Goal: Transaction & Acquisition: Obtain resource

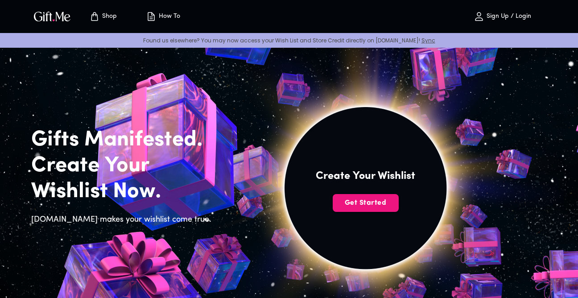
click at [508, 13] on p "Sign Up / Login" at bounding box center [508, 17] width 47 height 8
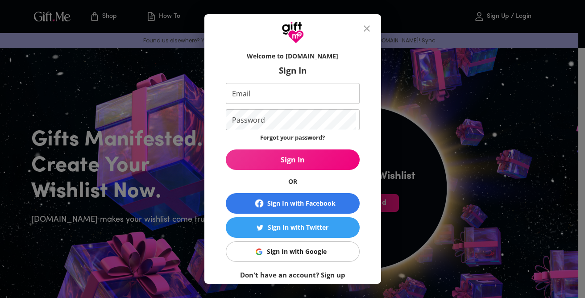
click at [323, 273] on link "Don't have an account? Sign up" at bounding box center [292, 274] width 105 height 9
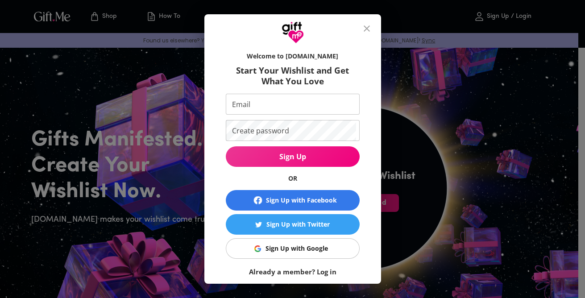
click at [312, 103] on input "Email" at bounding box center [291, 104] width 130 height 21
type input "[EMAIL_ADDRESS][DOMAIN_NAME]"
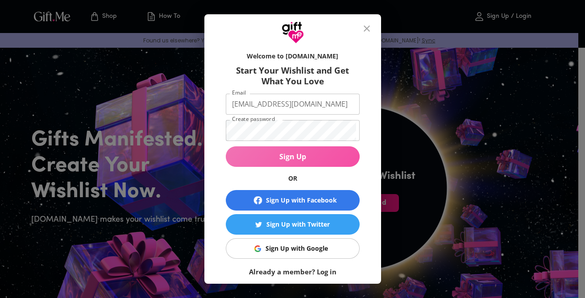
click at [320, 153] on span "Sign Up" at bounding box center [293, 157] width 134 height 10
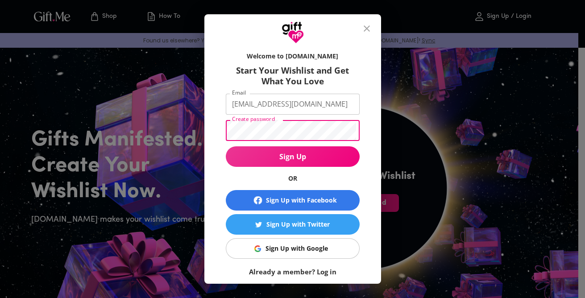
click at [278, 164] on button "Sign Up" at bounding box center [293, 156] width 134 height 21
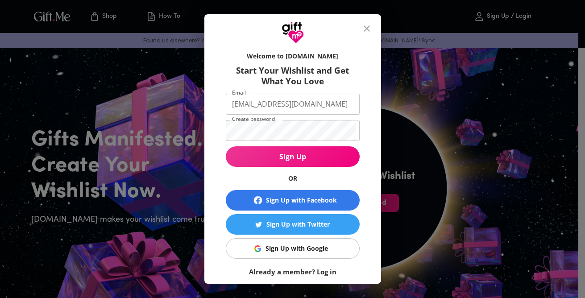
click at [280, 245] on div "Sign Up with Google" at bounding box center [296, 249] width 62 height 10
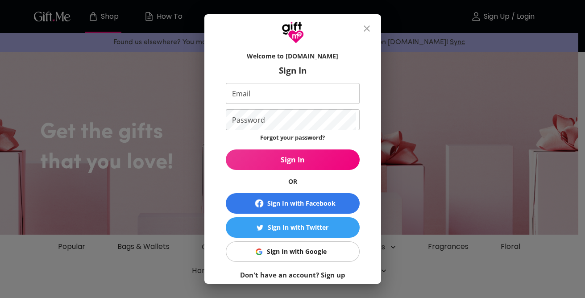
click at [267, 91] on input "Email" at bounding box center [291, 93] width 130 height 21
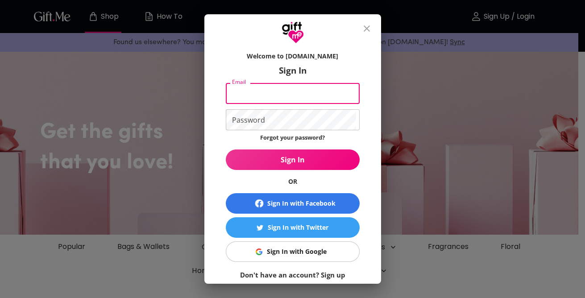
type input "[EMAIL_ADDRESS][DOMAIN_NAME]"
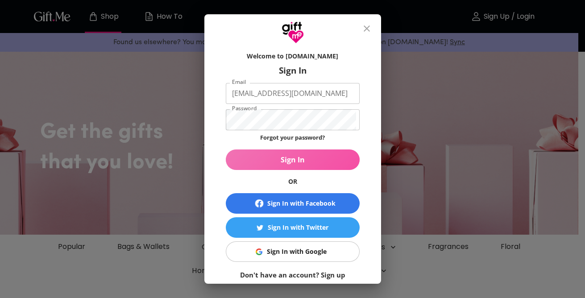
click at [274, 157] on span "Sign In" at bounding box center [293, 160] width 134 height 10
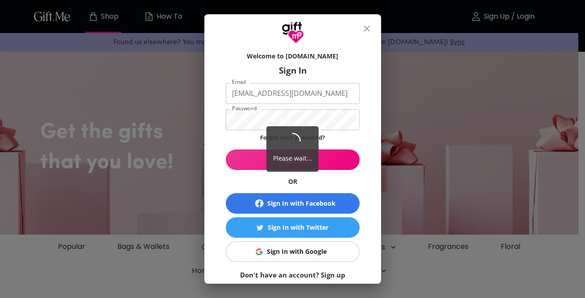
click at [274, 157] on div "Please wait..." at bounding box center [292, 149] width 52 height 46
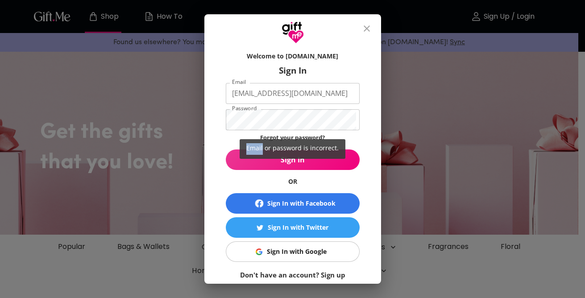
drag, startPoint x: 274, startPoint y: 157, endPoint x: 240, endPoint y: 157, distance: 33.9
click at [240, 157] on div "Email or password is incorrect." at bounding box center [292, 149] width 585 height 298
click at [240, 160] on div "Email or password is incorrect." at bounding box center [292, 149] width 585 height 298
click at [229, 152] on div "Email or password is incorrect." at bounding box center [292, 149] width 585 height 298
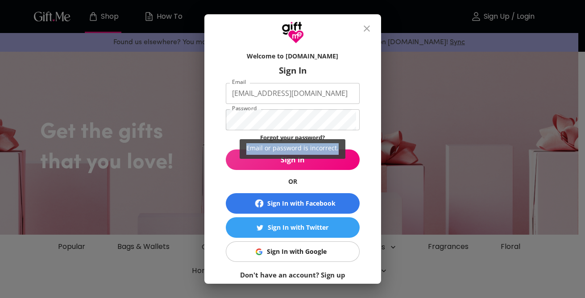
click at [229, 152] on div "Email or password is incorrect." at bounding box center [292, 149] width 585 height 298
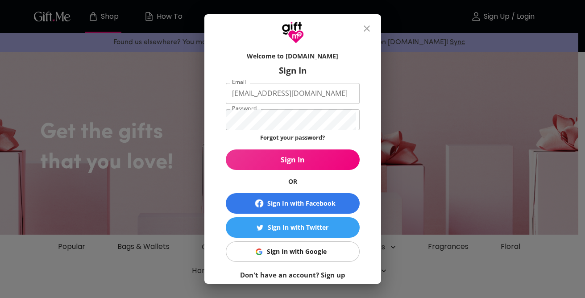
click at [342, 158] on span "Sign In" at bounding box center [293, 160] width 134 height 10
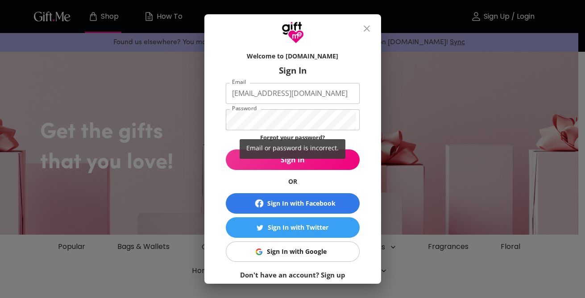
click at [316, 114] on div "Email or password is incorrect." at bounding box center [292, 149] width 585 height 298
click at [276, 113] on div "Email or password is incorrect." at bounding box center [292, 149] width 585 height 298
click at [264, 119] on div "Email or password is incorrect." at bounding box center [292, 149] width 585 height 298
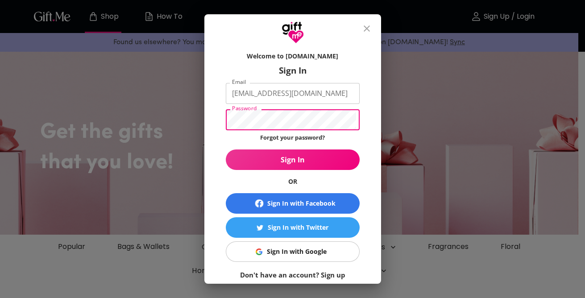
click at [297, 163] on span "Sign In" at bounding box center [293, 160] width 134 height 10
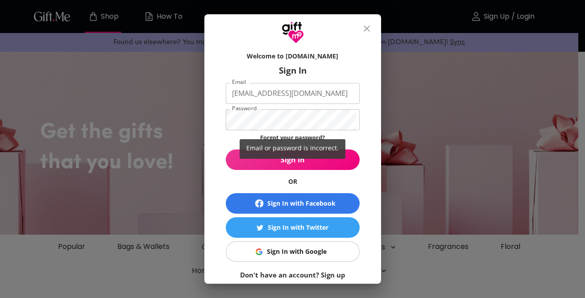
click at [356, 140] on div "Email or password is incorrect." at bounding box center [292, 149] width 585 height 298
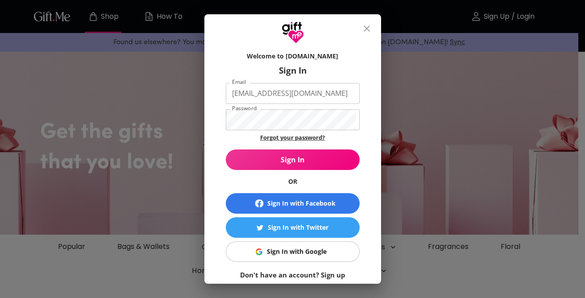
click at [314, 136] on link "Forgot your password?" at bounding box center [292, 137] width 65 height 8
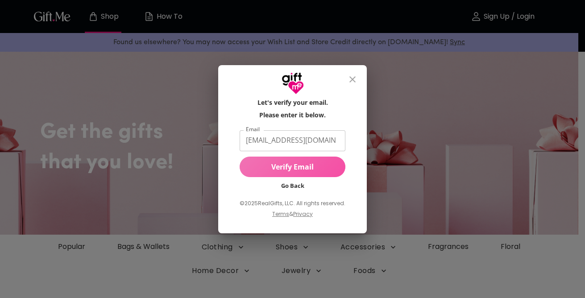
click at [298, 171] on span "Verify Email" at bounding box center [293, 167] width 106 height 10
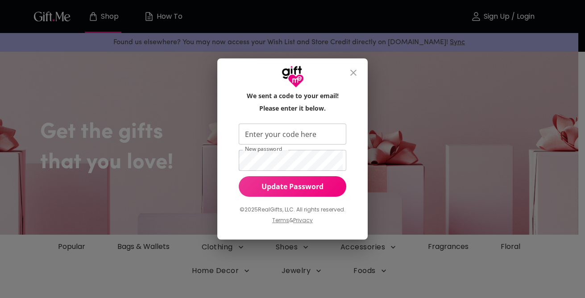
click at [298, 171] on div "We sent a code to your email! Please enter it below. Enter your code here Enter…" at bounding box center [293, 161] width 122 height 141
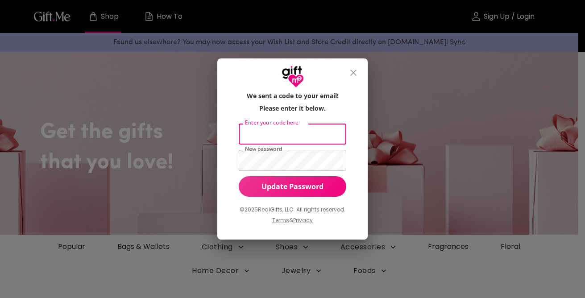
drag, startPoint x: 298, startPoint y: 171, endPoint x: 250, endPoint y: 134, distance: 60.8
click at [250, 134] on input "Enter your code here" at bounding box center [291, 134] width 104 height 21
type input "846064"
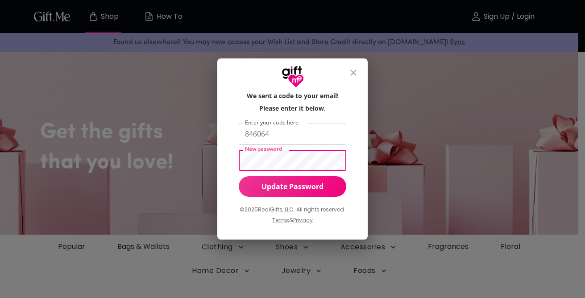
click at [249, 186] on span "Update Password" at bounding box center [293, 187] width 108 height 10
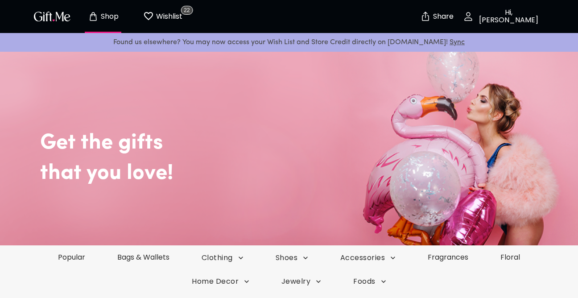
click at [503, 12] on p "Hi, [PERSON_NAME]" at bounding box center [508, 16] width 68 height 15
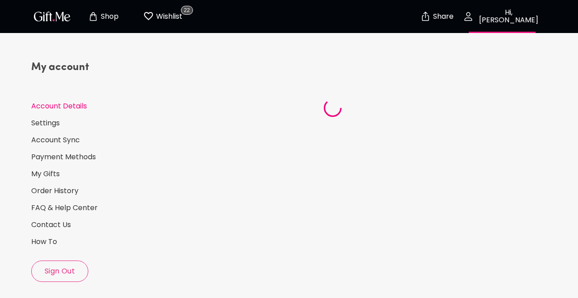
select select "2001"
select select "June"
select select "14"
select select "US"
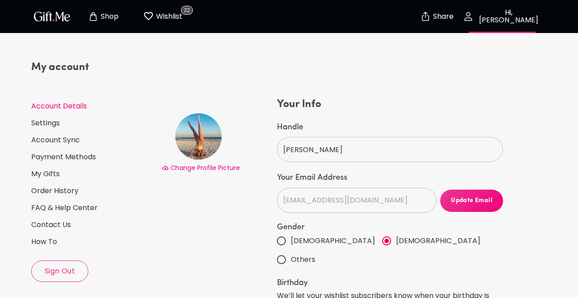
click at [327, 148] on input "[PERSON_NAME]" at bounding box center [385, 149] width 217 height 25
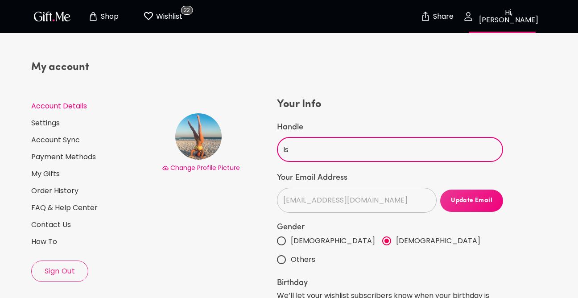
type input "I"
type input "d"
type input "Dolly"
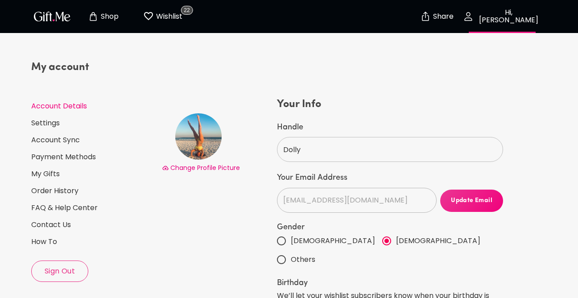
click at [197, 166] on span "Change Profile Picture" at bounding box center [205, 167] width 70 height 9
click at [57, 140] on link "Account Sync" at bounding box center [93, 140] width 124 height 10
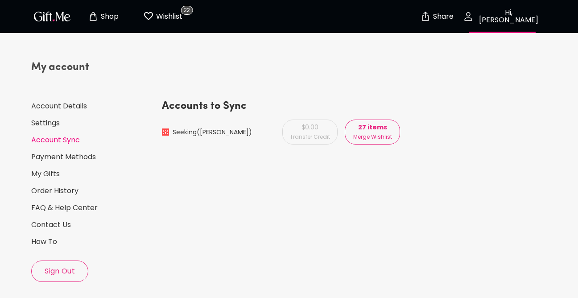
click at [166, 130] on img at bounding box center [165, 131] width 7 height 7
click at [364, 132] on p "Merge Wishlist" at bounding box center [372, 137] width 39 height 10
click at [494, 14] on p "Hi, Isabella" at bounding box center [508, 16] width 68 height 15
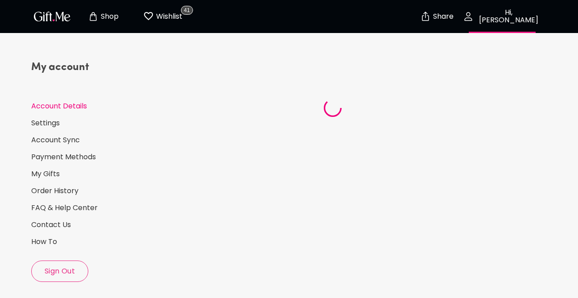
select select "2001"
select select "June"
select select "14"
select select "US"
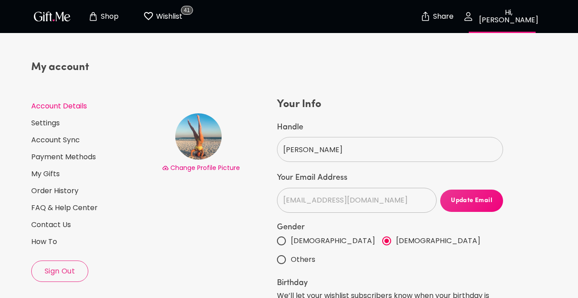
click at [337, 149] on input "Isabella" at bounding box center [385, 149] width 217 height 25
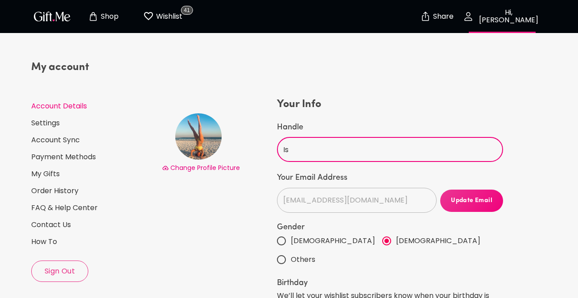
type input "I"
type input "Dolly"
click at [489, 199] on span "Update Email" at bounding box center [471, 201] width 63 height 10
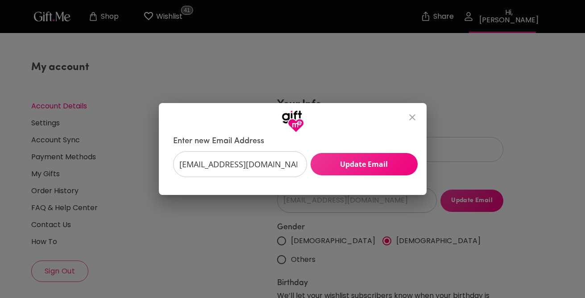
click at [377, 165] on span "Update Email" at bounding box center [364, 164] width 107 height 10
click at [282, 165] on input "rachelachalmers95@gmail.com" at bounding box center [235, 164] width 124 height 26
click at [341, 173] on button "Update Email" at bounding box center [364, 164] width 107 height 22
click at [412, 117] on icon "close" at bounding box center [412, 117] width 6 height 6
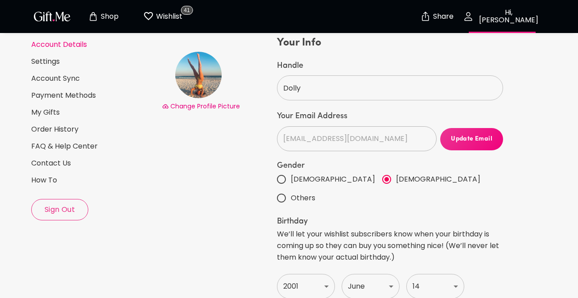
scroll to position [70, 0]
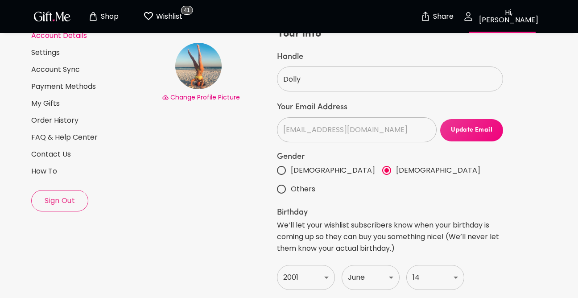
click at [479, 121] on button "Update Email" at bounding box center [471, 130] width 63 height 22
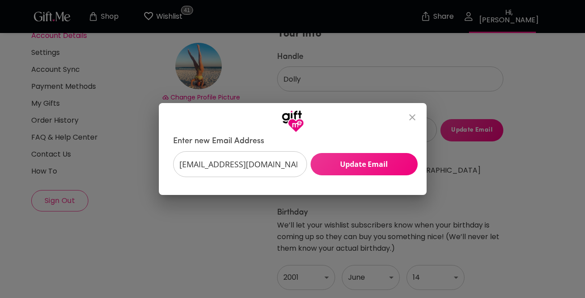
click at [384, 161] on span "Update Email" at bounding box center [364, 164] width 107 height 10
click at [416, 113] on icon "close" at bounding box center [412, 117] width 11 height 11
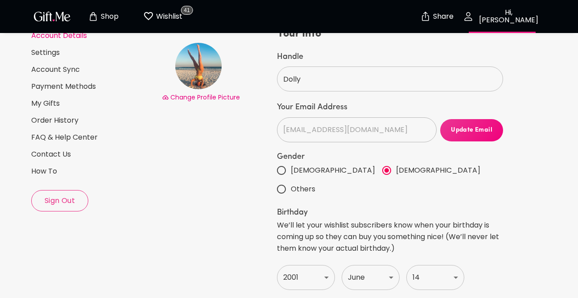
click at [233, 200] on div "Change Profile Picture" at bounding box center [217, 204] width 115 height 354
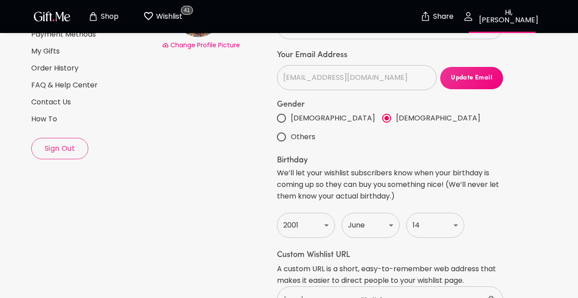
scroll to position [124, 0]
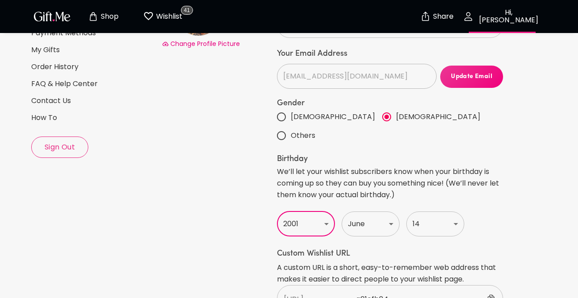
click at [307, 211] on select "Year 1920 1921 1922 1923 1924 1925 1926 1927 1928 1929 1930 1931 1932 1933 1934…" at bounding box center [306, 223] width 58 height 25
select select "2000"
click at [277, 211] on select "Year 1920 1921 1922 1923 1924 1925 1926 1927 1928 1929 1930 1931 1932 1933 1934…" at bounding box center [306, 223] width 58 height 25
click at [215, 186] on div "Change Profile Picture" at bounding box center [217, 150] width 115 height 354
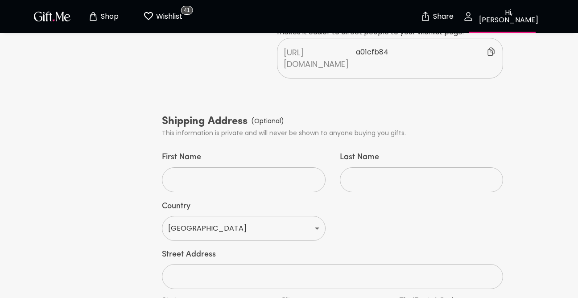
scroll to position [374, 0]
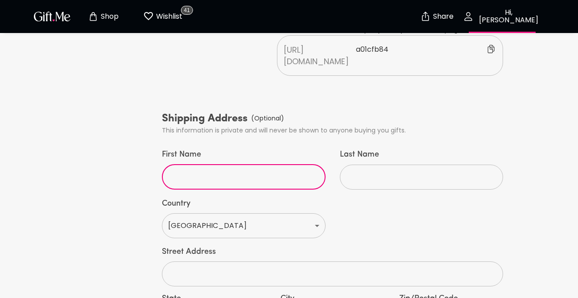
click at [228, 165] on input "First Name" at bounding box center [239, 177] width 154 height 25
type input "Rachel"
type input "Chalmers"
type input "4415 Chantilly Way"
type input "Pensacola"
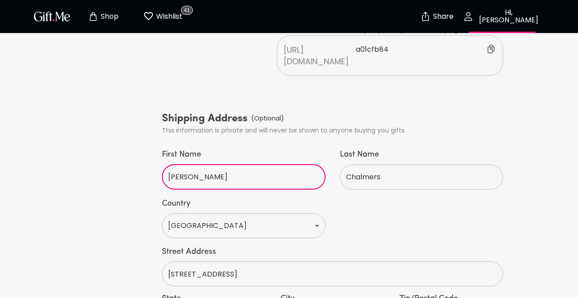
type input "32505"
click at [64, 246] on div "My account Account Details Settings Account Sync Payment Methods My Gifts Order…" at bounding box center [93, 27] width 131 height 710
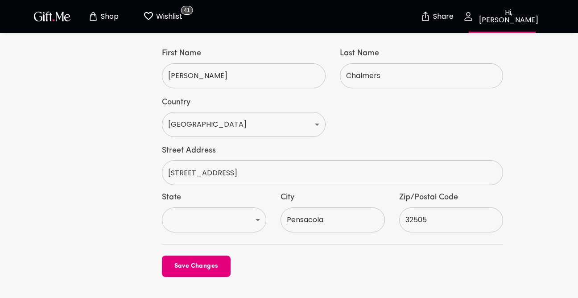
scroll to position [484, 0]
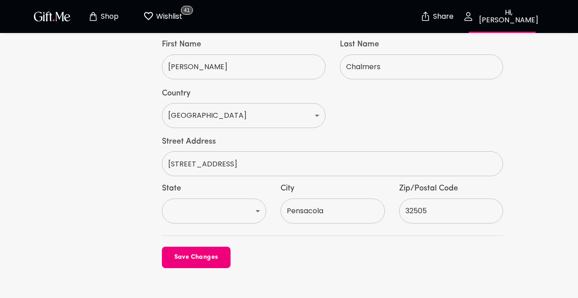
click at [179, 253] on span "Save Changes" at bounding box center [196, 258] width 69 height 10
click at [229, 199] on select "AL AK AS AZ AR CA CO CT DE DC FM FL GA GU HI ID IL IN IA KS KY LA ME MH MD MA M…" at bounding box center [214, 211] width 104 height 25
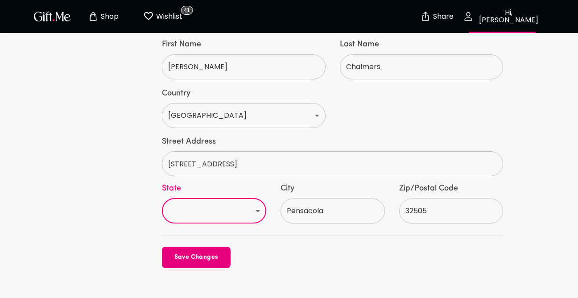
click at [229, 199] on select "AL AK AS AZ AR CA CO CT DE DC FM FL GA GU HI ID IL IN IA KS KY LA ME MH MD MA M…" at bounding box center [214, 211] width 104 height 25
select select "FL"
click at [162, 199] on select "AL AK AS AZ AR CA CO CT DE DC FM FL GA GU HI ID IL IN IA KS KY LA ME MH MD MA M…" at bounding box center [214, 211] width 104 height 25
click at [186, 253] on span "Save Changes" at bounding box center [196, 258] width 69 height 10
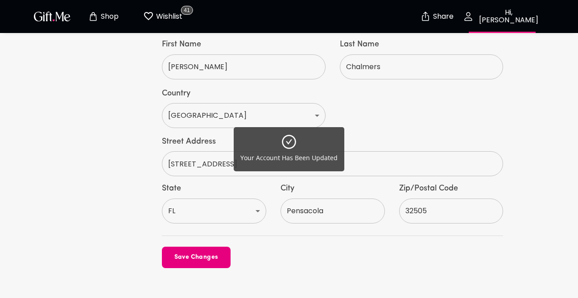
click at [57, 191] on div "Your Account Has Been Updated" at bounding box center [289, 149] width 578 height 298
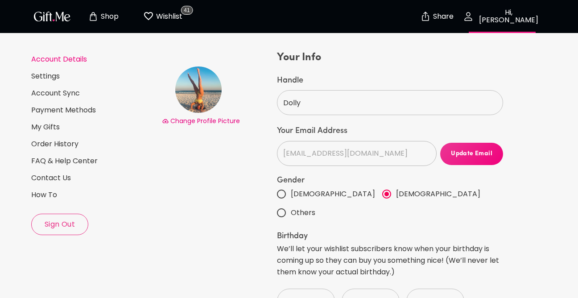
scroll to position [0, 0]
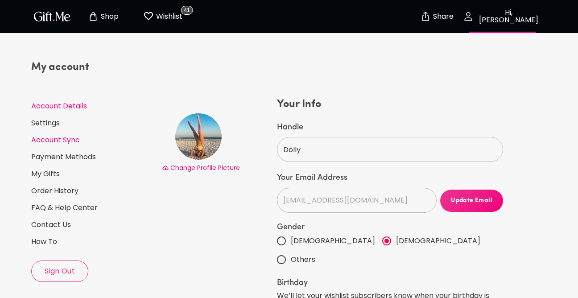
click at [61, 141] on link "Account Sync" at bounding box center [93, 140] width 124 height 10
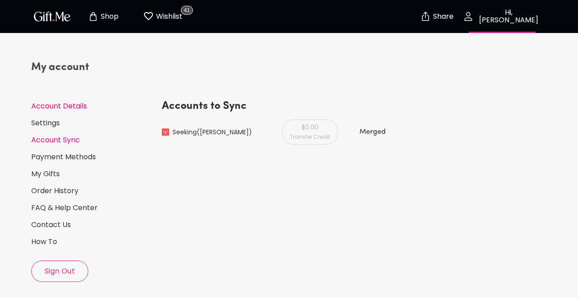
click at [58, 105] on link "Account Details" at bounding box center [93, 106] width 124 height 10
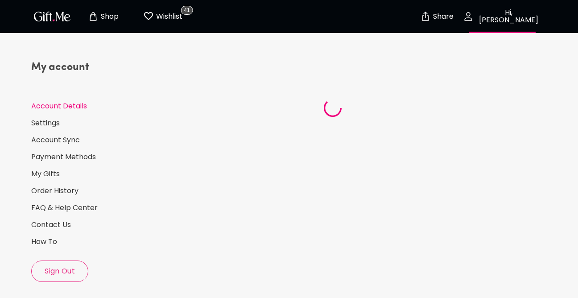
select select "2000"
select select "June"
select select "14"
select select "US"
select select "FL"
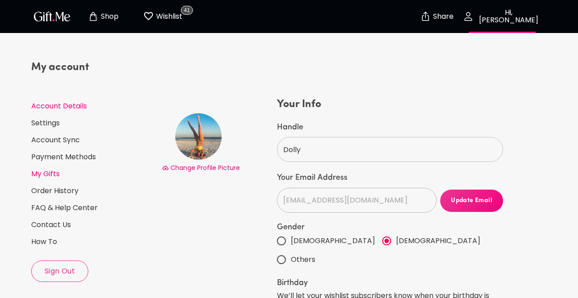
click at [48, 170] on link "My Gifts" at bounding box center [93, 174] width 124 height 10
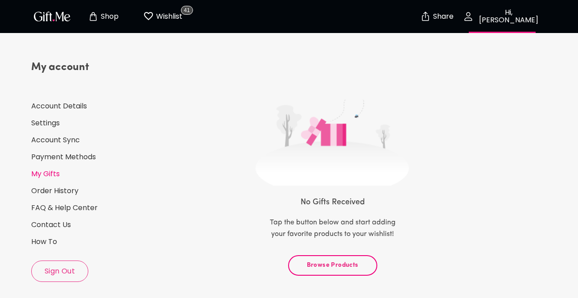
click at [300, 257] on button "Browse Products" at bounding box center [332, 265] width 89 height 21
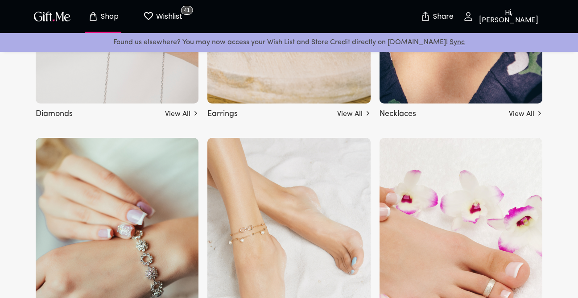
scroll to position [1674, 0]
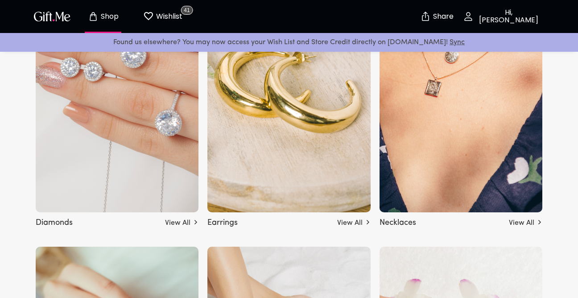
click at [418, 145] on img at bounding box center [461, 88] width 163 height 250
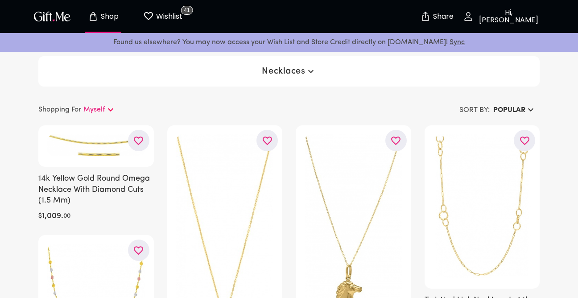
click at [505, 105] on h6 "Popular" at bounding box center [509, 110] width 32 height 11
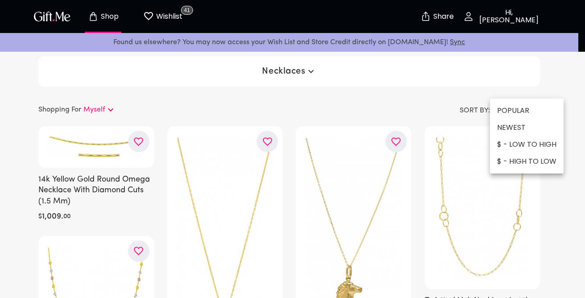
click at [512, 158] on li "$ - HIGH TO LOW" at bounding box center [527, 161] width 74 height 17
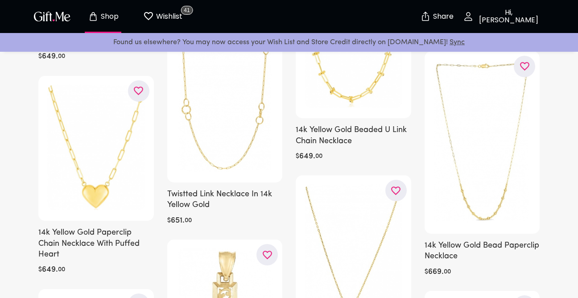
scroll to position [7995, 0]
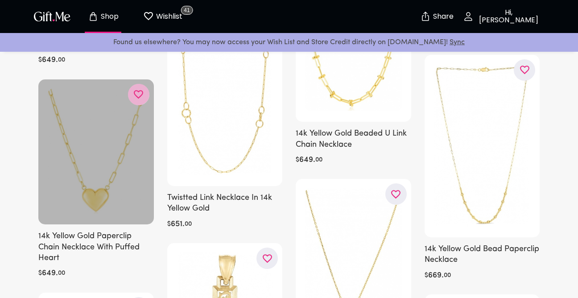
click at [0, 0] on icon "button" at bounding box center [0, 0] width 0 height 0
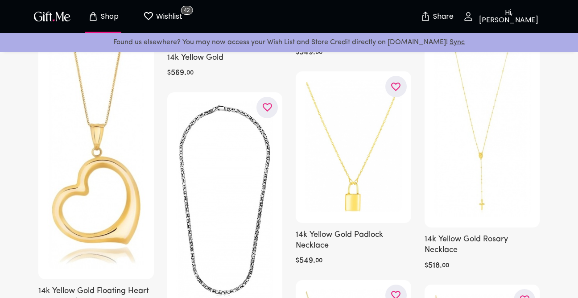
scroll to position [10672, 0]
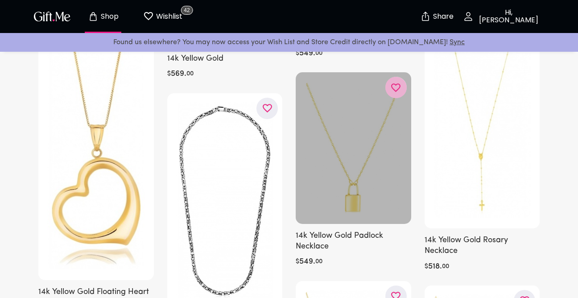
click at [0, 0] on icon "button" at bounding box center [0, 0] width 0 height 0
drag, startPoint x: 397, startPoint y: 92, endPoint x: 567, endPoint y: 198, distance: 200.2
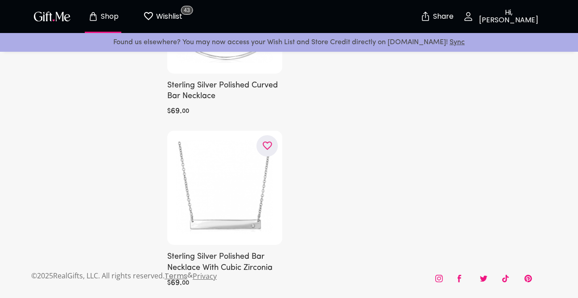
scroll to position [25610, 0]
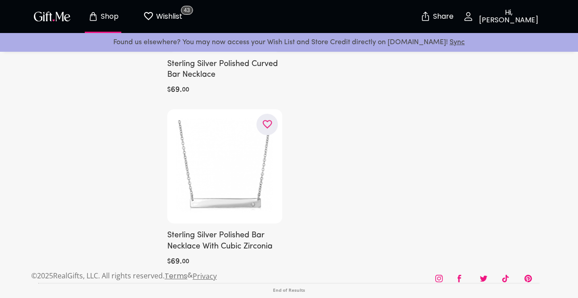
click at [109, 16] on p "Shop" at bounding box center [109, 17] width 20 height 8
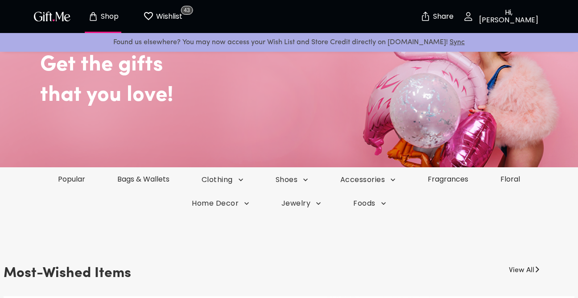
scroll to position [89, 0]
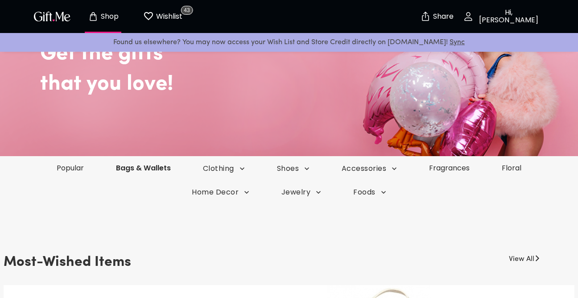
click at [140, 168] on link "Bags & Wallets" at bounding box center [143, 168] width 87 height 10
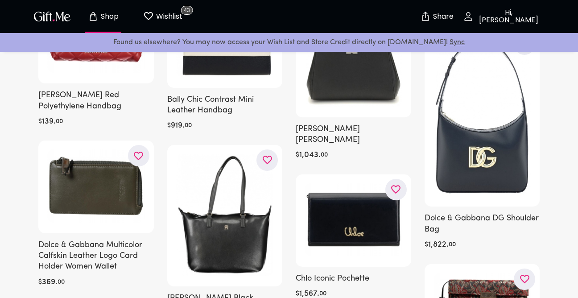
scroll to position [6300, 0]
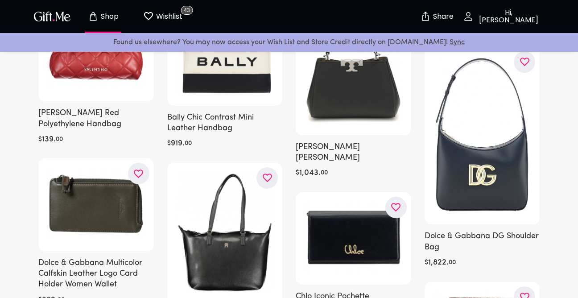
drag, startPoint x: 580, startPoint y: 263, endPoint x: 571, endPoint y: 271, distance: 11.7
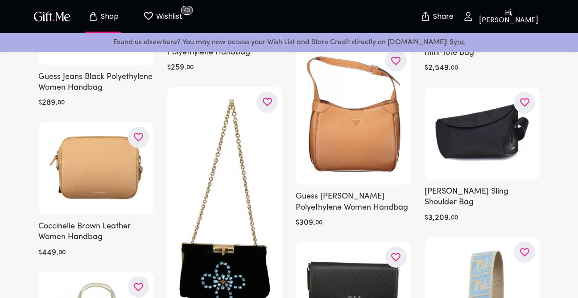
scroll to position [22675, 0]
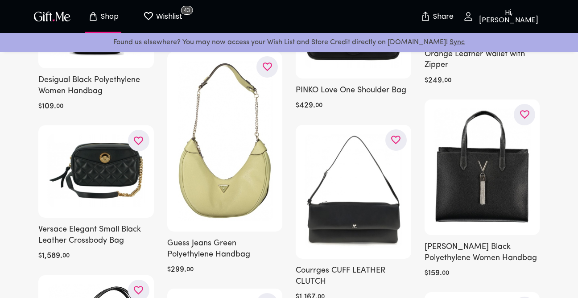
scroll to position [23564, 0]
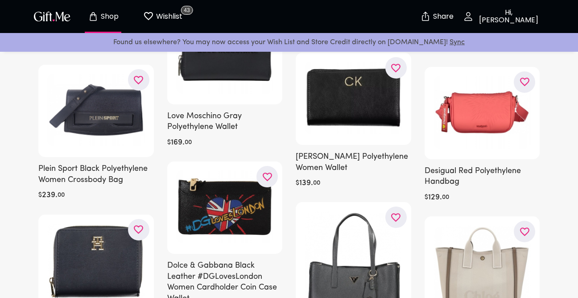
scroll to position [24591, 0]
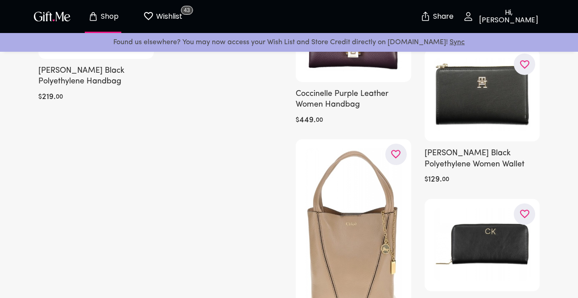
scroll to position [27192, 0]
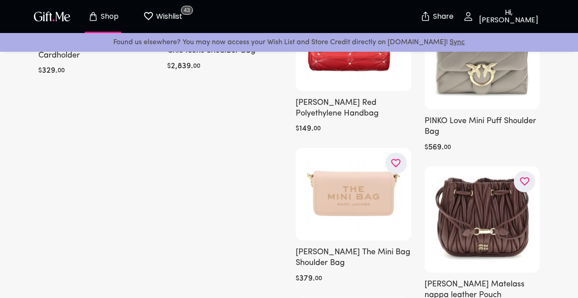
scroll to position [29520, 0]
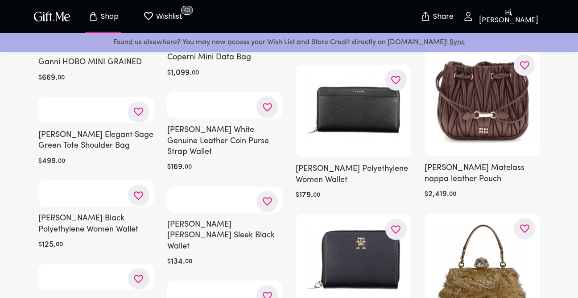
click at [111, 18] on p "Shop" at bounding box center [109, 17] width 20 height 8
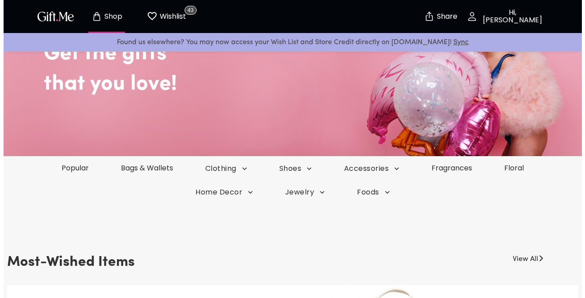
scroll to position [107, 0]
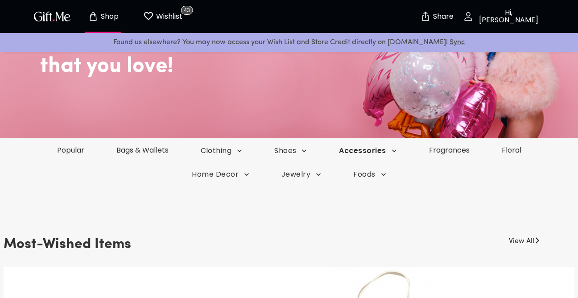
click at [378, 148] on span "Accessories" at bounding box center [368, 151] width 58 height 10
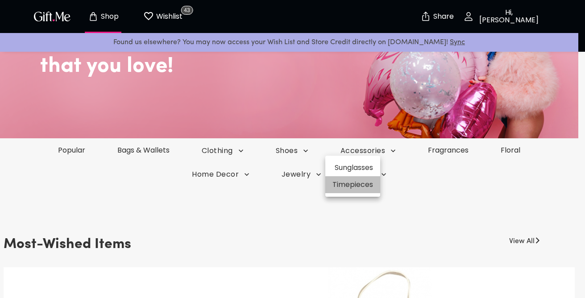
click at [365, 182] on li "Timepieces" at bounding box center [352, 184] width 55 height 17
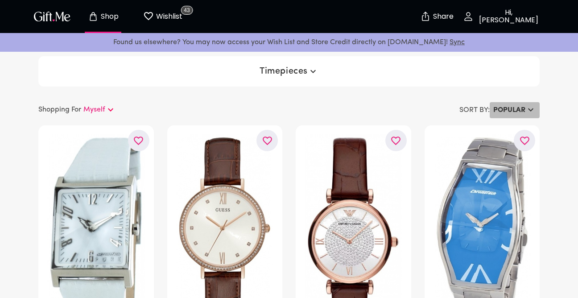
click at [515, 104] on button "Popular" at bounding box center [515, 110] width 50 height 16
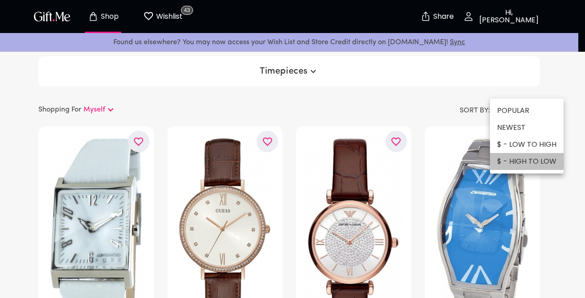
click at [513, 156] on li "$ - HIGH TO LOW" at bounding box center [527, 161] width 74 height 17
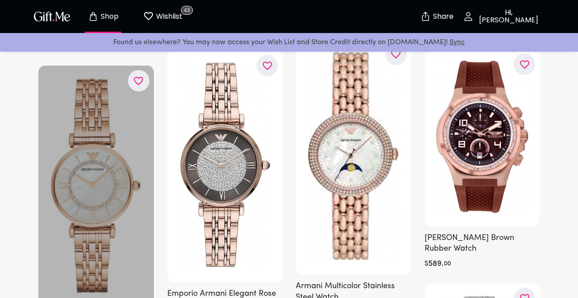
scroll to position [589, 0]
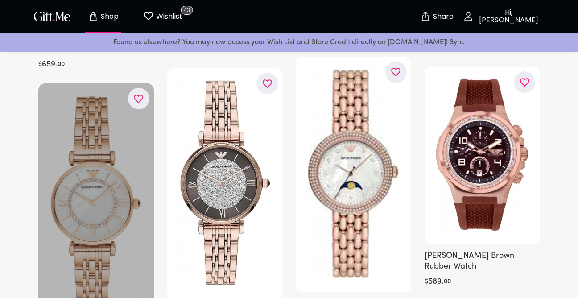
click at [140, 88] on button "button" at bounding box center [138, 98] width 21 height 21
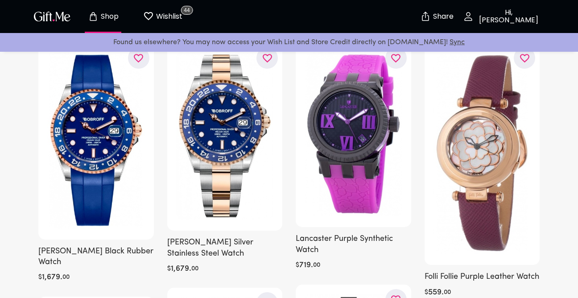
scroll to position [0, 0]
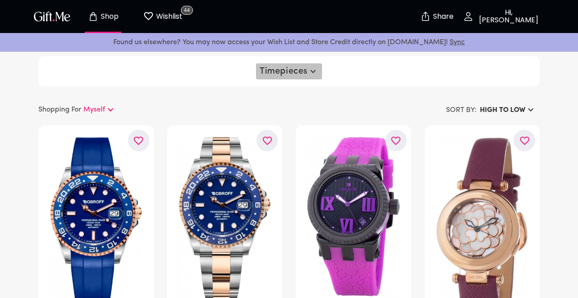
click at [280, 74] on span "Timepieces" at bounding box center [289, 71] width 59 height 11
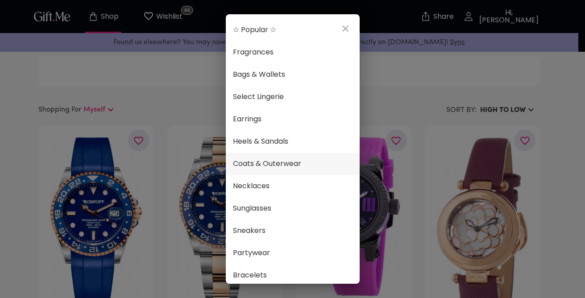
click at [268, 164] on span "Coats & Outerwear" at bounding box center [293, 164] width 120 height 12
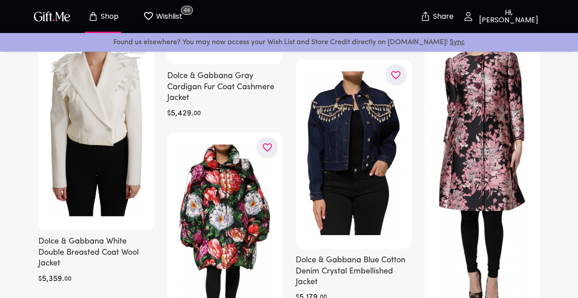
scroll to position [7067, 0]
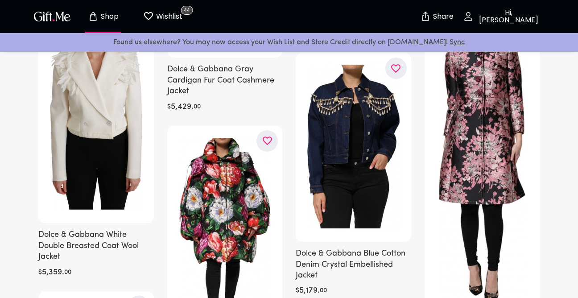
click at [450, 41] on link "Sync" at bounding box center [457, 42] width 15 height 7
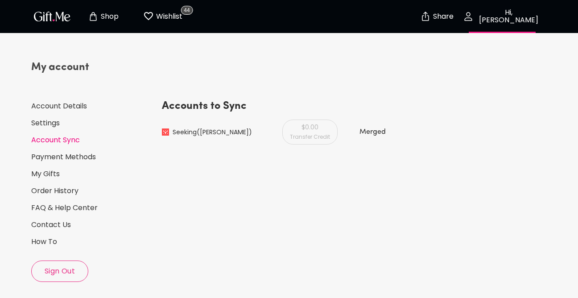
click at [106, 10] on button "Shop" at bounding box center [103, 16] width 49 height 29
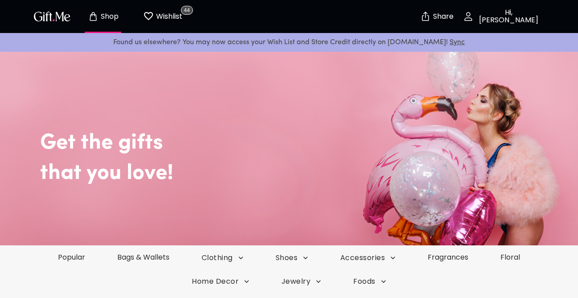
drag, startPoint x: 385, startPoint y: 257, endPoint x: 410, endPoint y: 270, distance: 27.7
drag, startPoint x: 410, startPoint y: 270, endPoint x: 394, endPoint y: 258, distance: 20.4
click at [394, 258] on icon "button" at bounding box center [394, 257] width 9 height 9
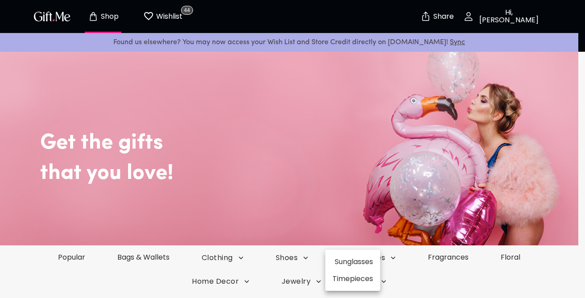
click at [304, 254] on div at bounding box center [292, 149] width 585 height 298
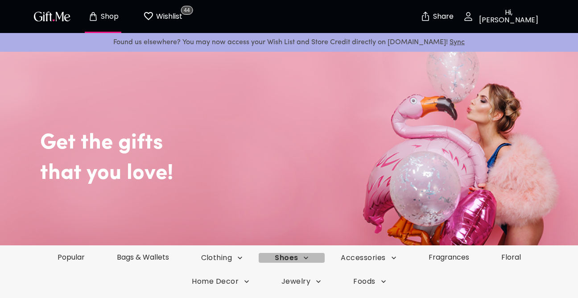
click at [306, 255] on icon "button" at bounding box center [306, 257] width 9 height 9
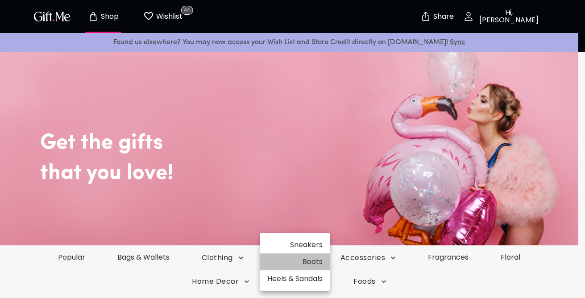
click at [315, 262] on li "Boots" at bounding box center [295, 261] width 70 height 17
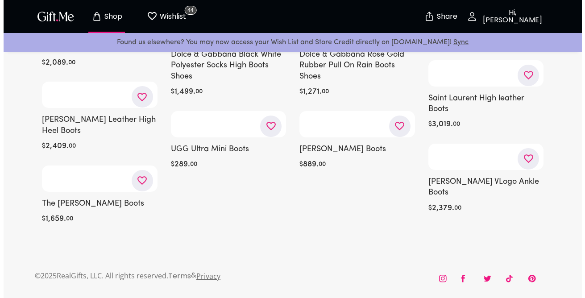
scroll to position [14176, 0]
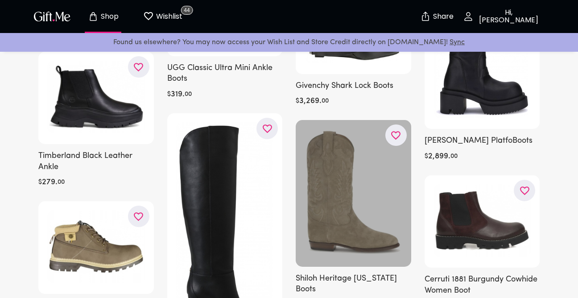
drag, startPoint x: 364, startPoint y: 153, endPoint x: 336, endPoint y: 139, distance: 31.1
click at [336, 139] on div at bounding box center [354, 193] width 116 height 146
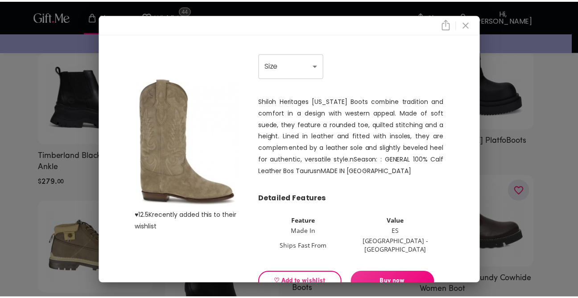
scroll to position [50, 0]
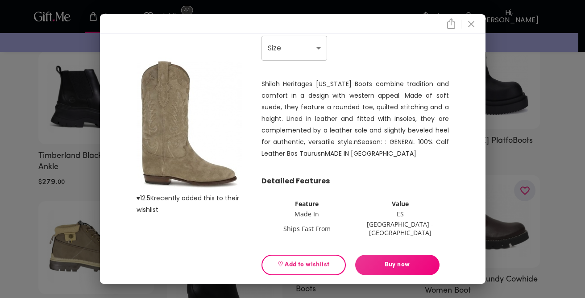
click at [157, 154] on img at bounding box center [189, 125] width 105 height 136
click at [270, 53] on select "Choose One US 10 - EU 40" at bounding box center [294, 48] width 66 height 25
click at [475, 21] on icon "close" at bounding box center [471, 24] width 11 height 11
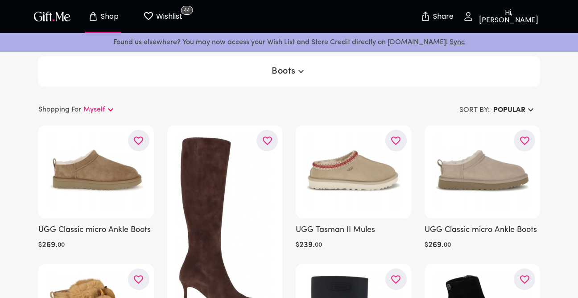
click at [294, 72] on span "Boots" at bounding box center [289, 71] width 35 height 11
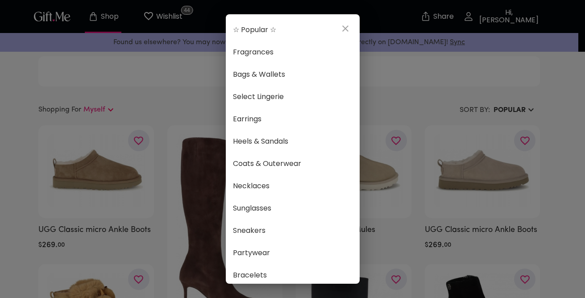
click at [414, 63] on div "☆ Popular ☆ Fragrances Bags & Wallets Select Lingerie Earrings Heels & Sandals …" at bounding box center [292, 149] width 585 height 298
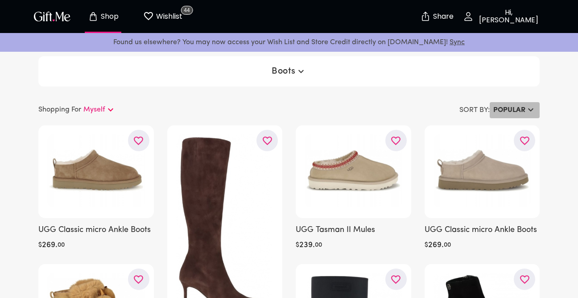
click at [505, 106] on h6 "Popular" at bounding box center [509, 110] width 32 height 11
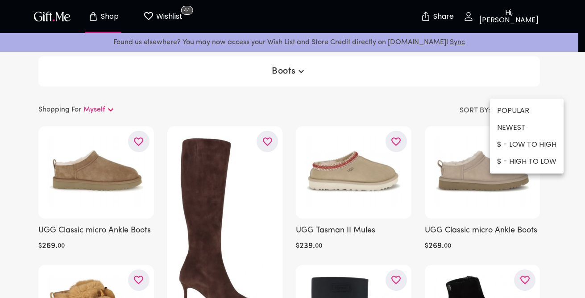
click at [441, 92] on div at bounding box center [292, 149] width 585 height 298
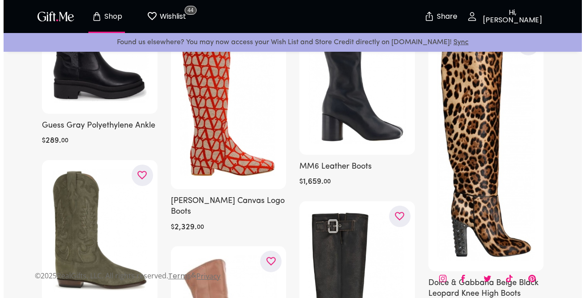
scroll to position [6624, 0]
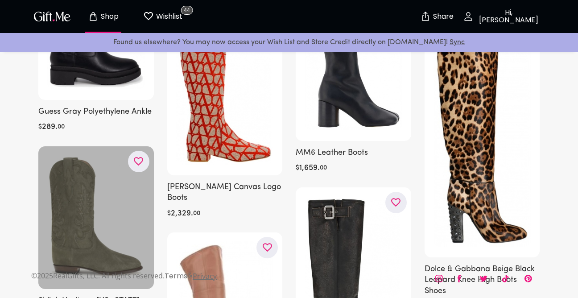
click at [89, 176] on div at bounding box center [96, 217] width 116 height 143
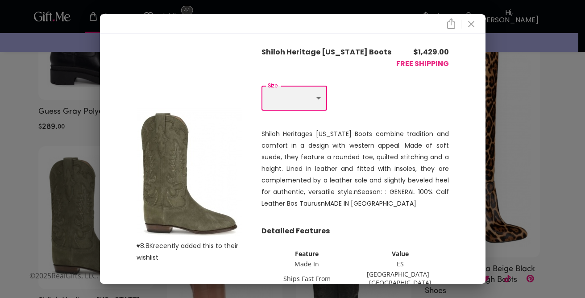
click at [273, 108] on select "Choose One US 6 - EU 36 US 10 - EU 40" at bounding box center [294, 98] width 66 height 25
click at [334, 218] on div "Shiloh Heritages Texas Boots combine tradition and comfort in a design with wes…" at bounding box center [354, 168] width 187 height 113
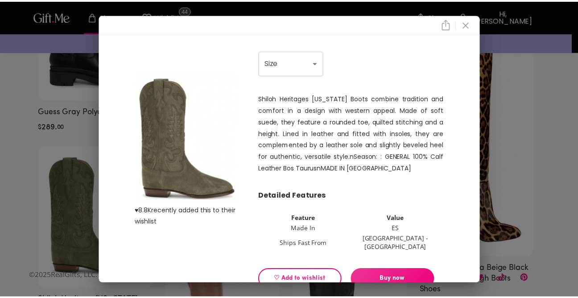
scroll to position [41, 0]
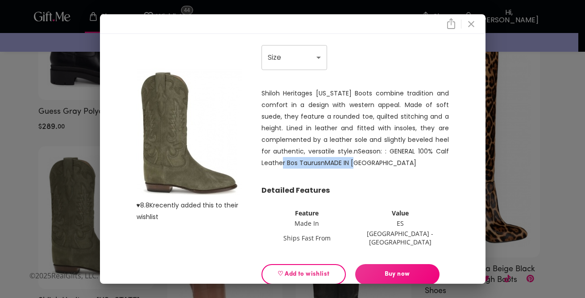
drag, startPoint x: 471, startPoint y: 155, endPoint x: 472, endPoint y: 161, distance: 5.8
click at [472, 161] on div "♥ 8.8K recently added this to their wishlist Shiloh Heritage Texas Boots $ 1,42…" at bounding box center [292, 159] width 385 height 250
click at [472, 160] on div "♥ 8.8K recently added this to their wishlist Shiloh Heritage Texas Boots $ 1,42…" at bounding box center [292, 159] width 385 height 250
click at [286, 60] on select "Choose One US 6 - EU 36 US 10 - EU 40" at bounding box center [294, 57] width 66 height 25
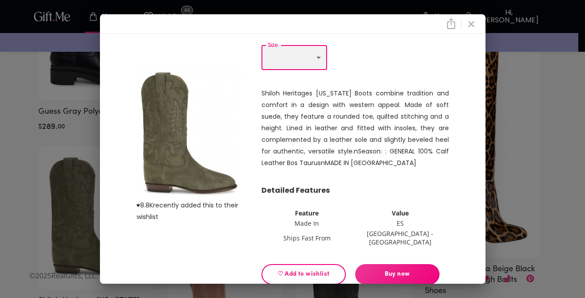
select select "US 6 - EU 36"
click at [261, 46] on select "Choose One US 6 - EU 36 US 10 - EU 40" at bounding box center [294, 57] width 66 height 25
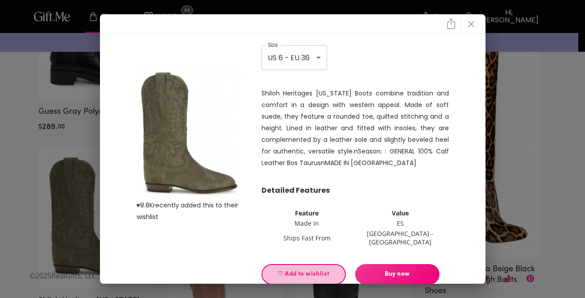
click at [288, 269] on span "♡ Add to wishlist" at bounding box center [303, 274] width 69 height 10
click at [472, 26] on icon "close" at bounding box center [471, 24] width 6 height 6
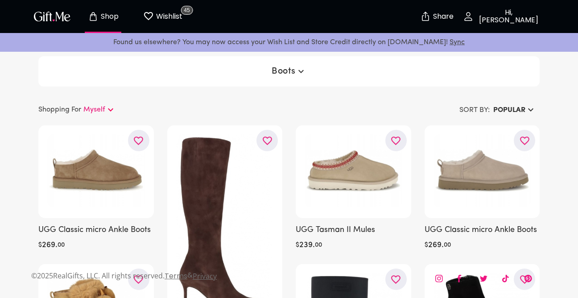
click at [289, 70] on span "Boots" at bounding box center [289, 71] width 35 height 11
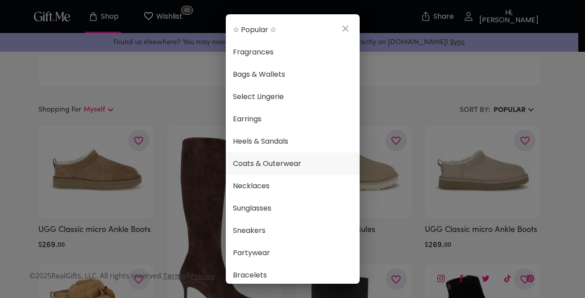
click at [269, 159] on span "Coats & Outerwear" at bounding box center [293, 164] width 120 height 12
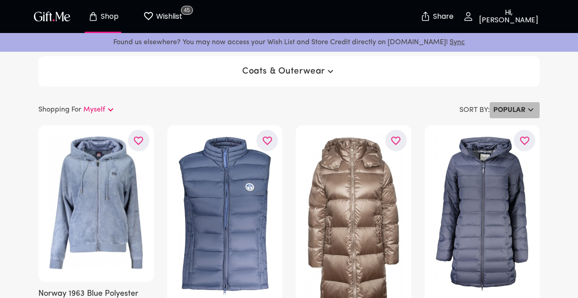
click at [516, 108] on h6 "Popular" at bounding box center [509, 110] width 32 height 11
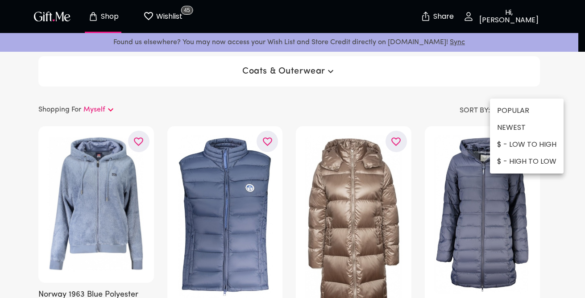
click at [518, 127] on li "NEWEST" at bounding box center [527, 127] width 74 height 17
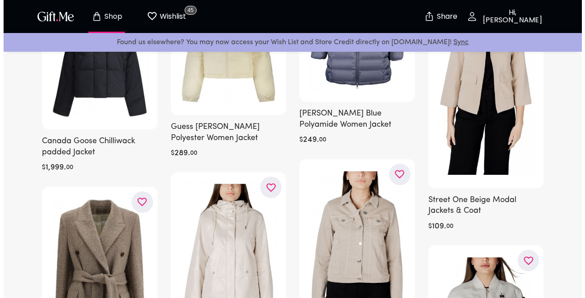
scroll to position [2516, 0]
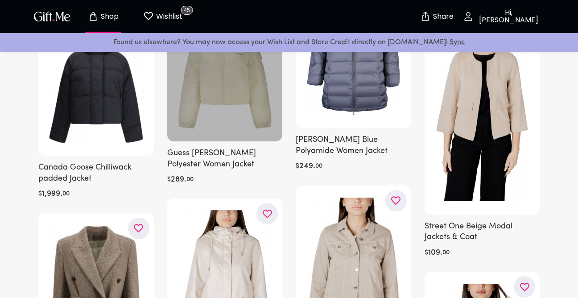
click at [239, 113] on div at bounding box center [225, 76] width 116 height 130
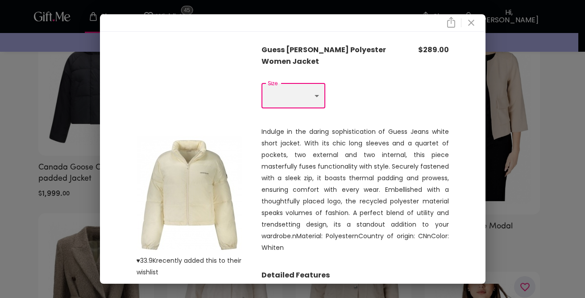
click at [297, 97] on select "Choose One S M L XL XXL" at bounding box center [293, 95] width 64 height 25
click at [291, 101] on select "Choose One S M L XL XXL" at bounding box center [293, 95] width 64 height 25
select select "S"
click at [261, 83] on select "Choose One S M L XL XXL" at bounding box center [293, 95] width 64 height 25
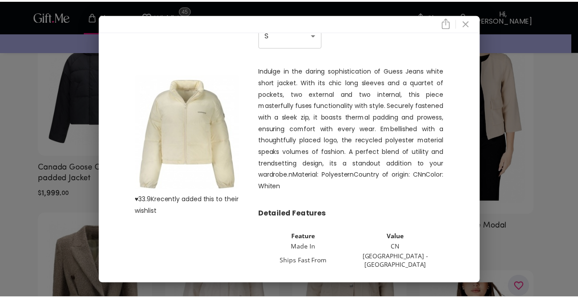
scroll to position [83, 0]
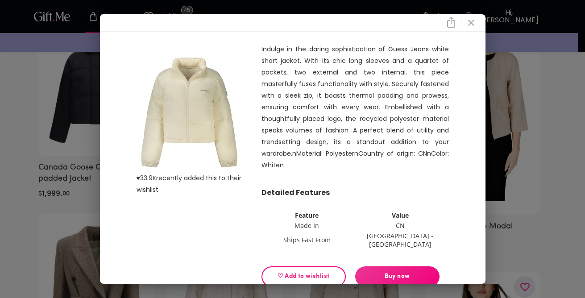
click at [306, 272] on span "♡ Add to wishlist" at bounding box center [303, 277] width 69 height 10
click at [28, 160] on div "♥ 33.9K recently added this to their wishlist Guess Jeans White Polyester Women…" at bounding box center [292, 149] width 585 height 298
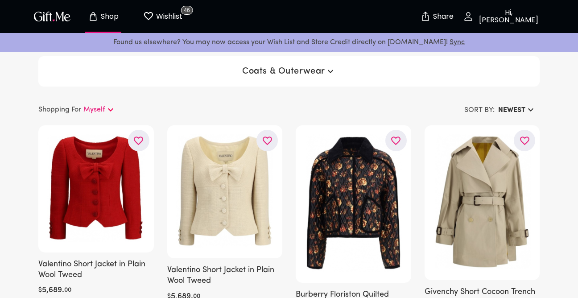
click at [308, 71] on span "Coats & Outerwear" at bounding box center [289, 71] width 94 height 11
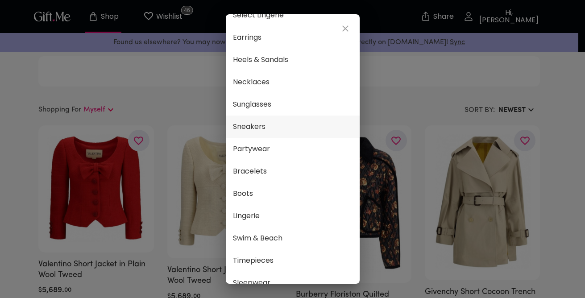
scroll to position [87, 0]
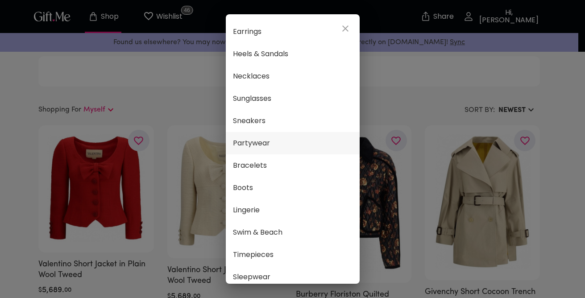
drag, startPoint x: 352, startPoint y: 116, endPoint x: 349, endPoint y: 134, distance: 17.8
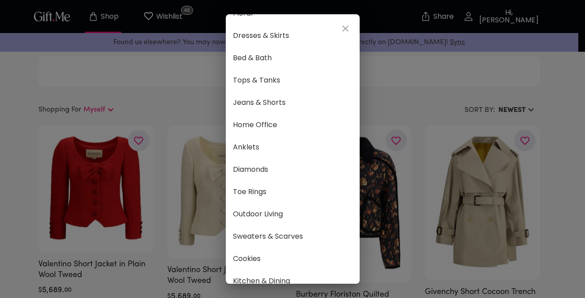
scroll to position [446, 0]
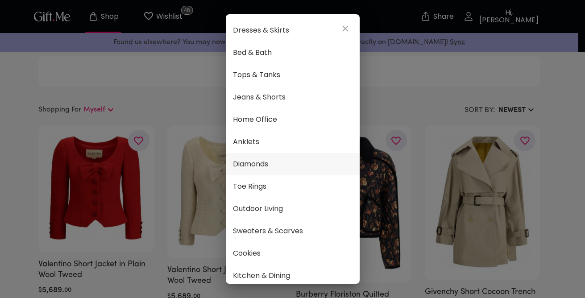
click at [252, 164] on span "Diamonds" at bounding box center [293, 164] width 120 height 12
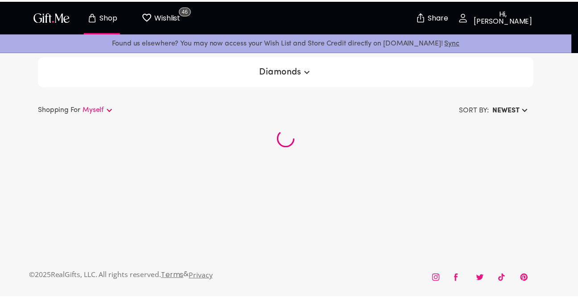
scroll to position [468, 0]
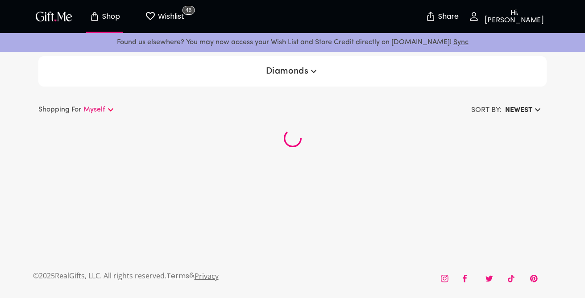
click at [520, 110] on h6 "NEWEST" at bounding box center [518, 110] width 27 height 11
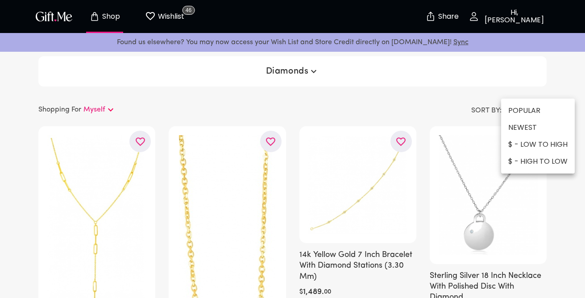
click at [525, 158] on li "$ - HIGH TO LOW" at bounding box center [538, 161] width 74 height 17
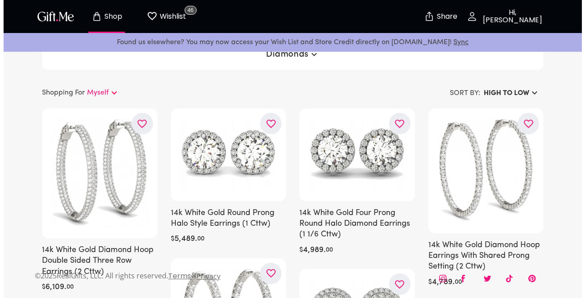
scroll to position [0, 0]
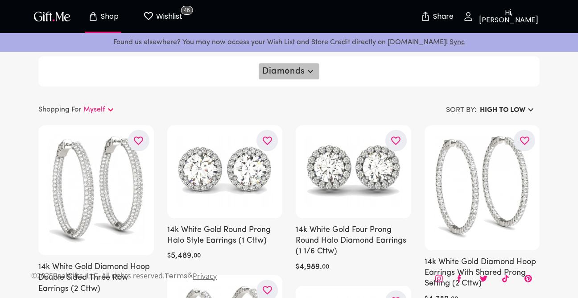
click at [295, 67] on span "Diamonds" at bounding box center [289, 71] width 54 height 11
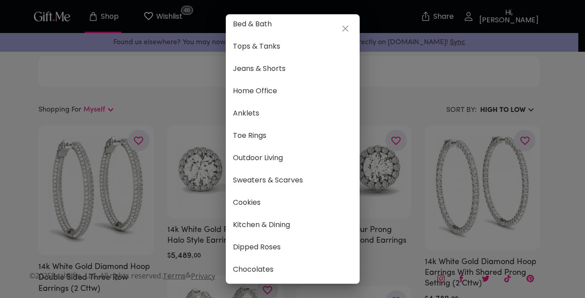
scroll to position [504, 0]
click at [273, 174] on span "Sweaters & Scarves" at bounding box center [293, 180] width 120 height 12
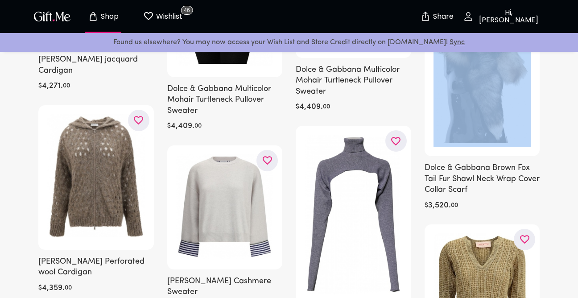
scroll to position [1396, 0]
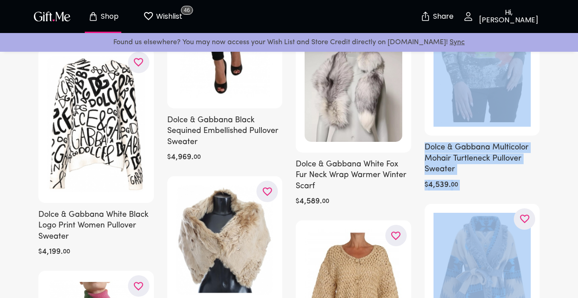
drag, startPoint x: 576, startPoint y: 127, endPoint x: 550, endPoint y: 91, distance: 44.7
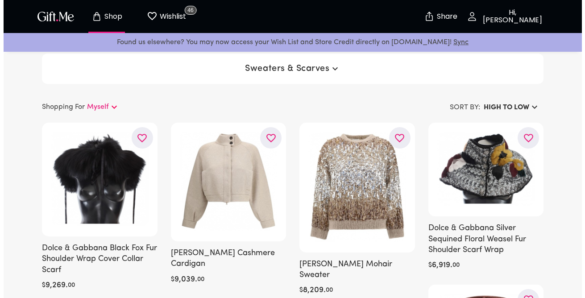
scroll to position [0, 0]
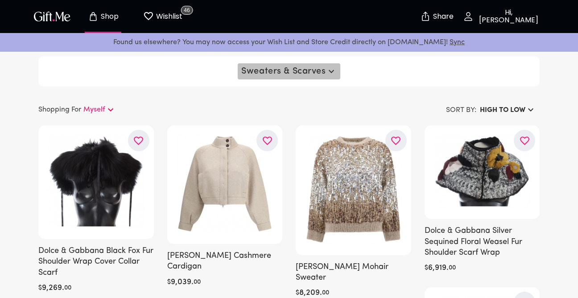
click at [311, 71] on span "Sweaters & Scarves" at bounding box center [288, 71] width 95 height 11
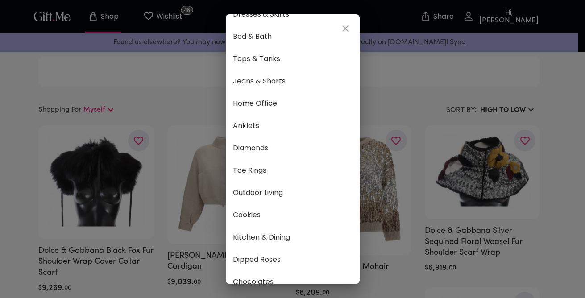
scroll to position [504, 0]
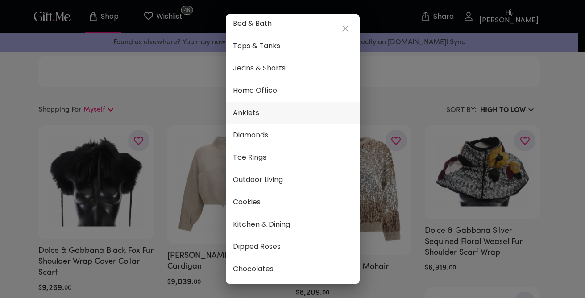
click at [245, 107] on span "Anklets" at bounding box center [293, 113] width 120 height 12
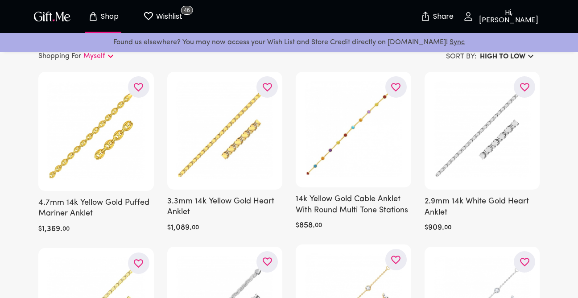
scroll to position [71, 0]
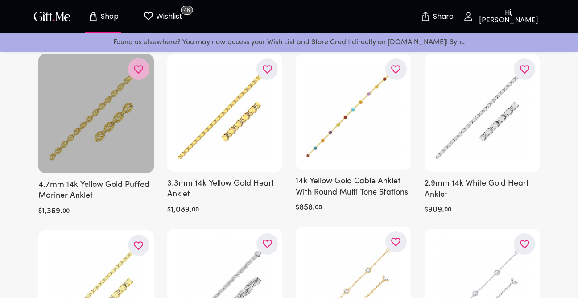
click at [0, 0] on icon "button" at bounding box center [0, 0] width 0 height 0
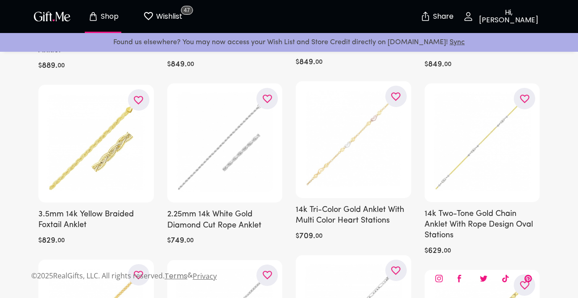
scroll to position [393, 0]
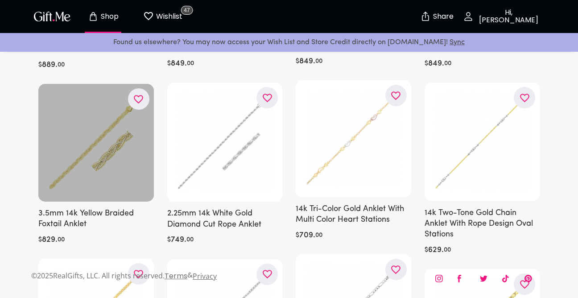
click at [145, 95] on button "button" at bounding box center [138, 98] width 21 height 21
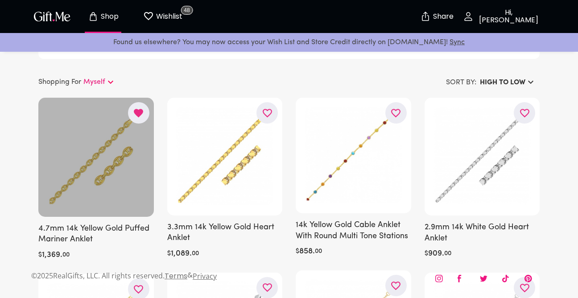
scroll to position [0, 0]
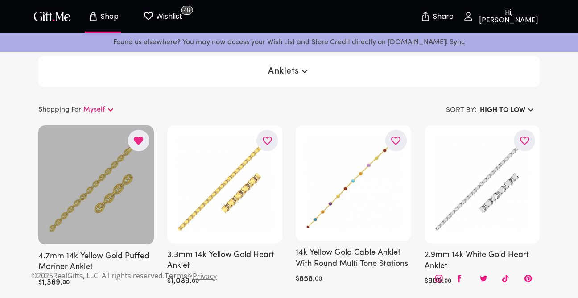
click at [291, 70] on span "Anklets" at bounding box center [289, 71] width 42 height 11
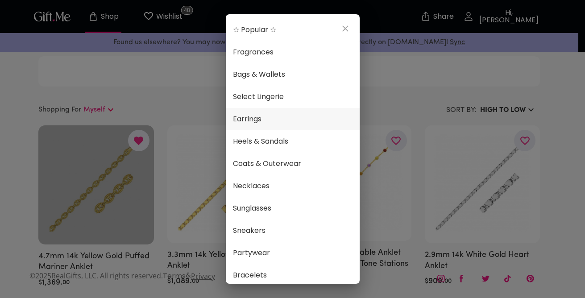
click at [261, 120] on span "Earrings" at bounding box center [293, 119] width 120 height 12
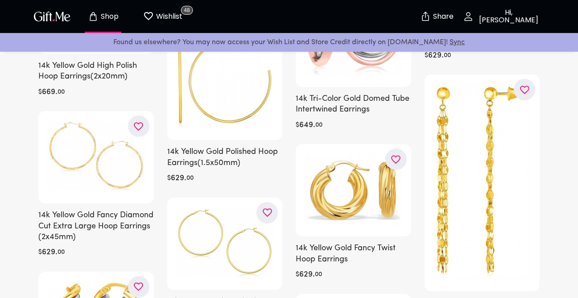
scroll to position [2428, 0]
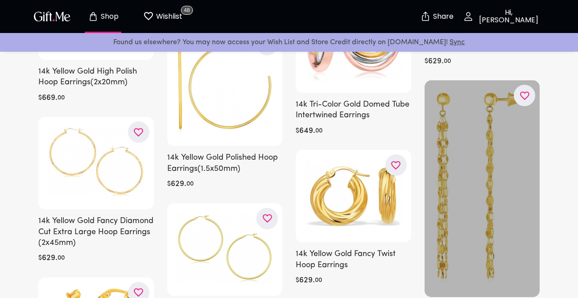
click at [515, 90] on button "button" at bounding box center [524, 95] width 21 height 21
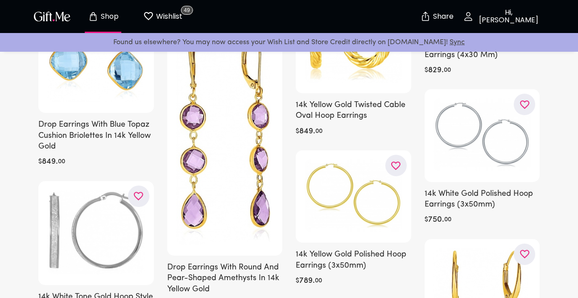
scroll to position [0, 0]
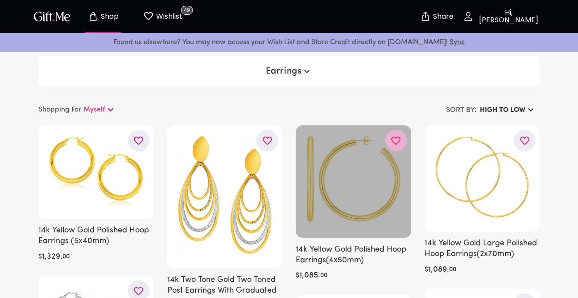
click at [0, 0] on icon "button" at bounding box center [0, 0] width 0 height 0
click at [307, 68] on icon "button" at bounding box center [307, 71] width 11 height 11
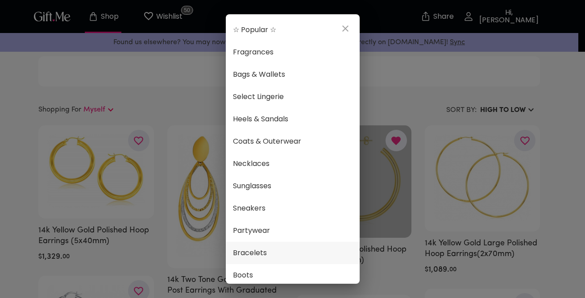
click at [261, 251] on span "Bracelets" at bounding box center [293, 253] width 120 height 12
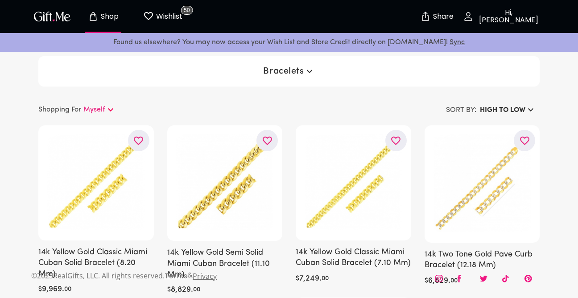
drag, startPoint x: 302, startPoint y: 69, endPoint x: 289, endPoint y: 67, distance: 13.1
click at [289, 67] on span "Bracelets" at bounding box center [288, 71] width 51 height 11
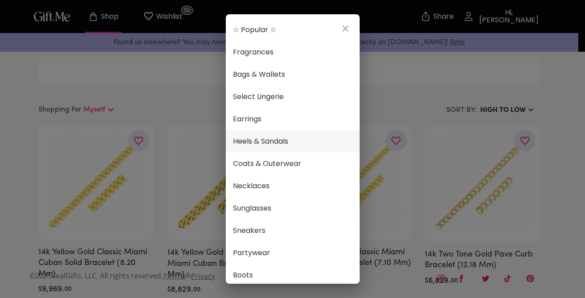
click at [274, 141] on span "Heels & Sandals" at bounding box center [293, 142] width 120 height 12
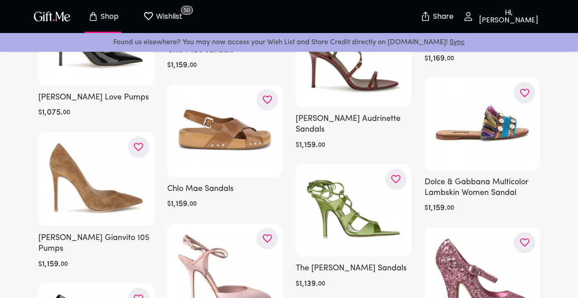
scroll to position [21650, 0]
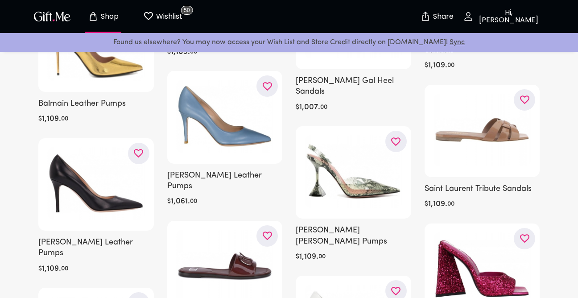
scroll to position [22491, 0]
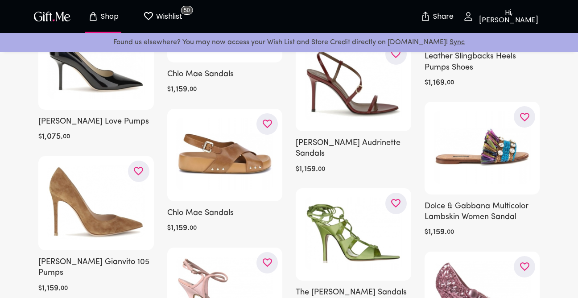
scroll to position [21583, 0]
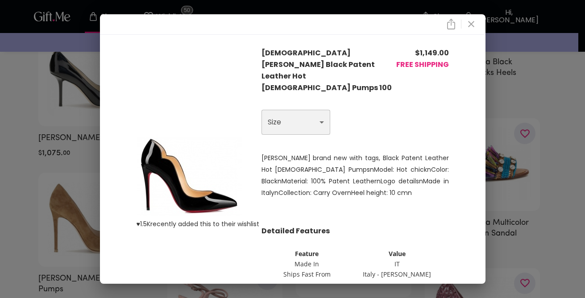
click at [286, 110] on select "Choose One US 9.5 - EU 40" at bounding box center [295, 122] width 69 height 25
select select "US 9.5 - EU 40"
click at [261, 110] on select "Choose One US 9.5 - EU 40" at bounding box center [295, 122] width 69 height 25
click at [475, 22] on icon "close" at bounding box center [471, 24] width 11 height 11
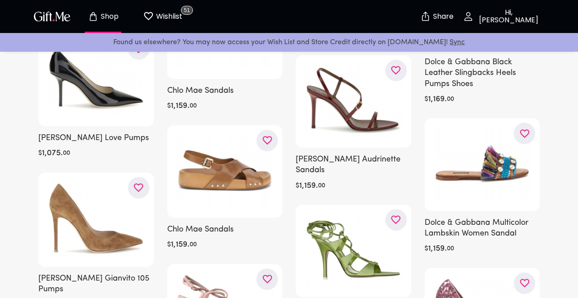
click at [112, 13] on p "Shop" at bounding box center [109, 17] width 20 height 8
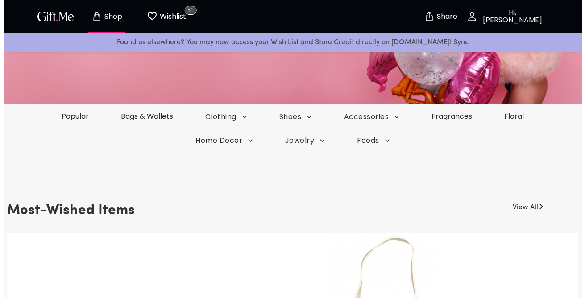
scroll to position [143, 0]
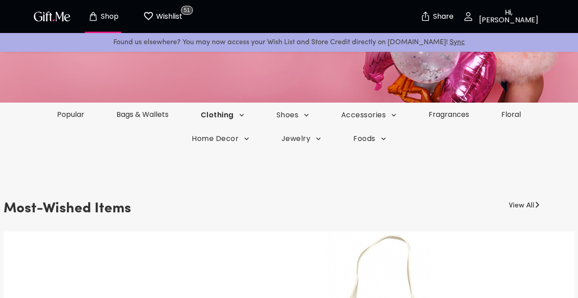
click at [240, 112] on icon "button" at bounding box center [241, 115] width 9 height 9
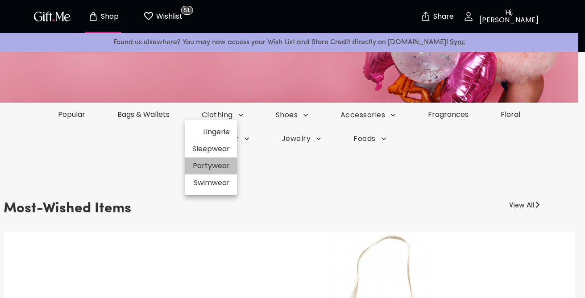
click at [224, 163] on li "Partywear" at bounding box center [211, 165] width 52 height 17
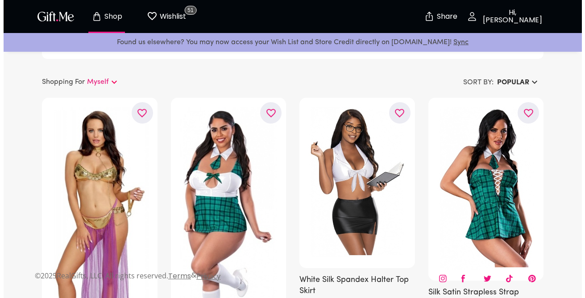
scroll to position [10, 0]
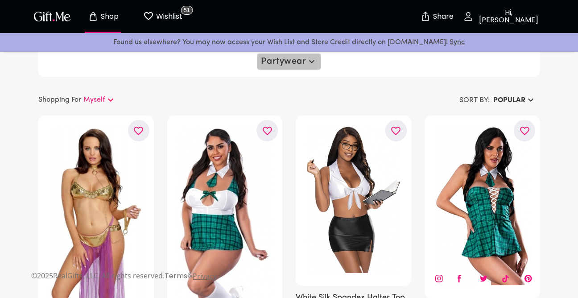
click at [293, 59] on span "Partywear" at bounding box center [289, 61] width 56 height 11
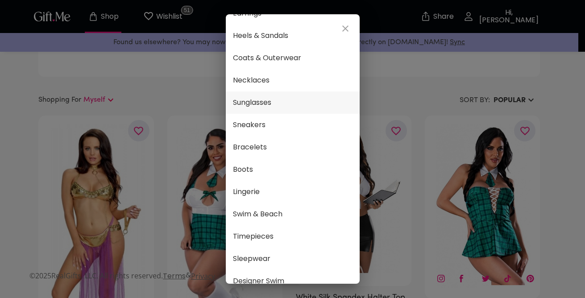
scroll to position [107, 0]
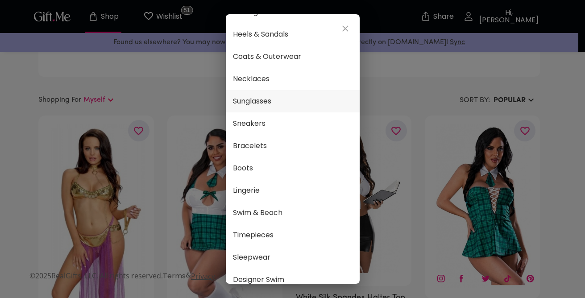
click at [353, 91] on li "Sunglasses" at bounding box center [293, 101] width 134 height 22
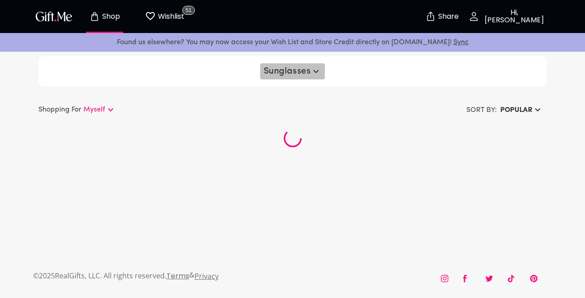
click at [307, 73] on span "Sunglasses" at bounding box center [293, 71] width 58 height 11
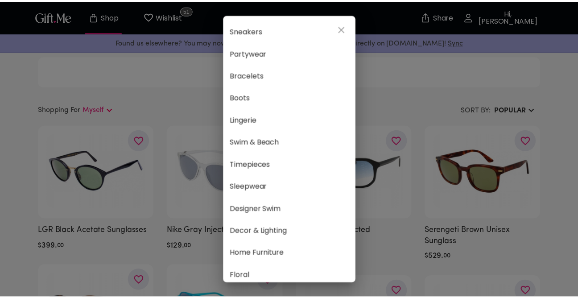
scroll to position [179, 0]
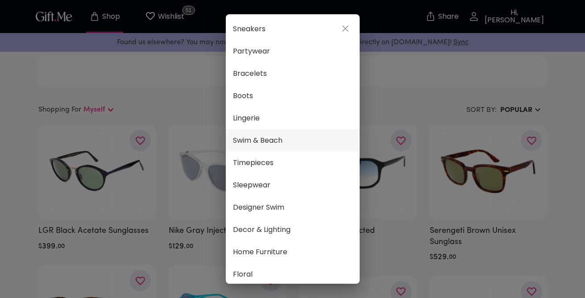
click at [284, 140] on span "Swim & Beach" at bounding box center [293, 141] width 120 height 12
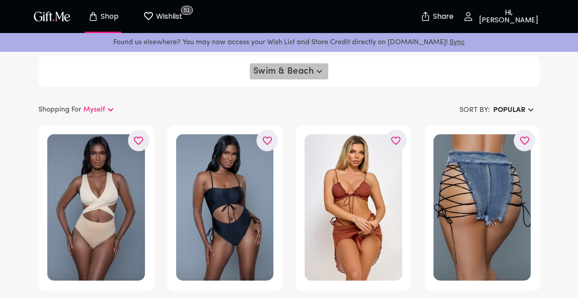
click at [309, 72] on span "Swim & Beach" at bounding box center [289, 71] width 72 height 11
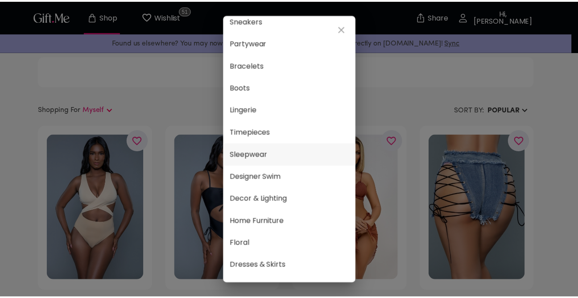
scroll to position [215, 0]
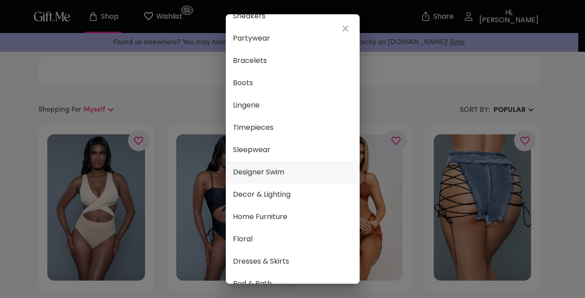
click at [282, 166] on li "Designer Swim" at bounding box center [293, 172] width 134 height 22
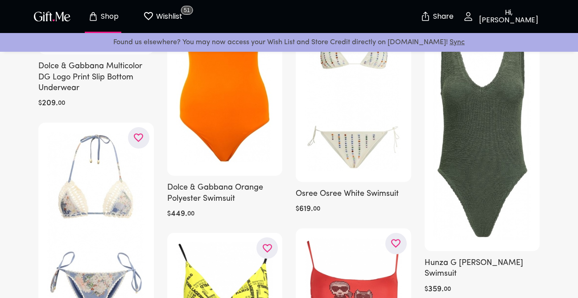
scroll to position [4836, 0]
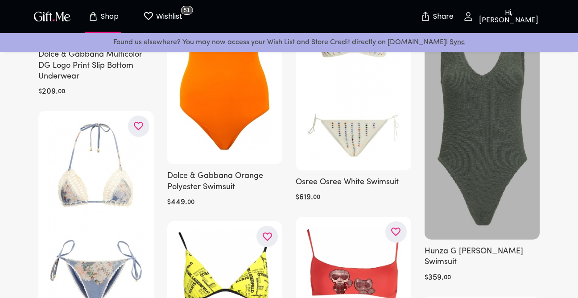
drag, startPoint x: 584, startPoint y: 10, endPoint x: 428, endPoint y: 231, distance: 271.1
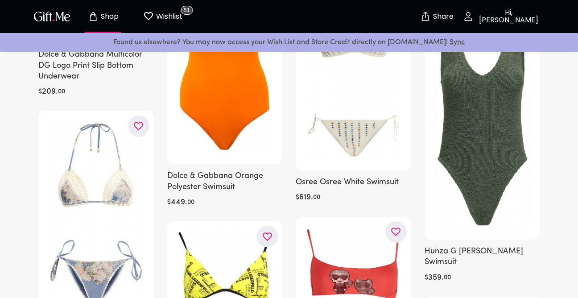
drag, startPoint x: 428, startPoint y: 231, endPoint x: 381, endPoint y: 181, distance: 68.5
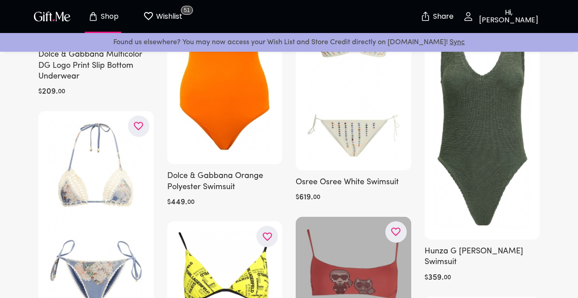
drag, startPoint x: 381, startPoint y: 181, endPoint x: 338, endPoint y: 207, distance: 51.3
click at [338, 217] on div at bounding box center [354, 264] width 116 height 95
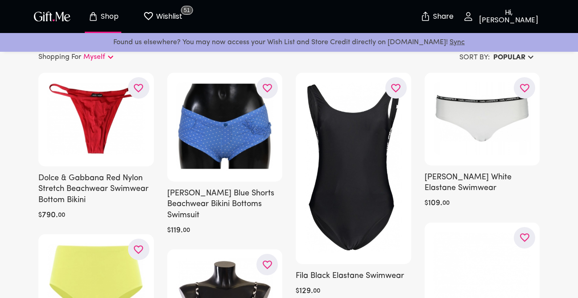
scroll to position [0, 0]
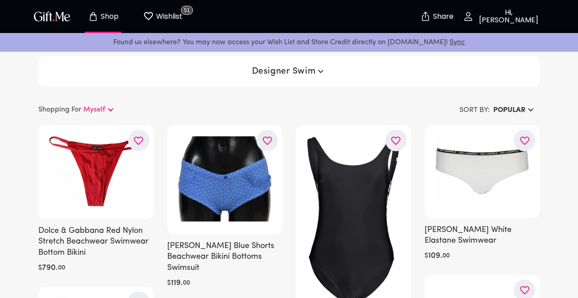
click at [524, 108] on h6 "Popular" at bounding box center [509, 110] width 32 height 11
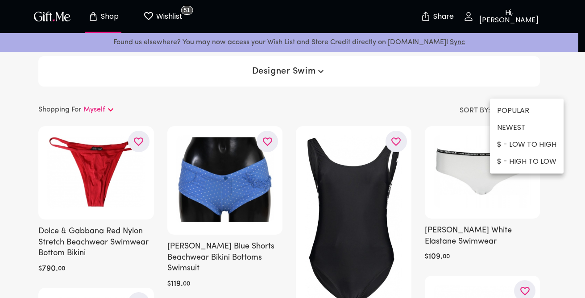
click at [528, 157] on li "$ - HIGH TO LOW" at bounding box center [527, 161] width 74 height 17
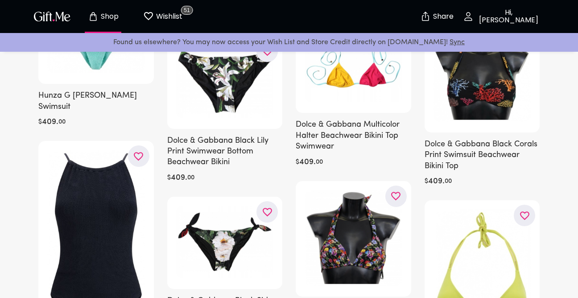
scroll to position [3212, 0]
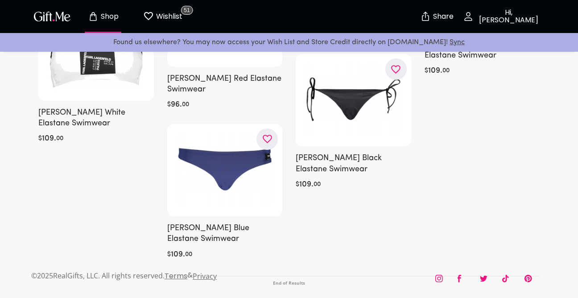
scroll to position [6242, 0]
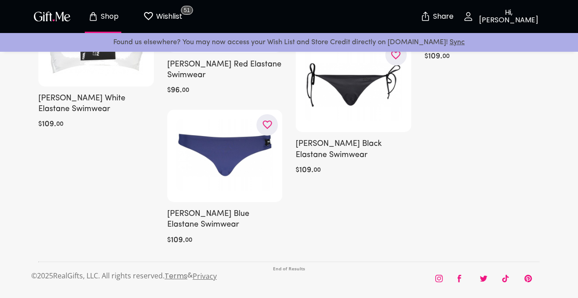
click at [93, 20] on icon "Store page" at bounding box center [93, 16] width 11 height 11
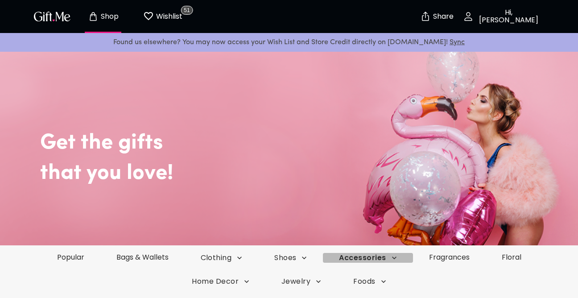
click at [396, 257] on icon "button" at bounding box center [394, 257] width 9 height 9
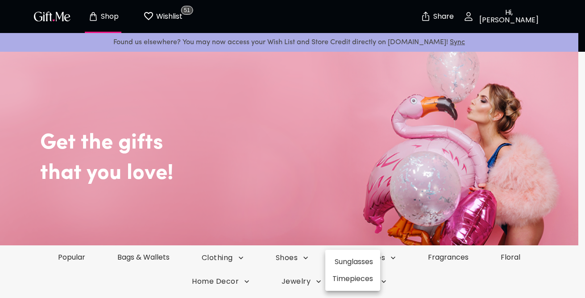
click at [307, 256] on div at bounding box center [292, 149] width 585 height 298
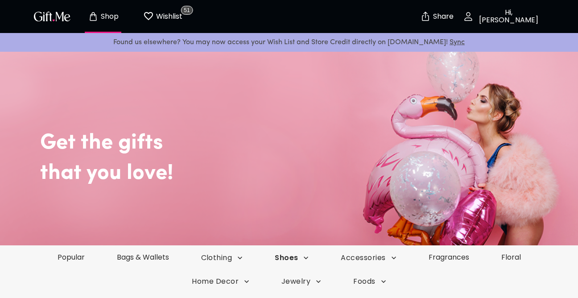
click at [307, 256] on icon "button" at bounding box center [306, 257] width 9 height 9
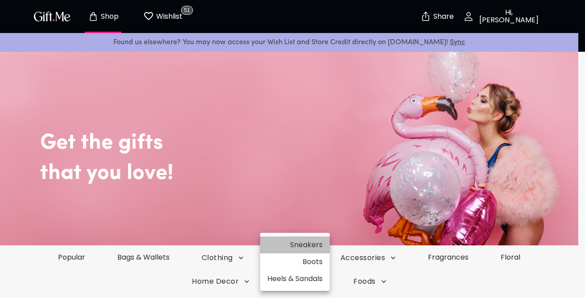
click at [312, 245] on li "Sneakers" at bounding box center [295, 244] width 70 height 17
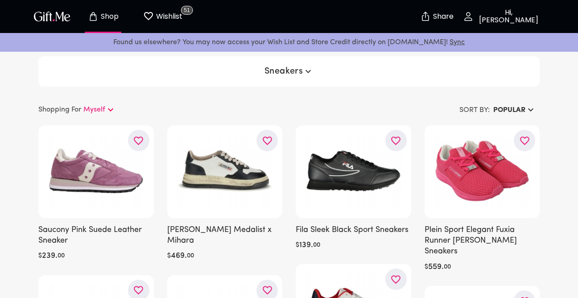
click at [518, 108] on h6 "Popular" at bounding box center [509, 110] width 32 height 11
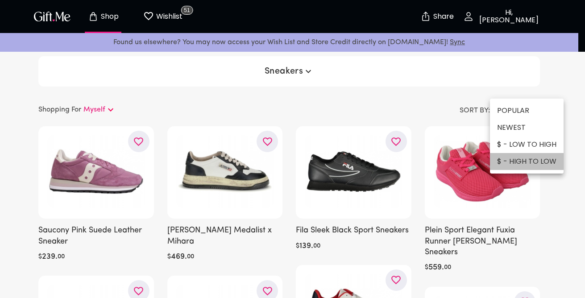
click at [532, 159] on li "$ - HIGH TO LOW" at bounding box center [527, 161] width 74 height 17
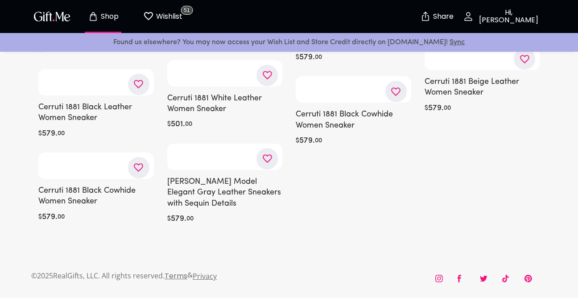
scroll to position [10888, 0]
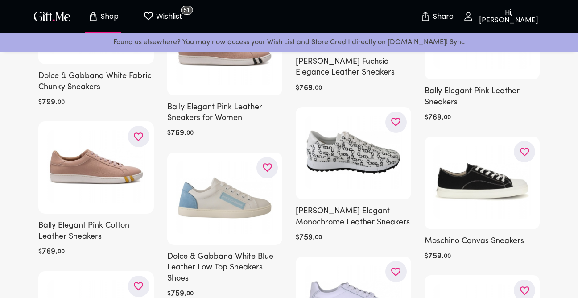
click at [111, 13] on p "Shop" at bounding box center [109, 17] width 20 height 8
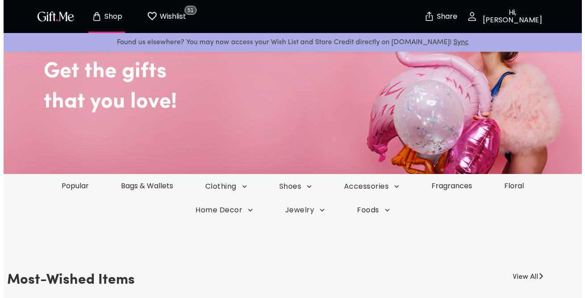
scroll to position [89, 0]
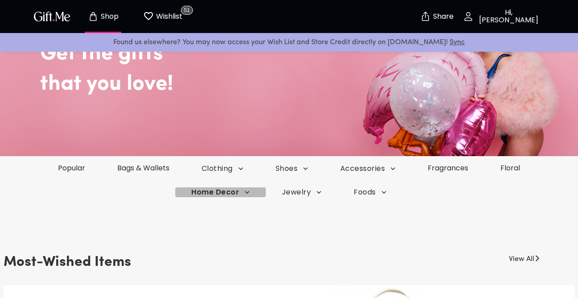
click at [246, 191] on icon "button" at bounding box center [247, 192] width 9 height 9
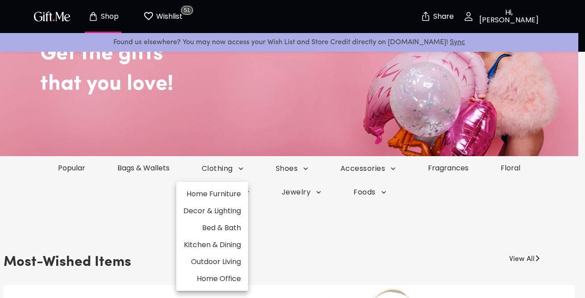
click at [208, 198] on li "Home Furniture" at bounding box center [212, 194] width 72 height 17
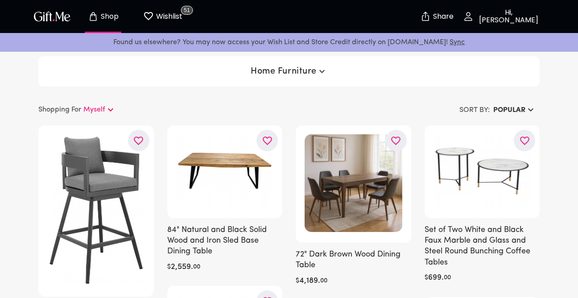
click at [296, 68] on span "Home Furniture" at bounding box center [289, 71] width 77 height 11
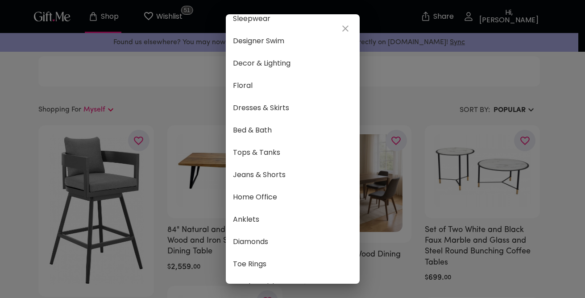
scroll to position [373, 0]
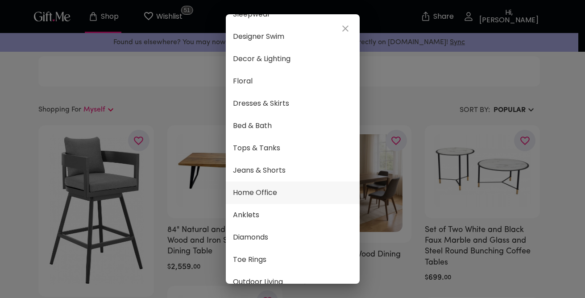
drag, startPoint x: 342, startPoint y: 215, endPoint x: 342, endPoint y: 223, distance: 7.6
click at [342, 221] on li "Anklets" at bounding box center [293, 215] width 134 height 22
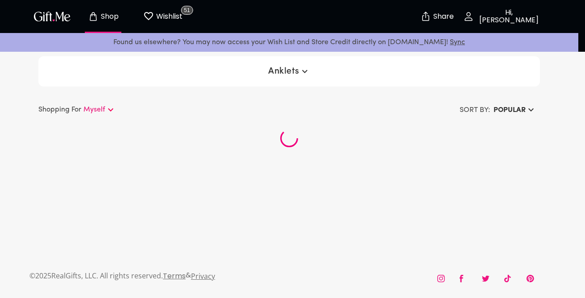
click at [342, 224] on li "Home Office" at bounding box center [293, 215] width 134 height 22
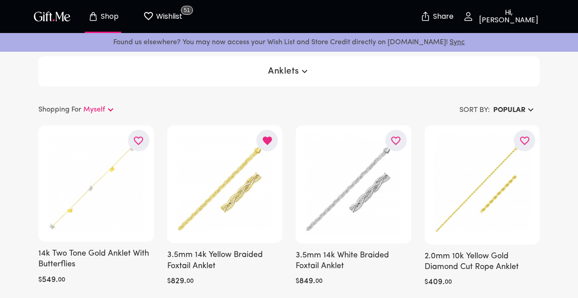
click at [313, 70] on button "Anklets" at bounding box center [289, 71] width 49 height 16
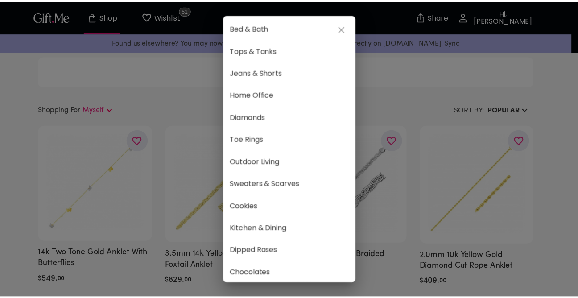
scroll to position [489, 0]
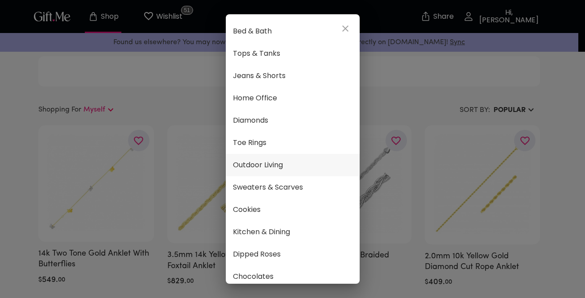
click at [269, 160] on span "Outdoor Living" at bounding box center [293, 165] width 120 height 12
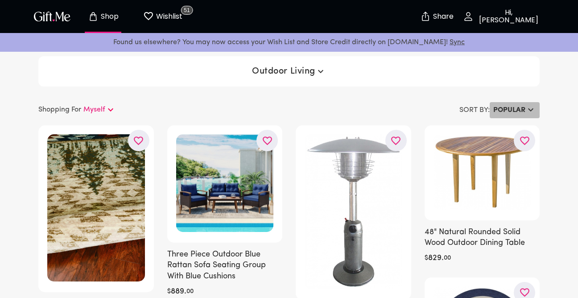
click at [510, 116] on h6 "Popular" at bounding box center [509, 110] width 32 height 11
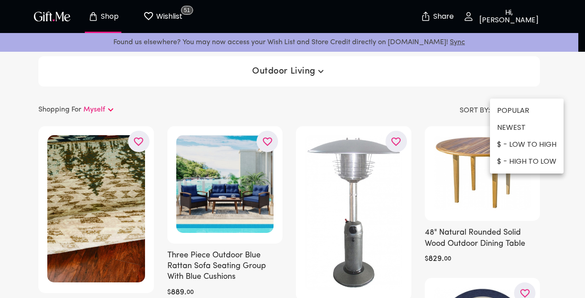
click at [522, 162] on li "$ - HIGH TO LOW" at bounding box center [527, 161] width 74 height 17
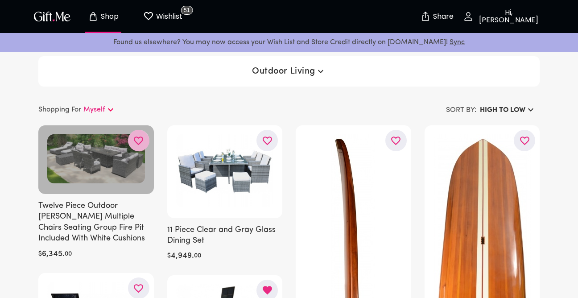
click at [0, 0] on icon "button" at bounding box center [0, 0] width 0 height 0
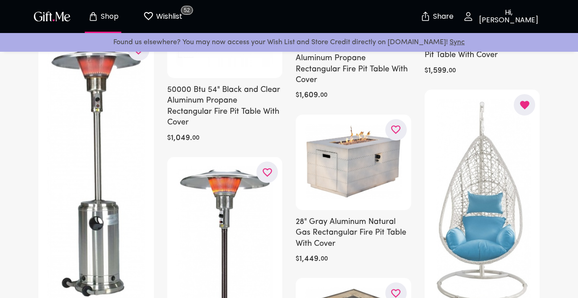
scroll to position [3694, 0]
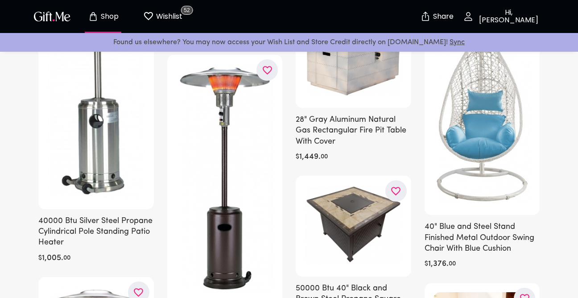
drag, startPoint x: 266, startPoint y: 59, endPoint x: 413, endPoint y: 230, distance: 225.2
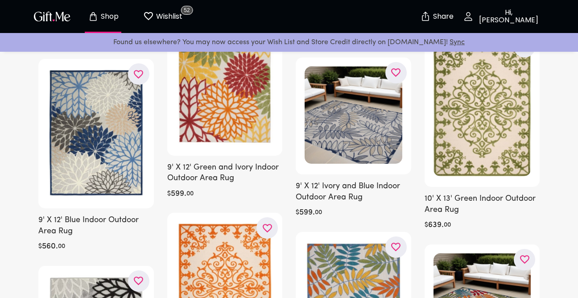
scroll to position [6853, 0]
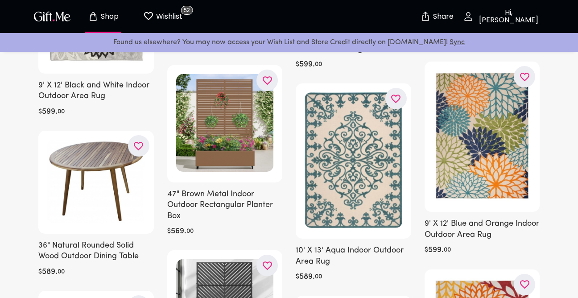
drag, startPoint x: 582, startPoint y: 8, endPoint x: 408, endPoint y: 75, distance: 186.3
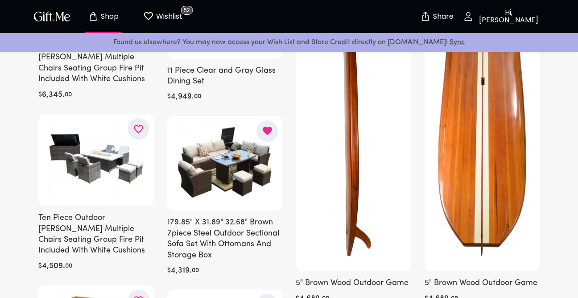
scroll to position [178, 0]
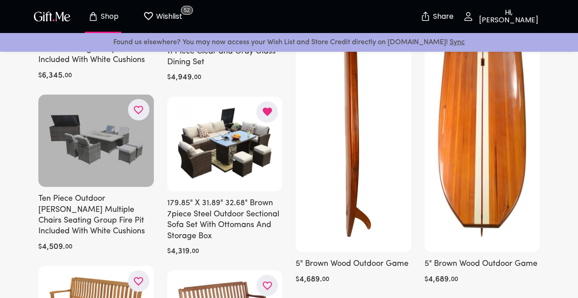
click at [0, 0] on icon "button" at bounding box center [0, 0] width 0 height 0
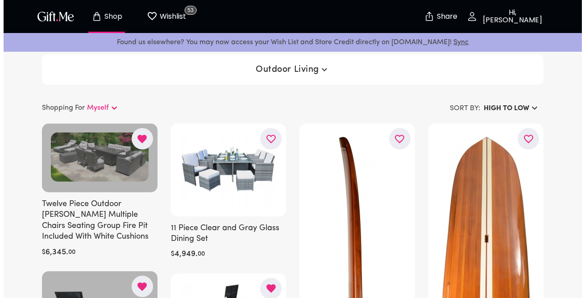
scroll to position [0, 0]
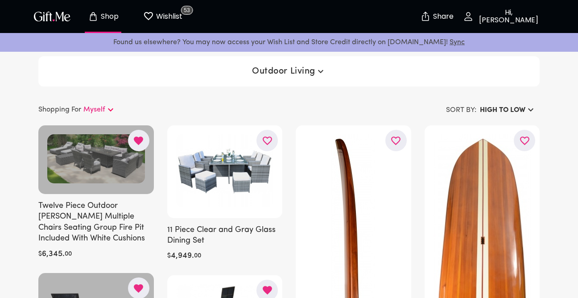
click at [282, 66] on button "Outdoor Living" at bounding box center [289, 71] width 81 height 16
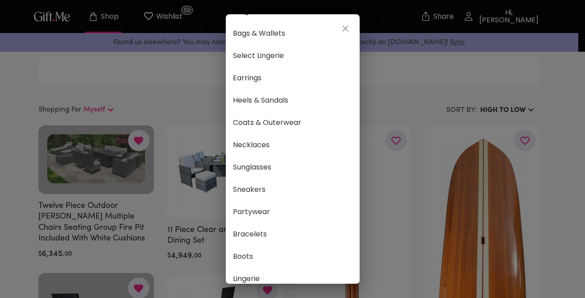
scroll to position [62, 0]
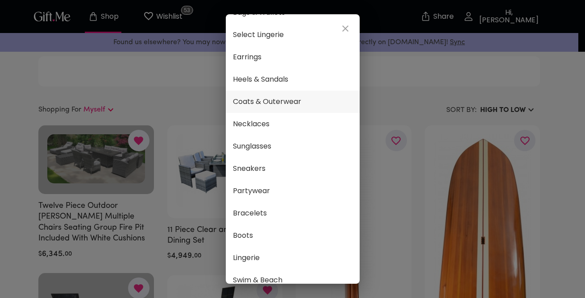
drag, startPoint x: 355, startPoint y: 79, endPoint x: 351, endPoint y: 82, distance: 5.0
click at [353, 83] on li "Heels & Sandals" at bounding box center [293, 79] width 134 height 22
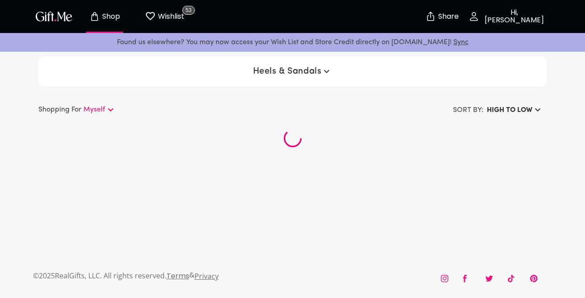
click at [321, 69] on icon "button" at bounding box center [326, 71] width 11 height 11
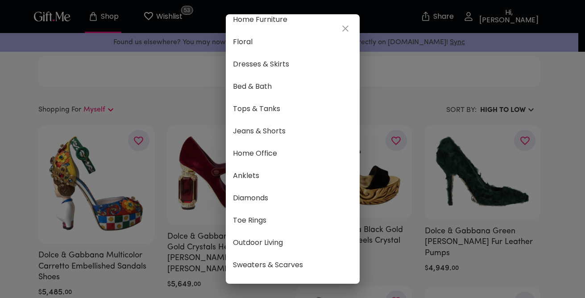
scroll to position [408, 0]
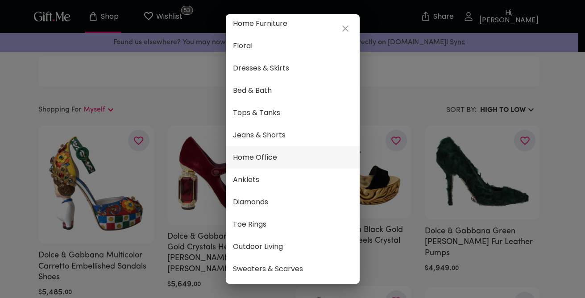
click at [268, 159] on span "Home Office" at bounding box center [293, 158] width 120 height 12
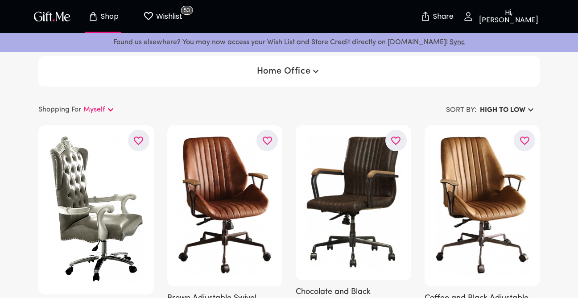
click at [107, 108] on icon at bounding box center [110, 109] width 11 height 11
click at [295, 65] on button "Home Office" at bounding box center [288, 71] width 71 height 16
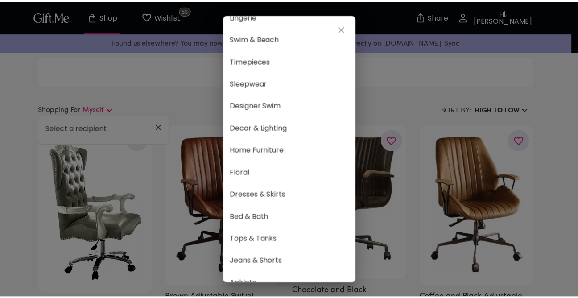
scroll to position [298, 0]
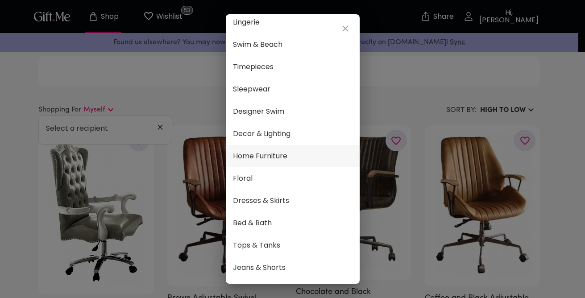
click at [282, 148] on li "Home Furniture" at bounding box center [293, 156] width 134 height 22
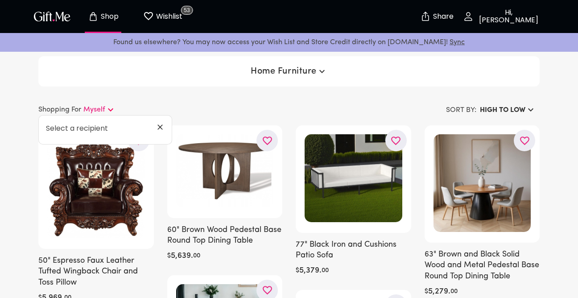
click at [272, 75] on span "Home Furniture" at bounding box center [289, 71] width 77 height 11
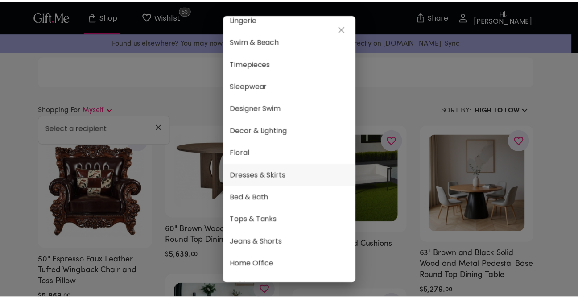
scroll to position [299, 0]
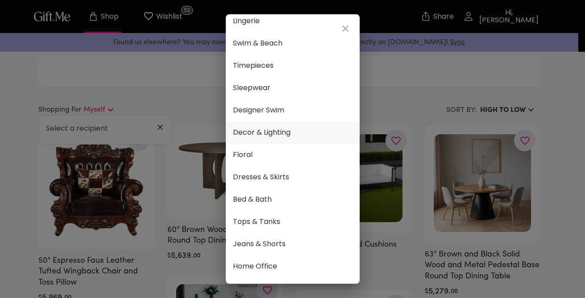
click at [282, 128] on span "Decor & Lighting" at bounding box center [293, 133] width 120 height 12
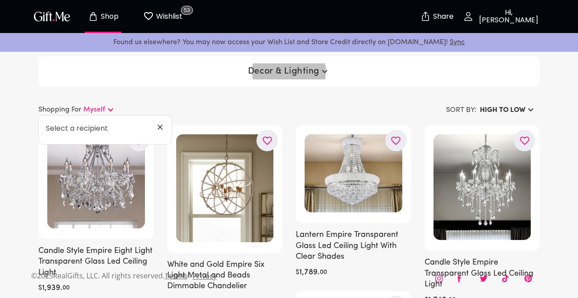
click at [294, 72] on span "Decor & Lighting" at bounding box center [289, 71] width 82 height 11
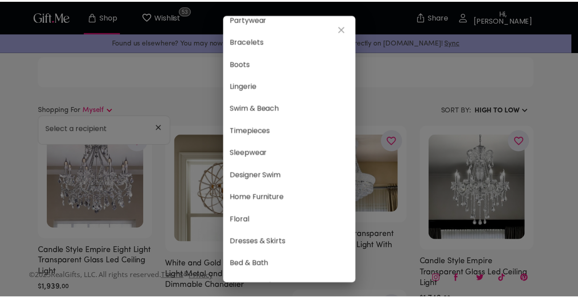
scroll to position [240, 0]
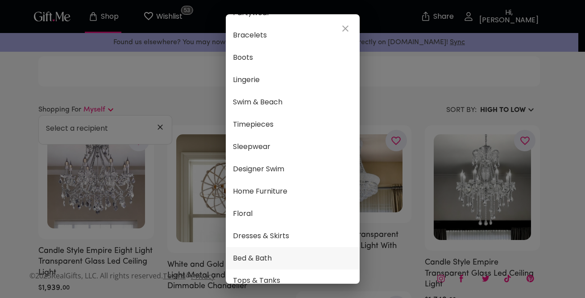
click at [260, 256] on span "Bed & Bath" at bounding box center [293, 259] width 120 height 12
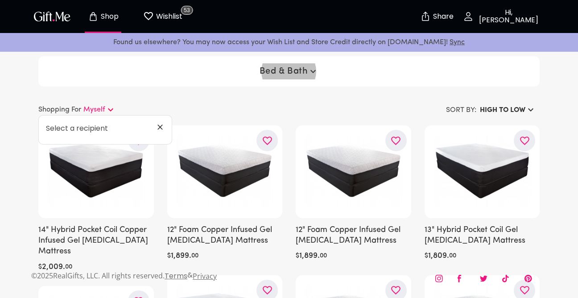
click at [293, 70] on span "Bed & Bath" at bounding box center [289, 71] width 59 height 11
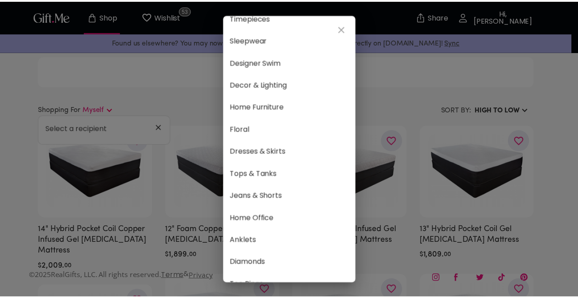
scroll to position [351, 0]
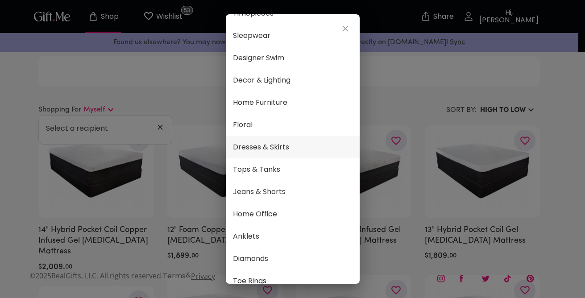
click at [282, 146] on span "Dresses & Skirts" at bounding box center [293, 147] width 120 height 12
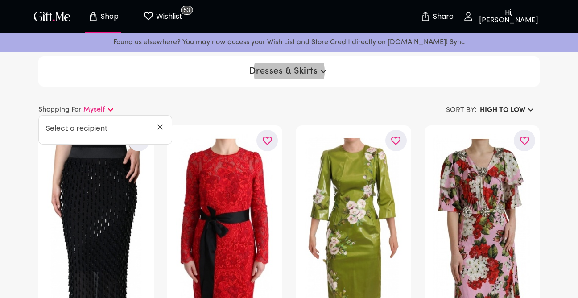
click at [507, 110] on h6 "HIGH TO LOW" at bounding box center [503, 110] width 46 height 11
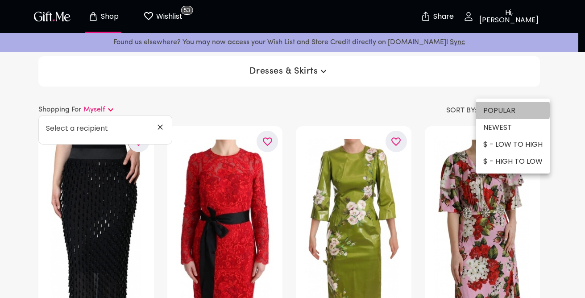
click at [507, 110] on li "POPULAR" at bounding box center [513, 110] width 74 height 17
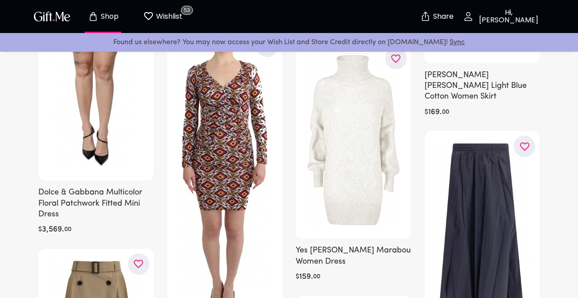
scroll to position [767, 0]
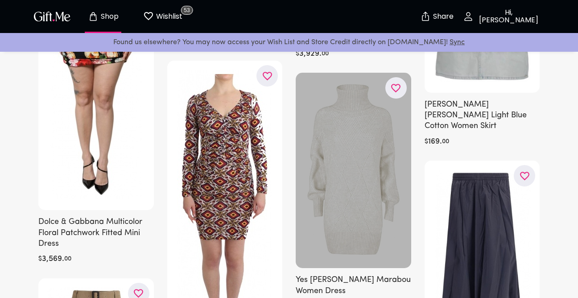
drag, startPoint x: 400, startPoint y: 88, endPoint x: 343, endPoint y: 173, distance: 101.6
drag, startPoint x: 343, startPoint y: 173, endPoint x: 341, endPoint y: 119, distance: 53.6
click at [341, 119] on div at bounding box center [354, 170] width 116 height 195
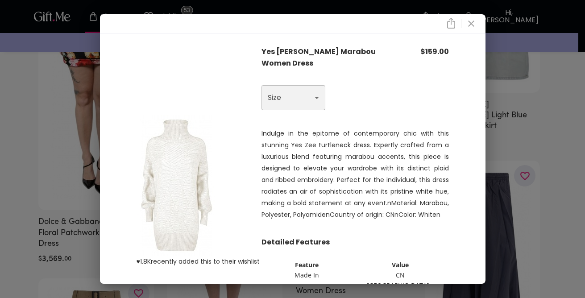
click at [306, 93] on select "Choose One L" at bounding box center [293, 97] width 64 height 25
select select "L"
click at [261, 86] on select "Choose One L" at bounding box center [293, 97] width 64 height 25
drag, startPoint x: 474, startPoint y: 21, endPoint x: 426, endPoint y: 81, distance: 76.8
click at [426, 81] on div "Yes Zee White Marabou Women Dress $ 159.00 Size Choose One L Size Indulge in th…" at bounding box center [354, 191] width 187 height 290
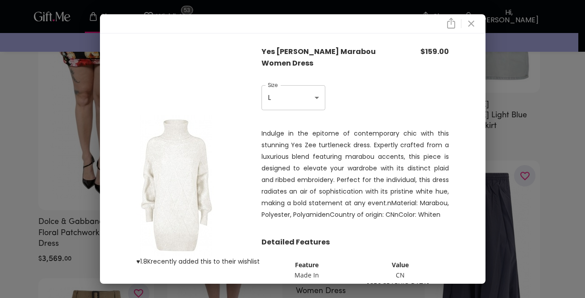
click at [476, 20] on icon "close" at bounding box center [471, 23] width 11 height 11
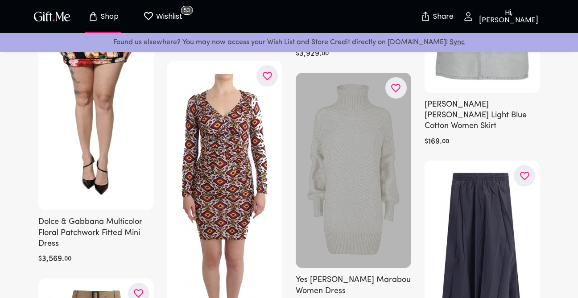
click at [402, 86] on button "button" at bounding box center [395, 87] width 21 height 21
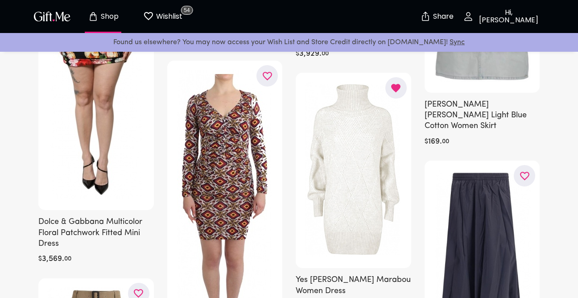
drag, startPoint x: 584, startPoint y: 65, endPoint x: 564, endPoint y: 54, distance: 22.8
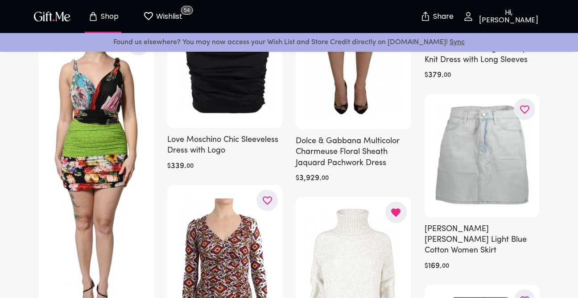
drag, startPoint x: 582, startPoint y: 92, endPoint x: 569, endPoint y: 79, distance: 17.7
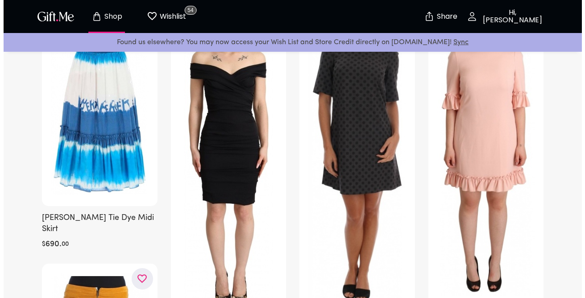
scroll to position [0, 0]
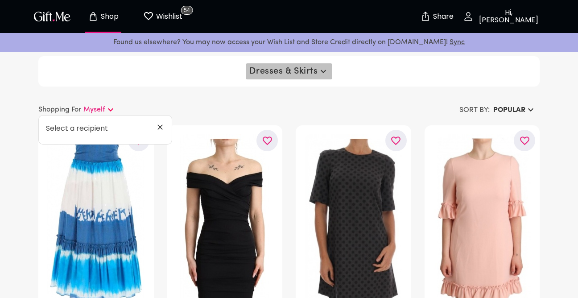
click at [308, 70] on span "Dresses & Skirts" at bounding box center [288, 71] width 79 height 11
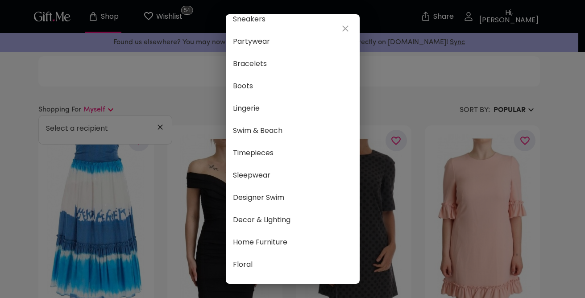
scroll to position [215, 0]
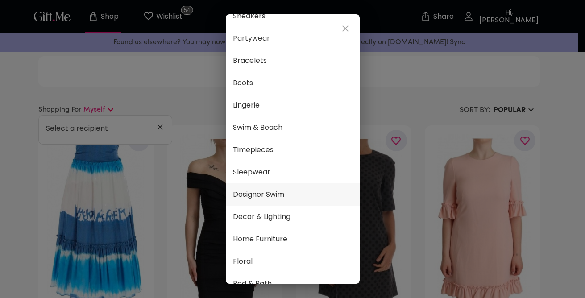
drag, startPoint x: 354, startPoint y: 162, endPoint x: 350, endPoint y: 180, distance: 18.2
click at [351, 180] on li "Sleepwear" at bounding box center [293, 172] width 134 height 22
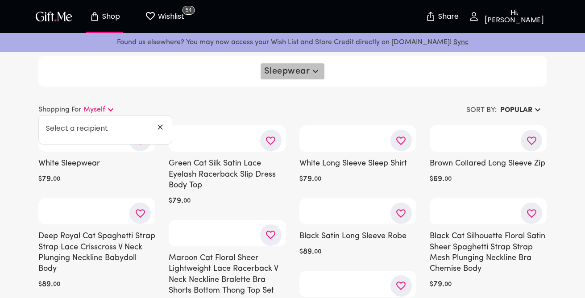
click at [305, 75] on span "Sleepwear" at bounding box center [292, 71] width 56 height 11
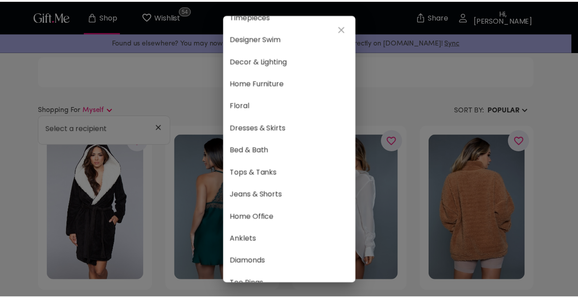
scroll to position [344, 0]
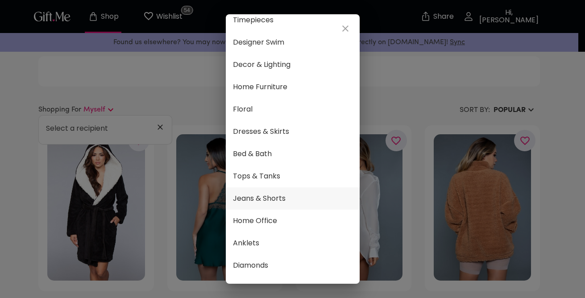
click at [289, 200] on span "Jeans & Shorts" at bounding box center [293, 199] width 120 height 12
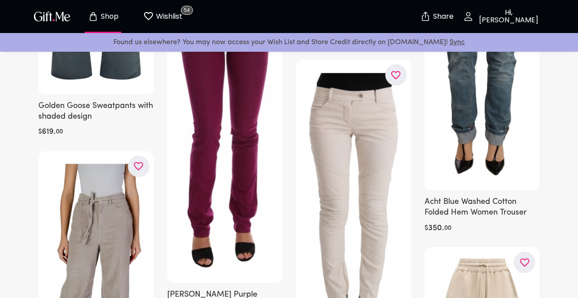
scroll to position [7478, 0]
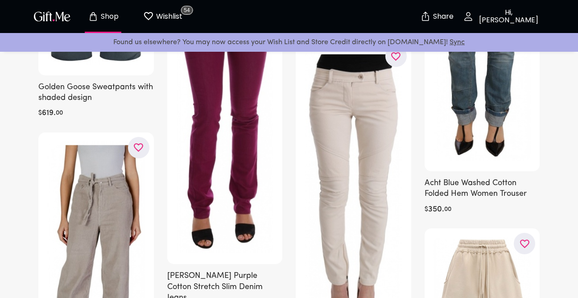
click at [109, 19] on p "Shop" at bounding box center [109, 17] width 20 height 8
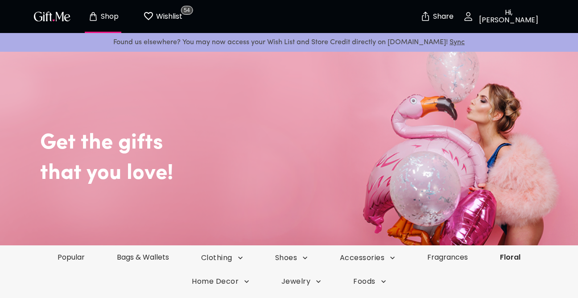
click at [512, 257] on link "Floral" at bounding box center [510, 257] width 53 height 10
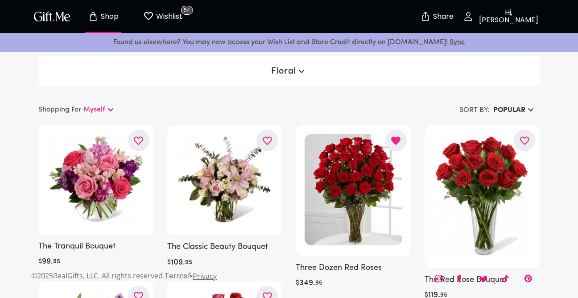
click at [289, 73] on span "Floral" at bounding box center [288, 71] width 35 height 11
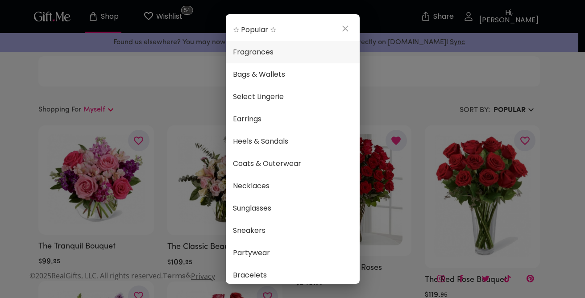
click at [283, 53] on span "Fragrances" at bounding box center [293, 52] width 120 height 12
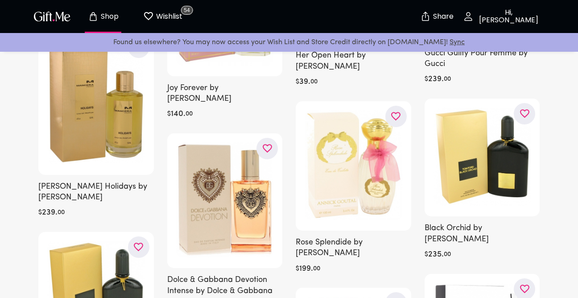
scroll to position [892, 0]
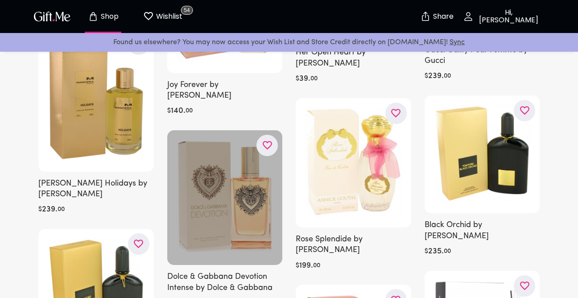
click at [0, 0] on icon "button" at bounding box center [0, 0] width 0 height 0
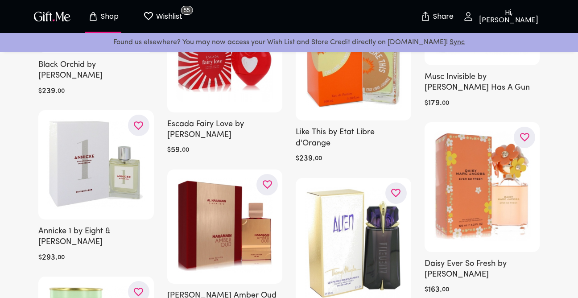
scroll to position [1196, 0]
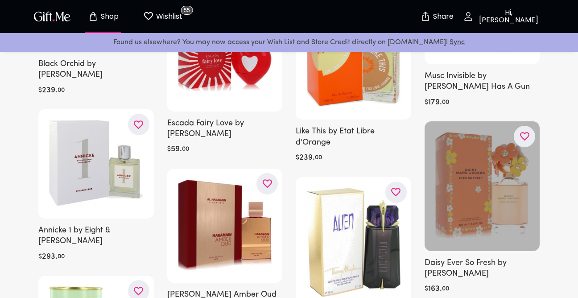
click at [0, 0] on icon "button" at bounding box center [0, 0] width 0 height 0
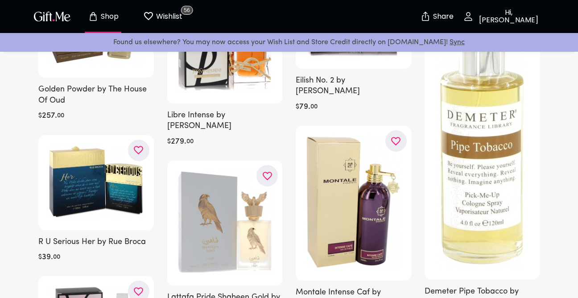
scroll to position [4711, 0]
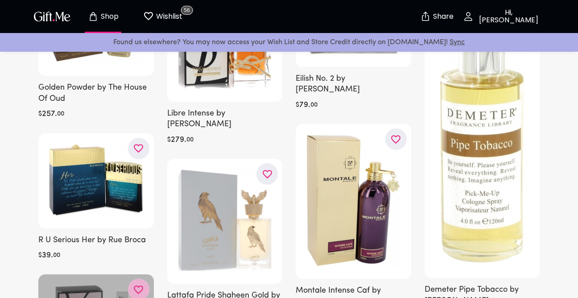
click at [0, 0] on icon "button" at bounding box center [0, 0] width 0 height 0
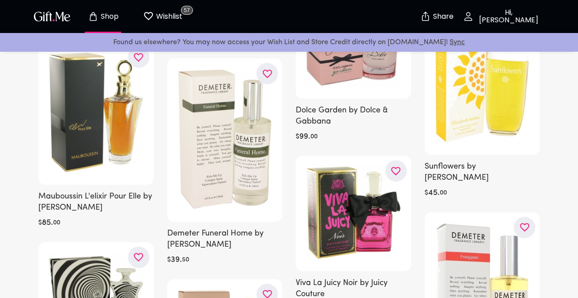
scroll to position [7692, 0]
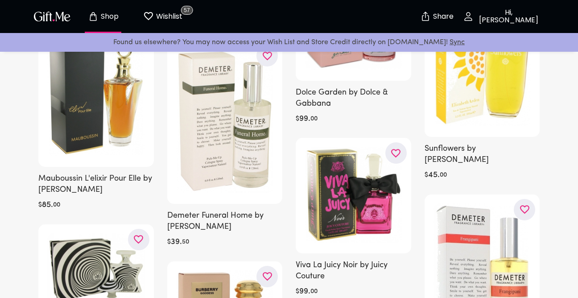
drag, startPoint x: 271, startPoint y: 146, endPoint x: 437, endPoint y: 17, distance: 210.2
click at [437, 17] on p "Share" at bounding box center [442, 17] width 23 height 8
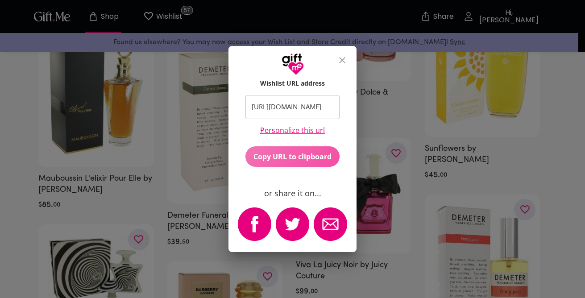
click at [296, 157] on span "Copy URL to clipboard" at bounding box center [292, 157] width 95 height 10
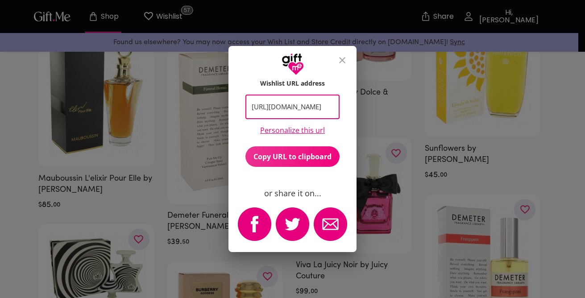
drag, startPoint x: 296, startPoint y: 157, endPoint x: 288, endPoint y: 160, distance: 8.2
click at [288, 160] on span "Copy URL to clipboard" at bounding box center [292, 157] width 95 height 10
click at [412, 89] on div "Wishlist URL address [URL][DOMAIN_NAME] ​ Personalize this url Copy URL to clip…" at bounding box center [292, 149] width 585 height 298
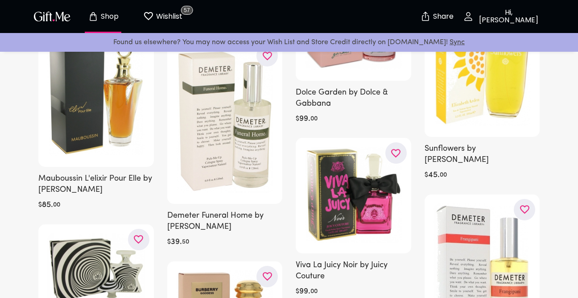
click at [175, 13] on p "Wishlist" at bounding box center [168, 17] width 29 height 12
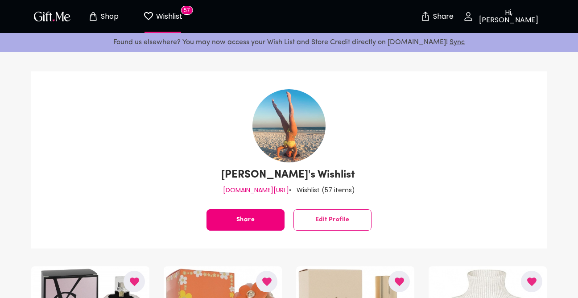
click at [281, 214] on button "Share" at bounding box center [246, 219] width 78 height 21
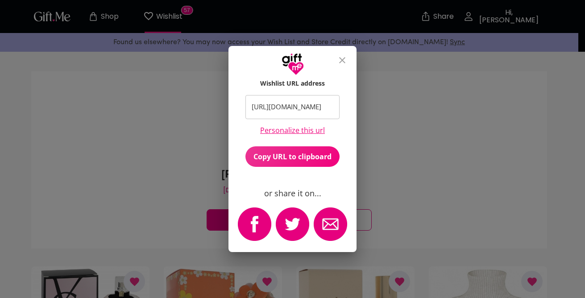
click at [302, 130] on link "Personalize this url" at bounding box center [292, 130] width 65 height 8
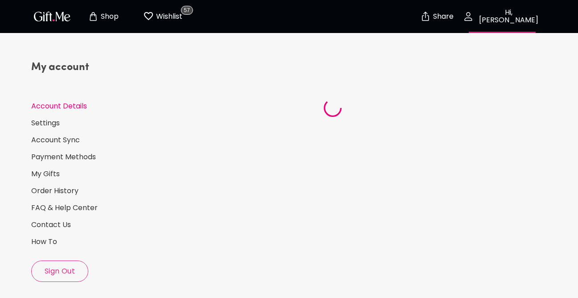
select select "2000"
select select "June"
select select "14"
select select "US"
select select "FL"
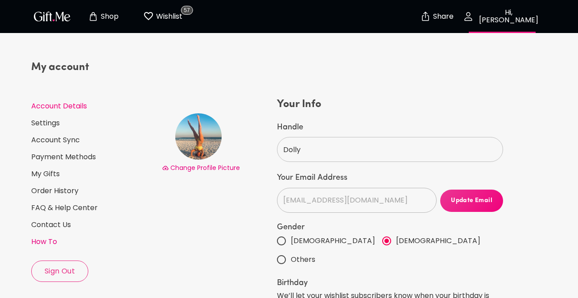
click at [49, 239] on link "How To" at bounding box center [93, 242] width 124 height 10
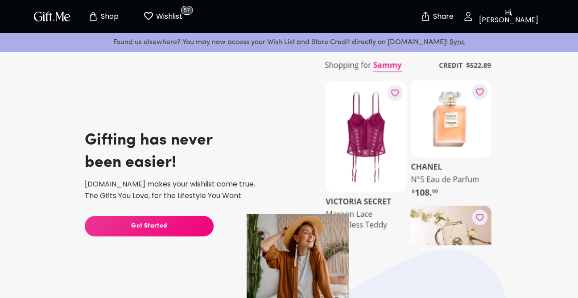
click at [213, 105] on div at bounding box center [289, 89] width 516 height 80
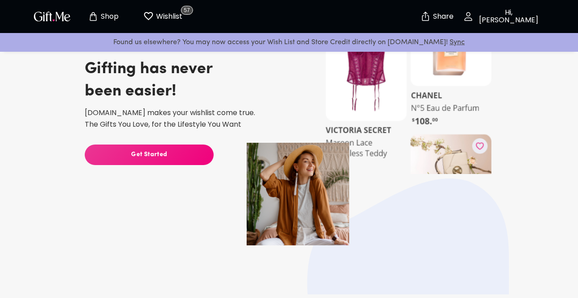
scroll to position [89, 0]
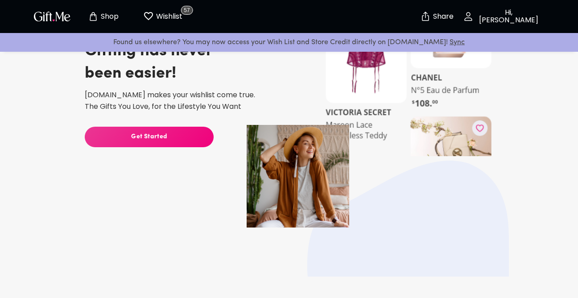
click at [159, 135] on span "Get Started" at bounding box center [149, 137] width 129 height 10
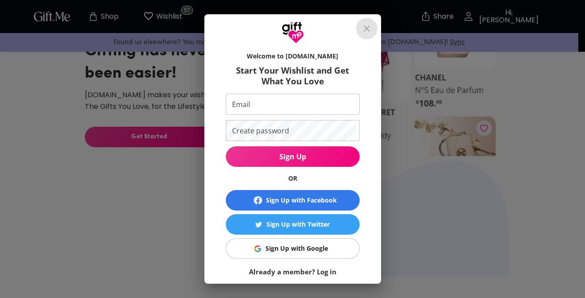
click at [370, 26] on icon "close" at bounding box center [367, 28] width 6 height 6
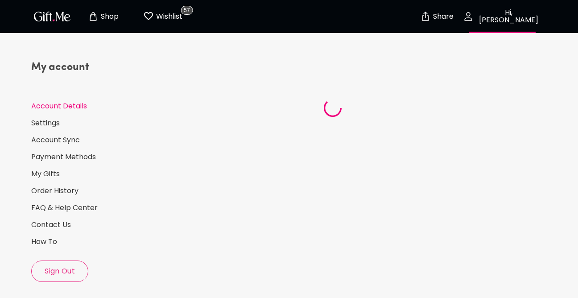
select select "2000"
select select "June"
select select "14"
select select "US"
select select "FL"
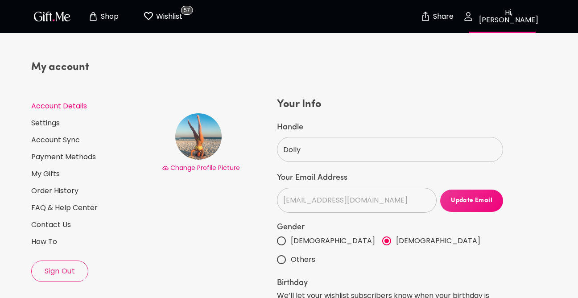
click at [221, 228] on div "Change Profile Picture" at bounding box center [217, 274] width 115 height 354
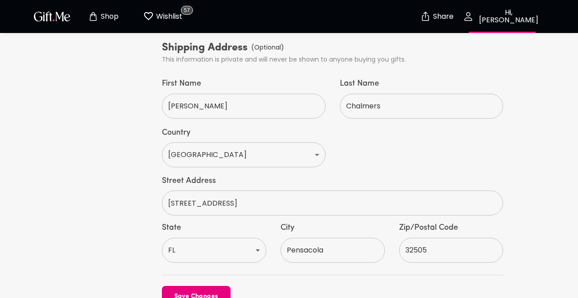
scroll to position [484, 0]
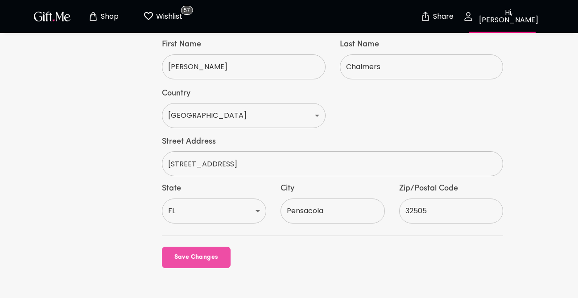
click at [221, 253] on span "Save Changes" at bounding box center [196, 258] width 69 height 10
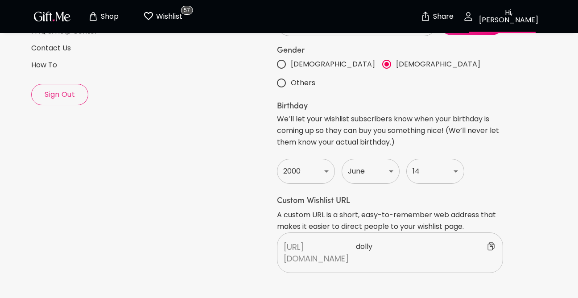
scroll to position [178, 0]
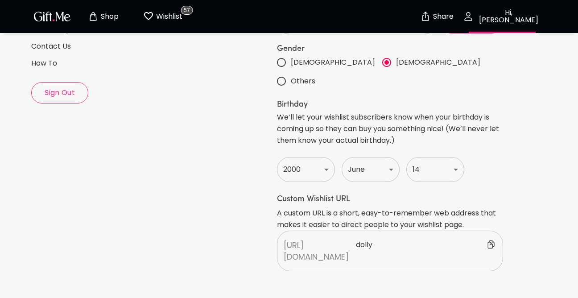
click at [493, 240] on icon at bounding box center [491, 244] width 7 height 8
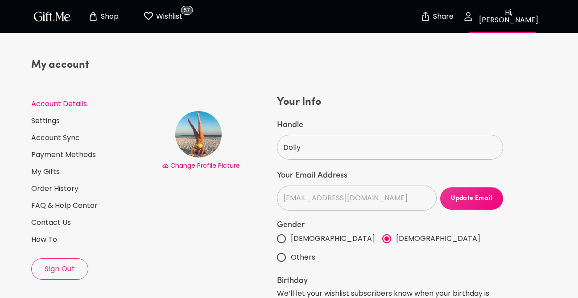
scroll to position [0, 0]
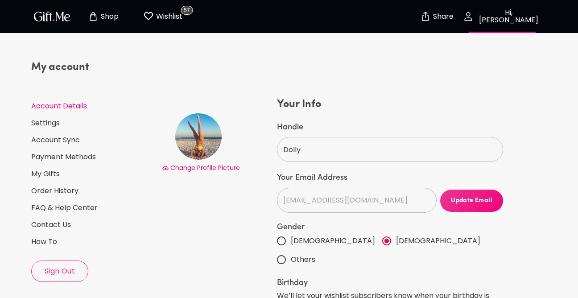
click at [437, 17] on p "Share" at bounding box center [442, 17] width 23 height 8
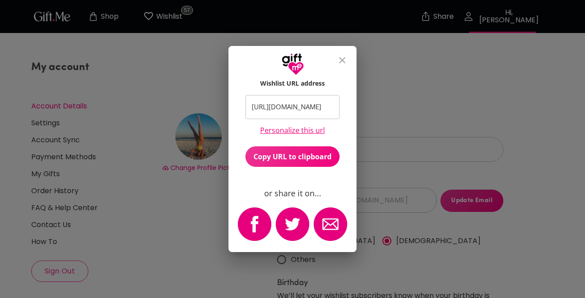
click at [329, 218] on img "email" at bounding box center [330, 223] width 33 height 33
click at [259, 223] on img "facebook" at bounding box center [254, 223] width 33 height 33
click at [293, 148] on button "Copy URL to clipboard" at bounding box center [292, 156] width 95 height 21
click at [273, 128] on link "Personalize this url" at bounding box center [292, 130] width 65 height 8
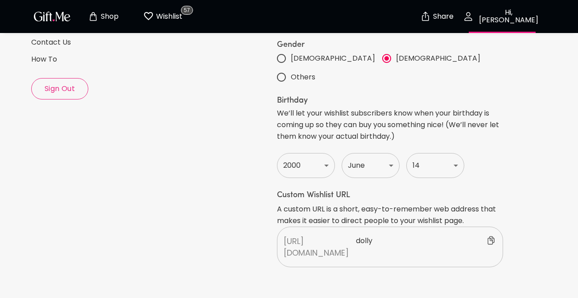
scroll to position [268, 0]
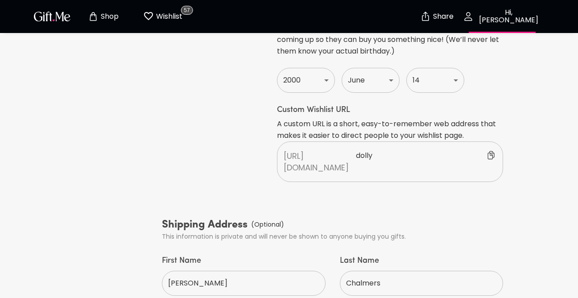
click at [389, 150] on p "dolly" at bounding box center [426, 161] width 141 height 23
click at [521, 151] on span "Cancel" at bounding box center [520, 155] width 24 height 9
click at [204, 145] on div "Change Profile Picture" at bounding box center [217, 7] width 115 height 354
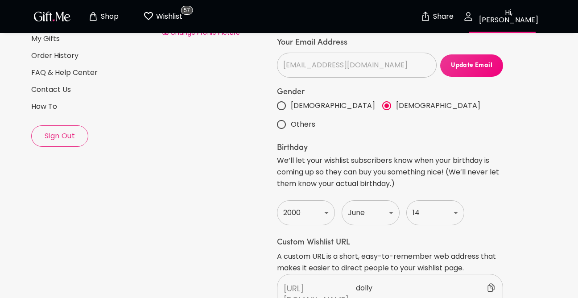
scroll to position [161, 0]
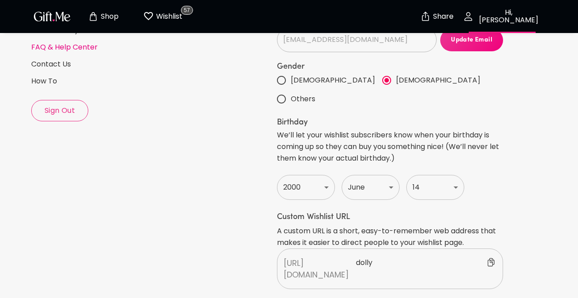
click at [73, 44] on link "FAQ & Help Center" at bounding box center [93, 47] width 124 height 10
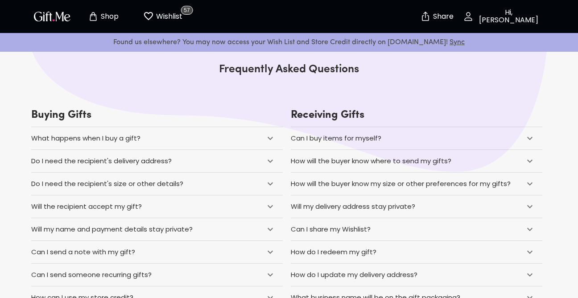
click at [352, 230] on div "Can I share my Wishlist?" at bounding box center [331, 230] width 80 height 12
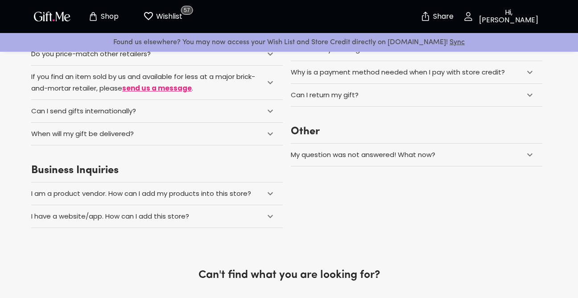
scroll to position [357, 0]
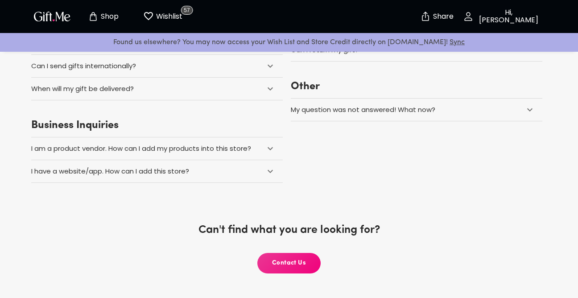
click at [158, 14] on p "Wishlist" at bounding box center [168, 17] width 29 height 12
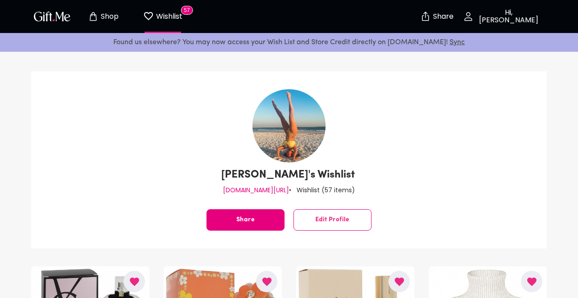
click at [182, 10] on span "57" at bounding box center [187, 10] width 12 height 9
click at [187, 7] on span "57" at bounding box center [187, 10] width 12 height 9
click at [111, 15] on p "Shop" at bounding box center [109, 17] width 20 height 8
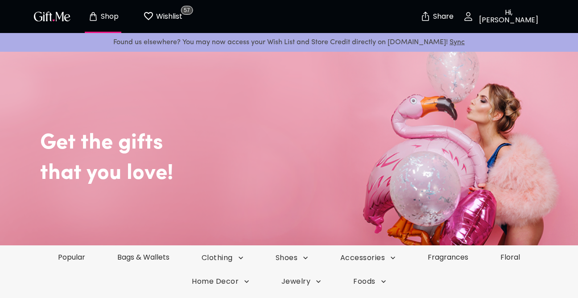
click at [441, 14] on p "Share" at bounding box center [442, 17] width 23 height 8
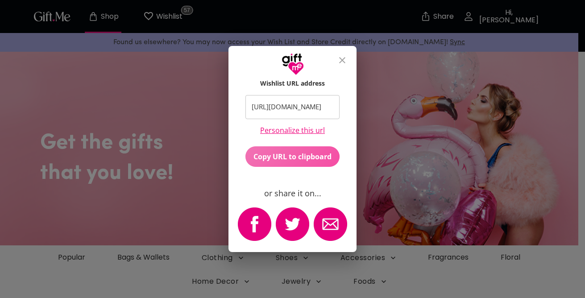
click at [293, 159] on span "Copy URL to clipboard" at bounding box center [292, 157] width 95 height 10
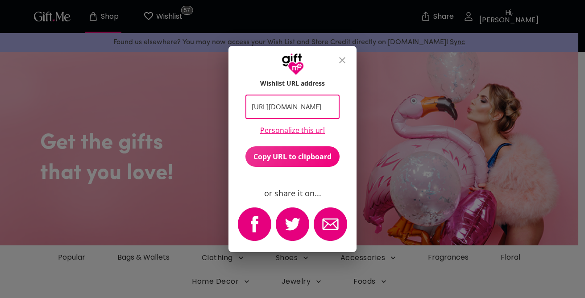
click at [341, 61] on icon "close" at bounding box center [342, 60] width 6 height 6
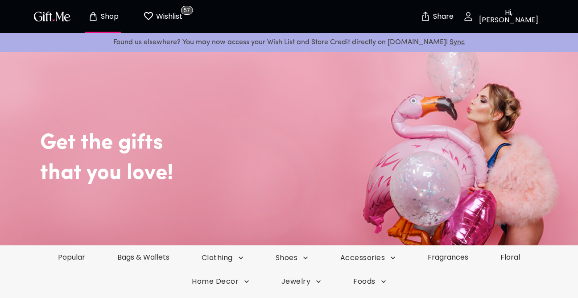
click at [474, 17] on icon "button" at bounding box center [468, 16] width 11 height 11
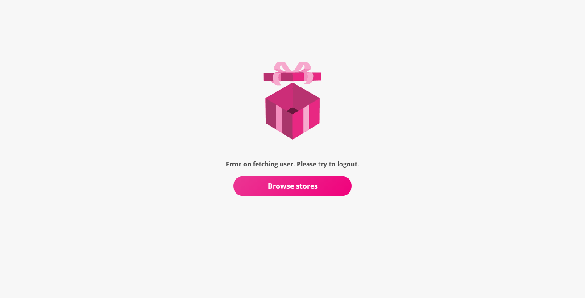
click at [271, 185] on span "Browse stores" at bounding box center [292, 186] width 118 height 10
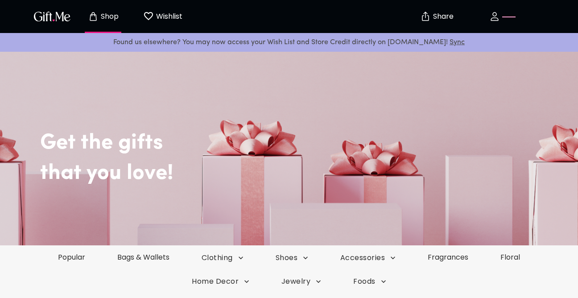
click at [514, 15] on span "button" at bounding box center [502, 16] width 79 height 11
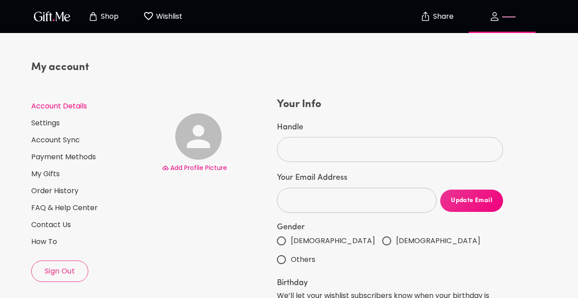
click at [62, 12] on img "button" at bounding box center [52, 16] width 40 height 13
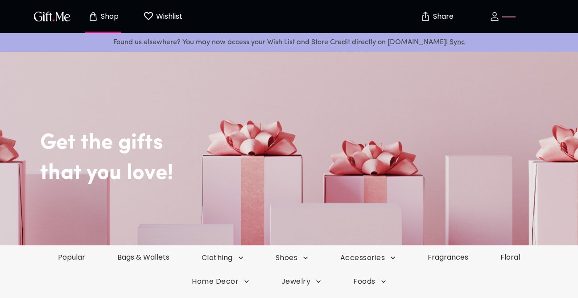
click at [491, 16] on icon "button" at bounding box center [494, 16] width 11 height 11
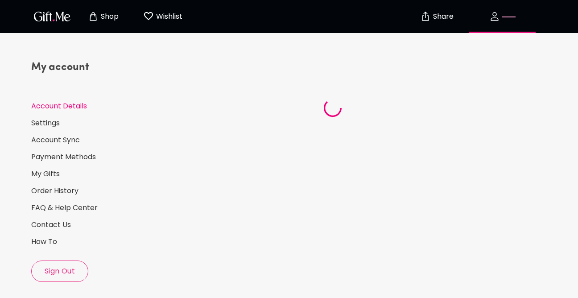
select select "2000"
select select "June"
select select "14"
select select "US"
select select "FL"
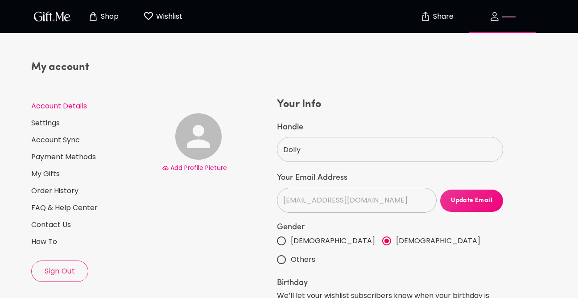
click at [190, 167] on span "Add Profile Picture" at bounding box center [198, 167] width 57 height 9
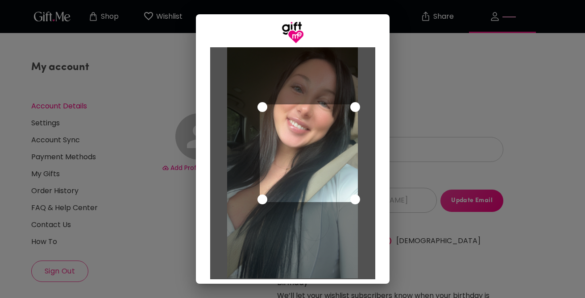
click at [416, 54] on div "Cancel Save Changes" at bounding box center [292, 149] width 585 height 298
click at [131, 170] on div "Cancel Save Changes" at bounding box center [292, 149] width 585 height 298
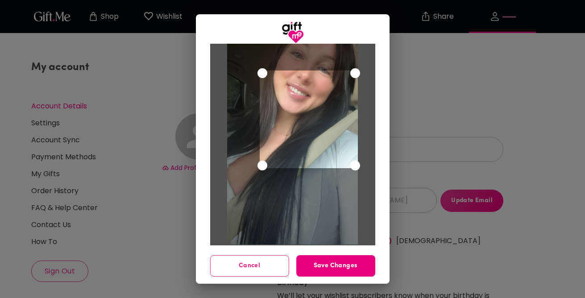
click at [274, 265] on span "Cancel" at bounding box center [250, 266] width 78 height 10
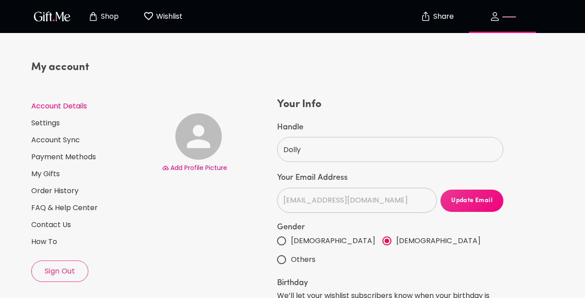
scroll to position [0, 0]
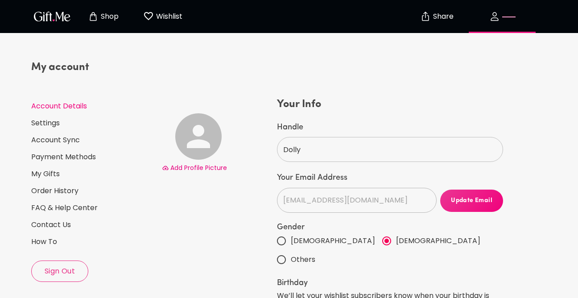
click at [207, 168] on span "Add Profile Picture" at bounding box center [198, 167] width 57 height 9
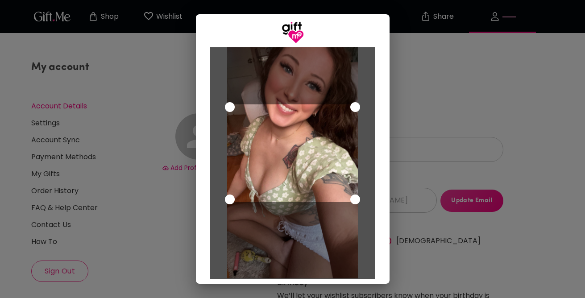
click at [214, 104] on div at bounding box center [292, 163] width 165 height 232
click at [347, 70] on div at bounding box center [292, 162] width 131 height 232
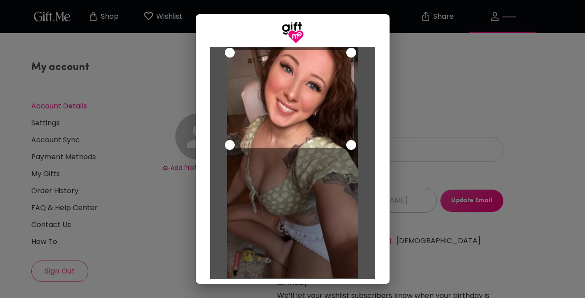
click at [340, 57] on div "Use the arrow keys to move the crop selection area" at bounding box center [290, 99] width 127 height 98
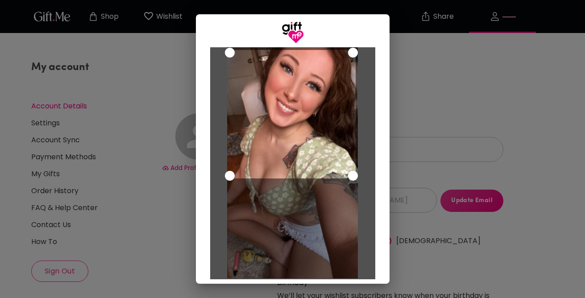
click at [346, 180] on div at bounding box center [292, 162] width 131 height 232
click at [350, 213] on div at bounding box center [292, 162] width 131 height 232
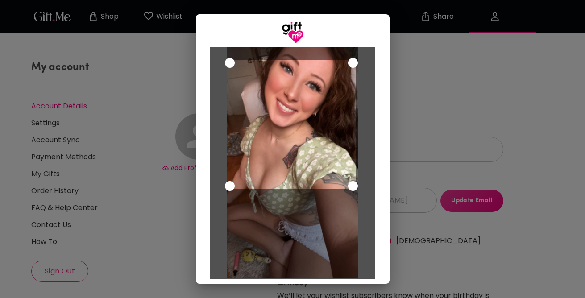
click at [287, 164] on div "Use the arrow keys to move the crop selection area" at bounding box center [291, 124] width 128 height 128
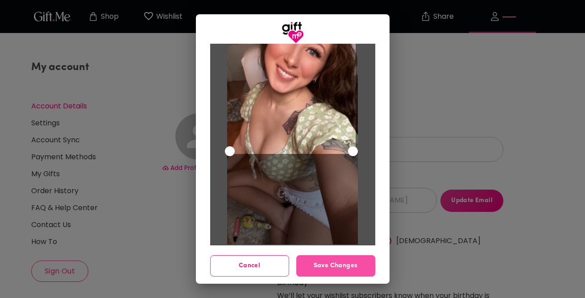
click at [326, 264] on span "Save Changes" at bounding box center [335, 266] width 79 height 10
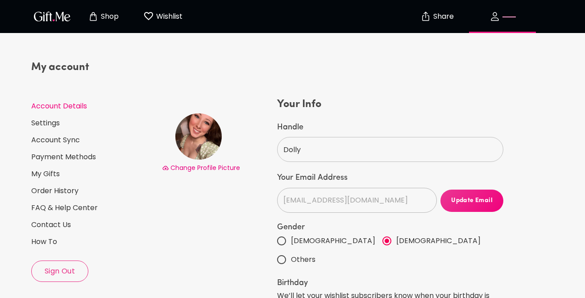
scroll to position [0, 0]
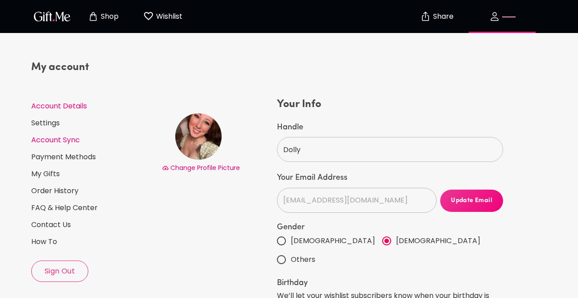
click at [71, 137] on link "Account Sync" at bounding box center [93, 140] width 124 height 10
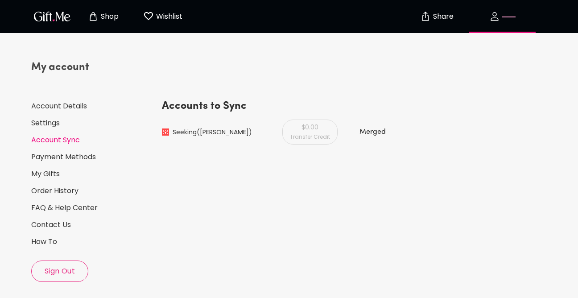
click at [503, 12] on span "button" at bounding box center [502, 16] width 79 height 11
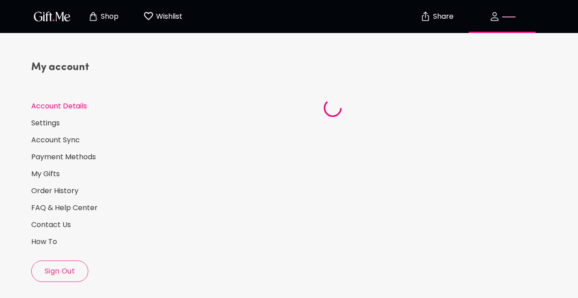
select select "2000"
select select "June"
select select "14"
select select "US"
select select "FL"
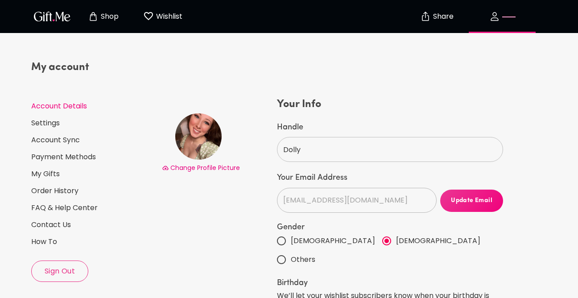
click at [170, 17] on p "Wishlist" at bounding box center [168, 17] width 29 height 12
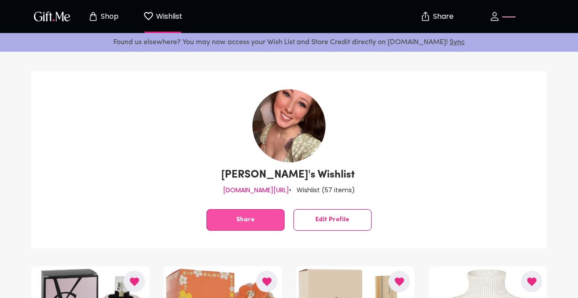
click at [257, 214] on button "Share" at bounding box center [246, 219] width 78 height 21
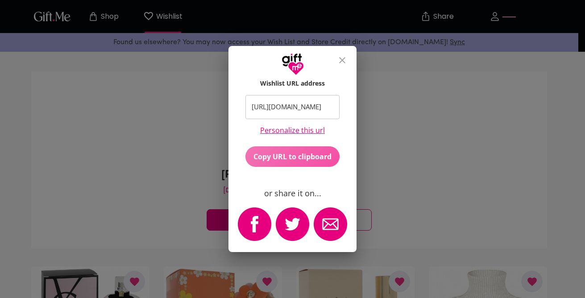
click at [292, 151] on button "Copy URL to clipboard" at bounding box center [292, 156] width 95 height 21
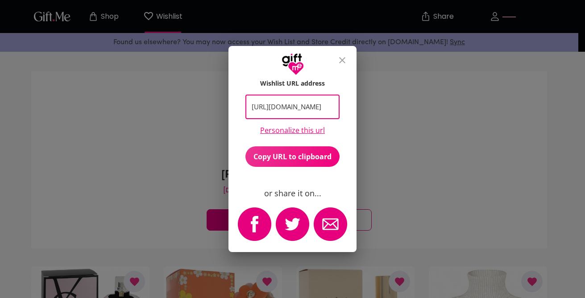
drag, startPoint x: 292, startPoint y: 151, endPoint x: 255, endPoint y: 156, distance: 37.8
click at [255, 156] on span "Copy URL to clipboard" at bounding box center [292, 157] width 95 height 10
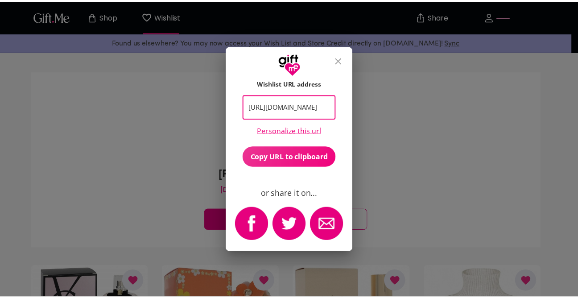
scroll to position [0, 0]
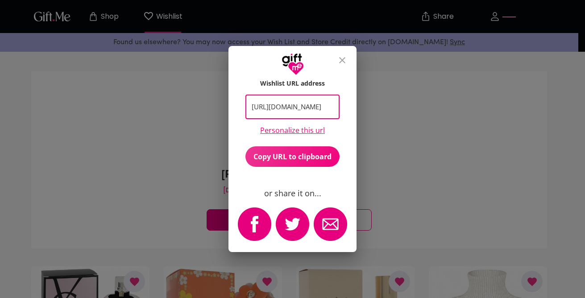
click at [342, 56] on icon "close" at bounding box center [342, 60] width 11 height 11
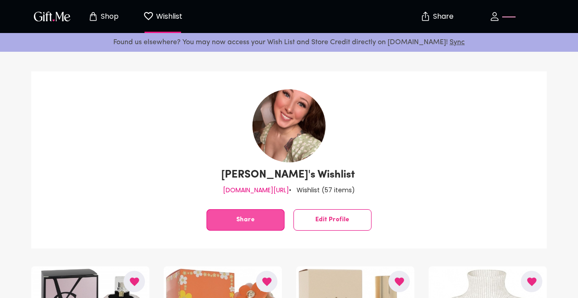
click at [246, 220] on span "Share" at bounding box center [245, 220] width 77 height 0
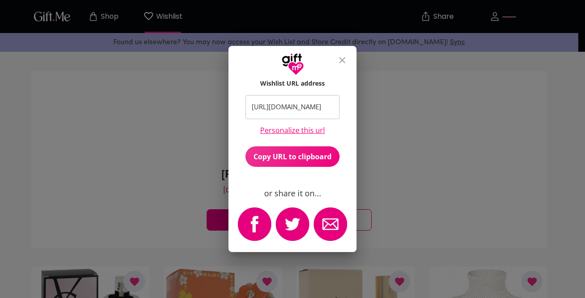
click at [415, 114] on div "Wishlist URL address https://gift.me/gift/wishlist/fe0bd4cd72cbcfbb553684456971…" at bounding box center [292, 149] width 585 height 298
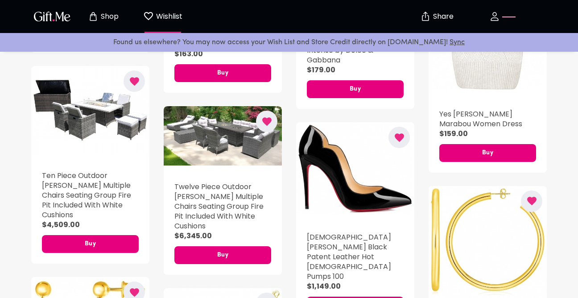
scroll to position [448, 0]
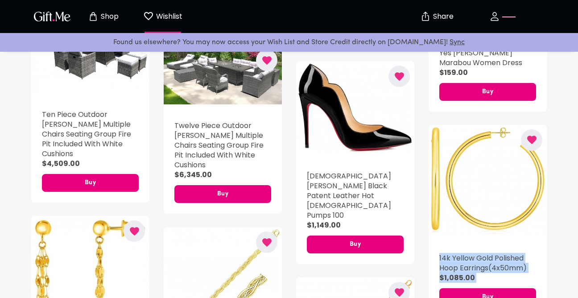
drag, startPoint x: 549, startPoint y: 180, endPoint x: 560, endPoint y: 126, distance: 55.2
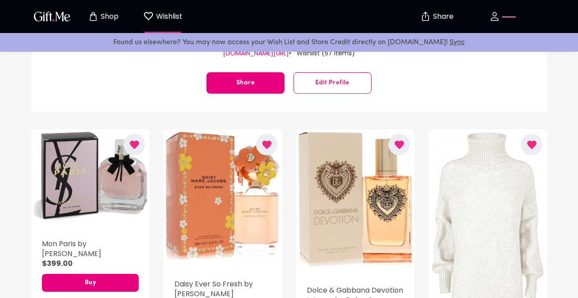
scroll to position [0, 0]
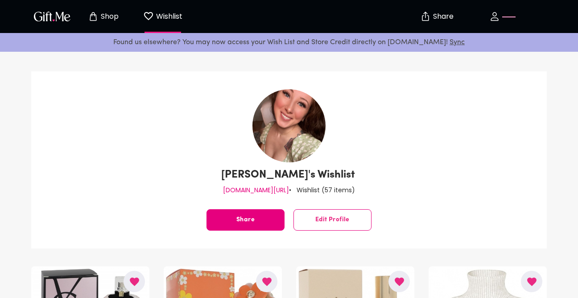
click at [56, 17] on img "button" at bounding box center [52, 16] width 40 height 13
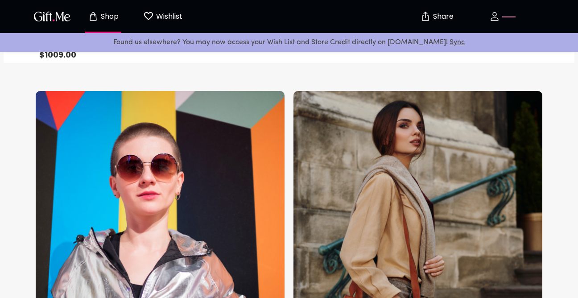
scroll to position [553, 0]
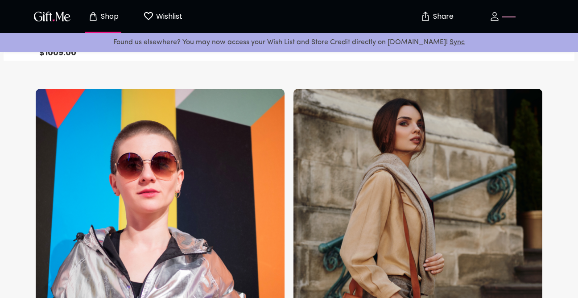
click at [439, 17] on p "Share" at bounding box center [442, 17] width 23 height 8
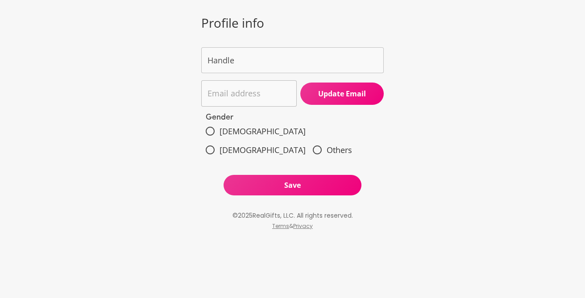
type input "Dolly"
type input "[EMAIL_ADDRESS][DOMAIN_NAME]"
radio input "true"
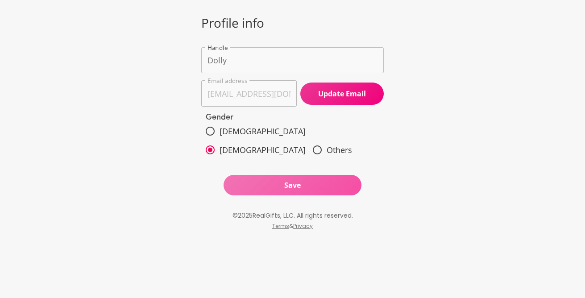
click at [304, 180] on span "Save" at bounding box center [293, 185] width 138 height 10
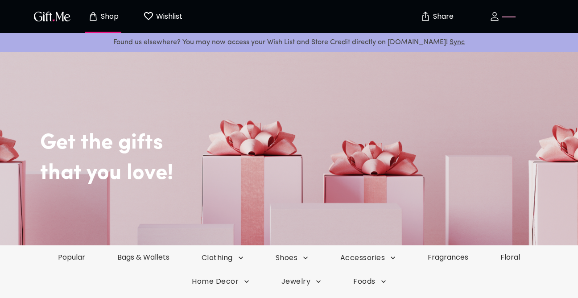
click at [450, 41] on link "Sync" at bounding box center [457, 42] width 15 height 7
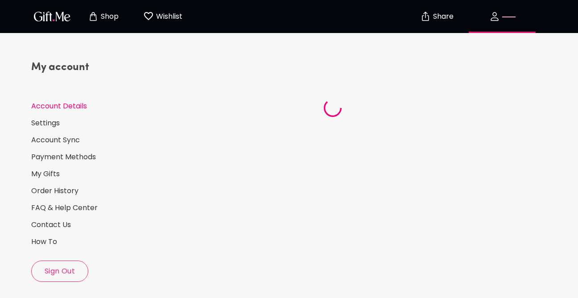
select select "2000"
select select "June"
select select "14"
select select "US"
select select "FL"
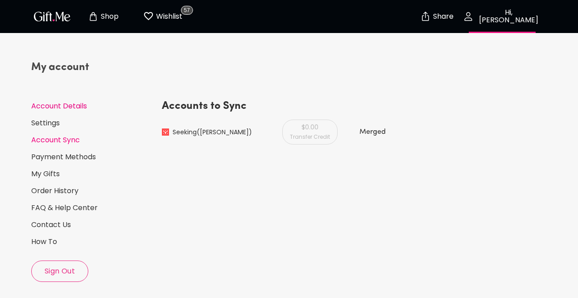
click at [45, 106] on link "Account Details" at bounding box center [93, 106] width 124 height 10
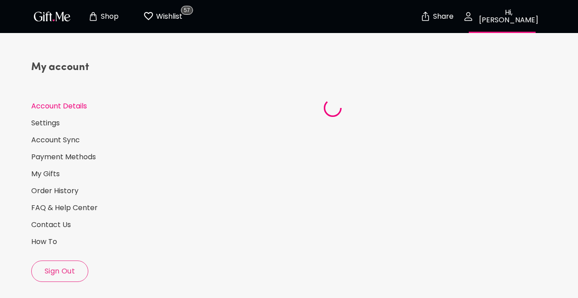
select select "2000"
select select "June"
select select "14"
select select "US"
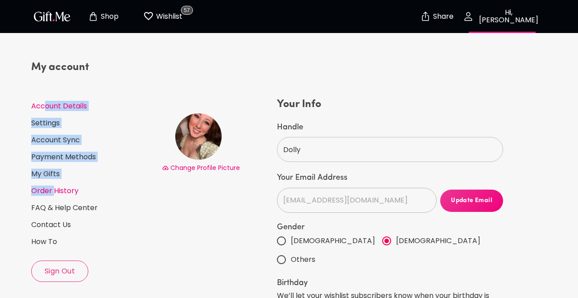
drag, startPoint x: 45, startPoint y: 106, endPoint x: 55, endPoint y: 192, distance: 86.7
click at [55, 192] on div "My account Account Details Settings Account Sync Payment Methods My Gifts Order…" at bounding box center [93, 171] width 124 height 222
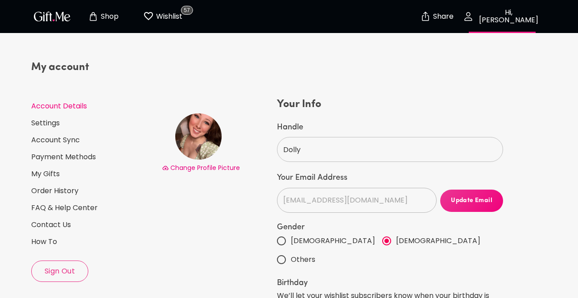
drag, startPoint x: 55, startPoint y: 192, endPoint x: 126, endPoint y: 218, distance: 75.9
click at [126, 218] on div "My account Account Details Settings Account Sync Payment Methods My Gifts Order…" at bounding box center [93, 171] width 124 height 222
click at [54, 121] on link "Settings" at bounding box center [93, 123] width 124 height 10
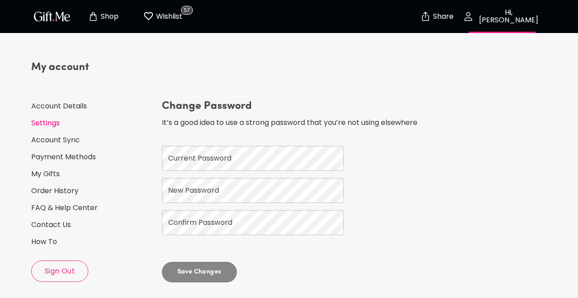
click at [472, 16] on icon "button" at bounding box center [468, 16] width 7 height 8
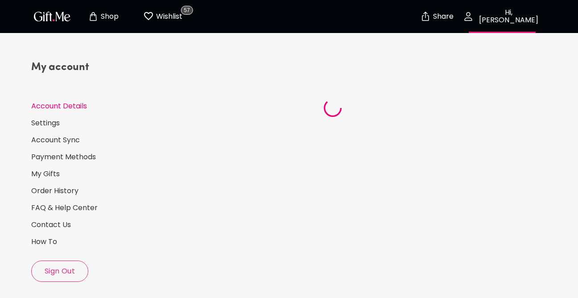
select select "2000"
select select "June"
select select "14"
select select "US"
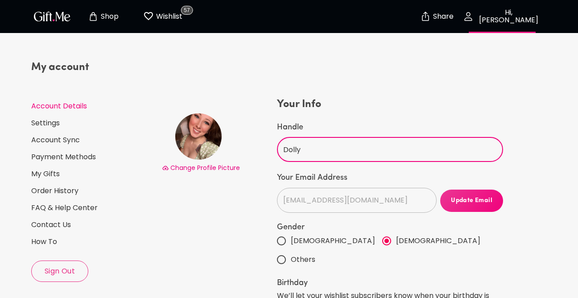
click at [310, 145] on input "Dolly" at bounding box center [385, 149] width 217 height 25
type input "D"
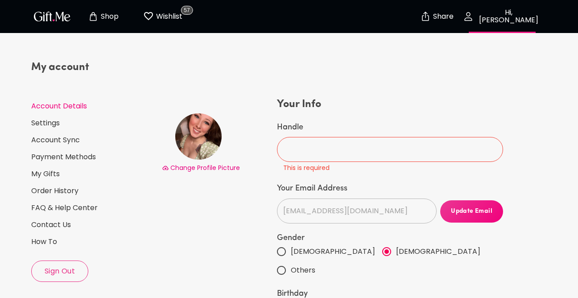
click at [132, 220] on div "My account Account Details Settings Account Sync Payment Methods My Gifts Order…" at bounding box center [93, 171] width 124 height 222
click at [425, 15] on img "Share" at bounding box center [425, 16] width 11 height 11
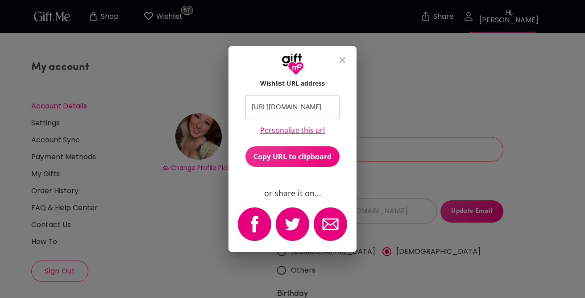
click at [315, 102] on input "https://gift.me/dolly" at bounding box center [287, 107] width 85 height 25
click at [326, 220] on img "email" at bounding box center [330, 223] width 33 height 33
click at [289, 160] on span "Copy URL to clipboard" at bounding box center [292, 157] width 95 height 10
click at [289, 160] on div "Copied to clipboard." at bounding box center [292, 149] width 585 height 298
click at [191, 234] on div "Wishlist URL address https://gift.me/dolly ​ Personalize this url Copy URL to c…" at bounding box center [292, 149] width 585 height 298
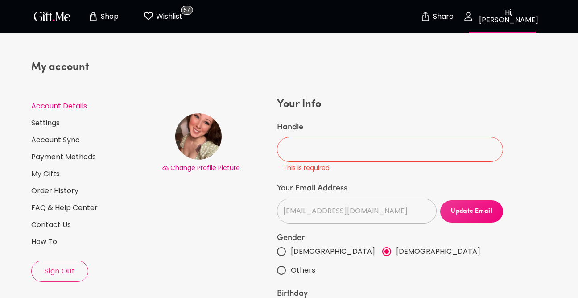
click at [310, 147] on input "Handle" at bounding box center [385, 149] width 217 height 25
drag, startPoint x: 72, startPoint y: 27, endPoint x: 60, endPoint y: 14, distance: 18.0
click at [60, 14] on div "Shop Wishlist 57" at bounding box center [112, 16] width 162 height 29
click at [60, 14] on img "button" at bounding box center [52, 16] width 40 height 13
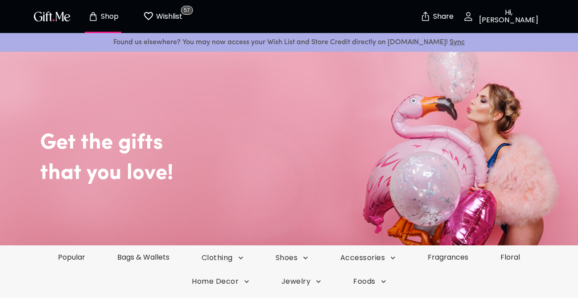
click at [509, 14] on p "Hi, [PERSON_NAME]" at bounding box center [508, 16] width 68 height 15
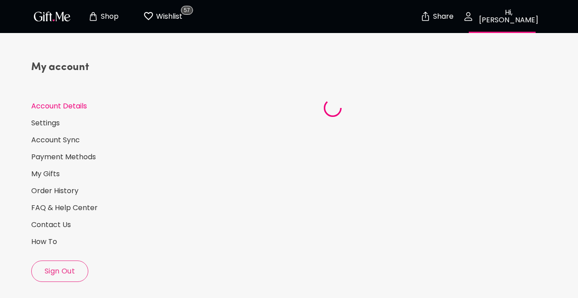
select select "2000"
select select "June"
select select "14"
select select "US"
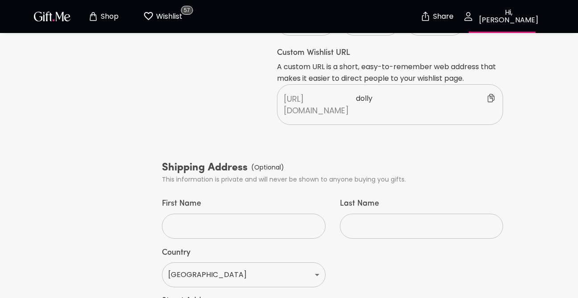
scroll to position [331, 0]
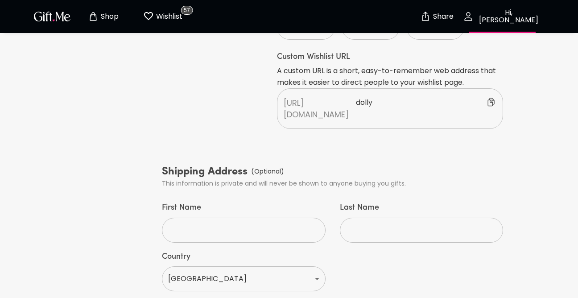
drag, startPoint x: 569, startPoint y: 178, endPoint x: 566, endPoint y: 211, distance: 33.7
click at [566, 211] on div "My account Account Details Settings Account Sync Payment Methods My Gifts Order…" at bounding box center [289, 75] width 578 height 714
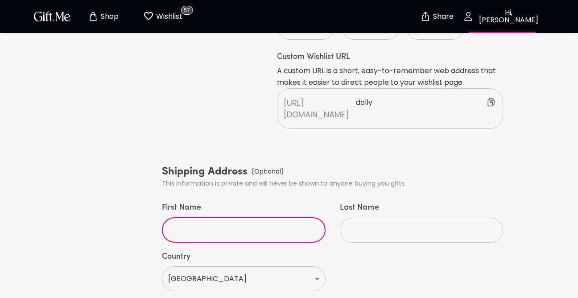
click at [284, 218] on input "First Name" at bounding box center [239, 230] width 154 height 25
type input "Rachel"
type input "Chalmers"
type input "4415 Chantilly Way"
type input "Pensacola"
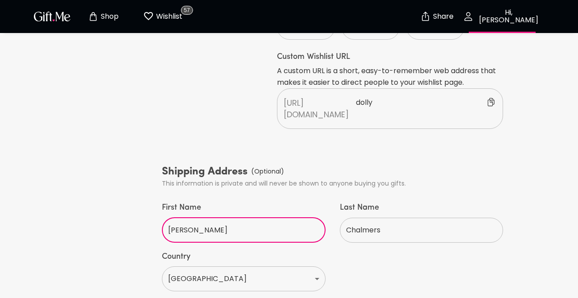
type input "32505"
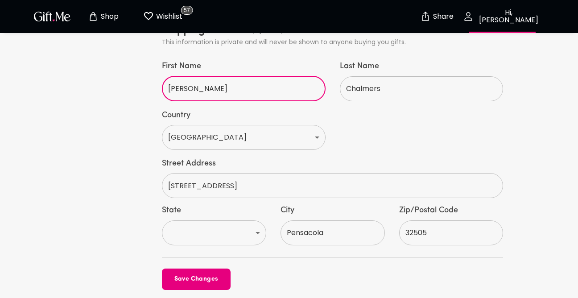
scroll to position [485, 0]
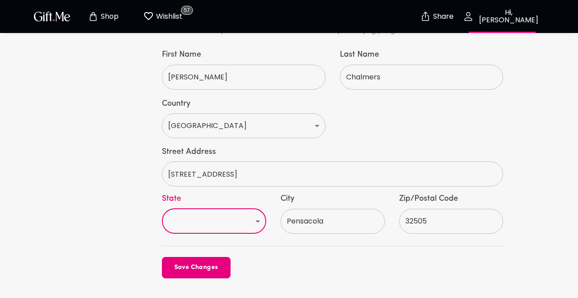
click at [244, 209] on select "AL AK AS AZ AR CA CO CT DE DC FM FL GA GU HI ID IL IN IA KS KY LA ME MH MD MA M…" at bounding box center [214, 221] width 104 height 25
select select "FL"
click at [162, 209] on select "AL AK AS AZ AR CA CO CT DE DC FM FL GA GU HI ID IL IN IA KS KY LA ME MH MD MA M…" at bounding box center [214, 221] width 104 height 25
click at [202, 257] on button "Save Changes" at bounding box center [196, 267] width 69 height 21
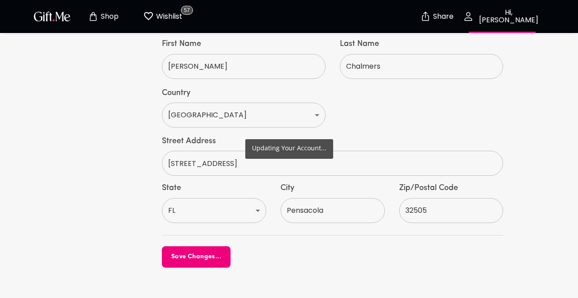
scroll to position [484, 0]
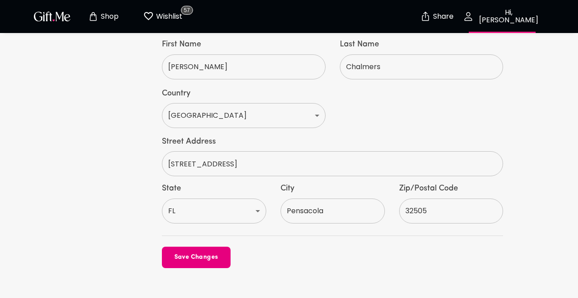
click at [156, 14] on p "Wishlist" at bounding box center [168, 17] width 29 height 12
